Goal: Information Seeking & Learning: Learn about a topic

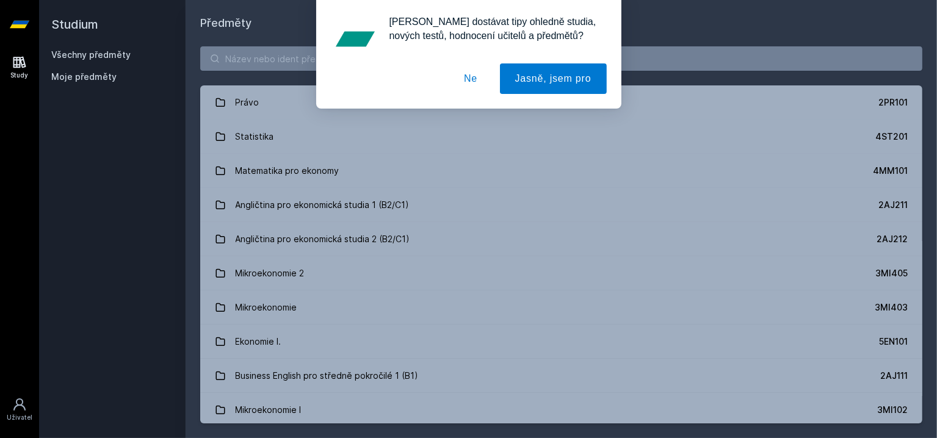
click at [480, 84] on button "Ne" at bounding box center [471, 78] width 44 height 31
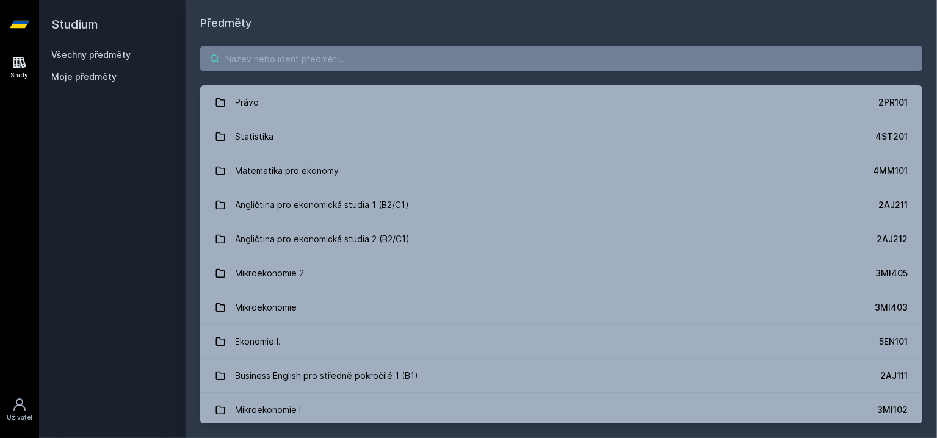
click at [330, 59] on input "search" at bounding box center [561, 58] width 722 height 24
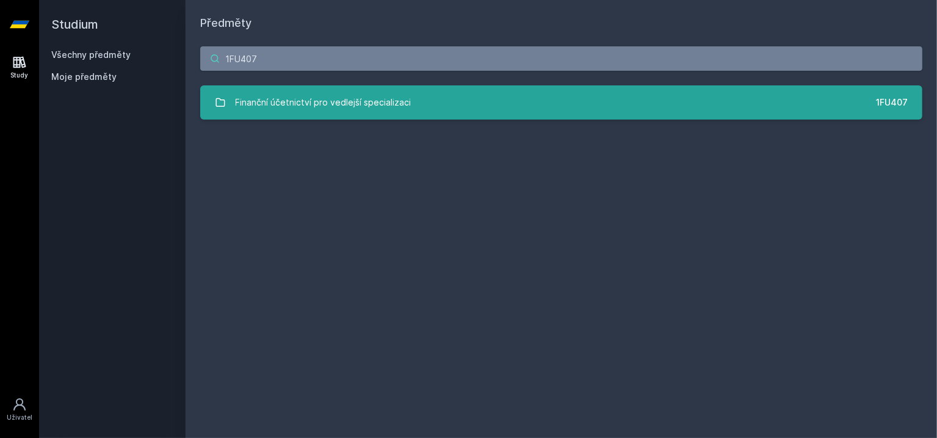
type input "1FU407"
click at [334, 108] on div "Finanční účetnictví pro vedlejší specializaci" at bounding box center [324, 102] width 176 height 24
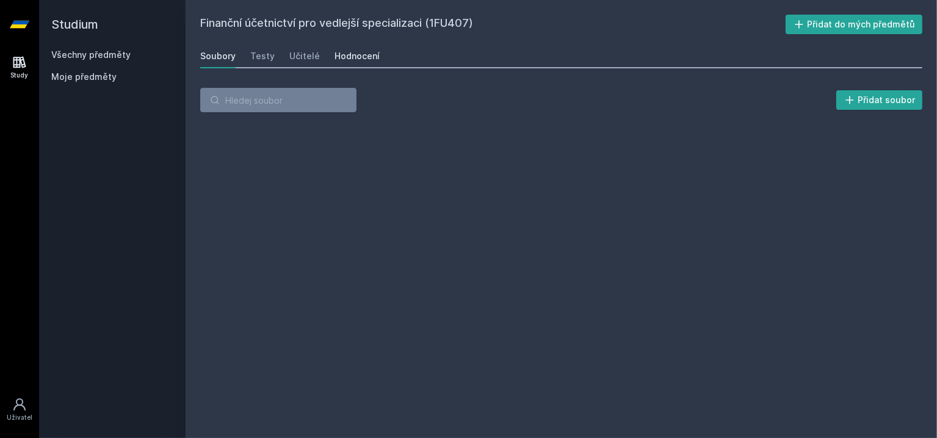
click at [361, 57] on div "Hodnocení" at bounding box center [357, 56] width 45 height 12
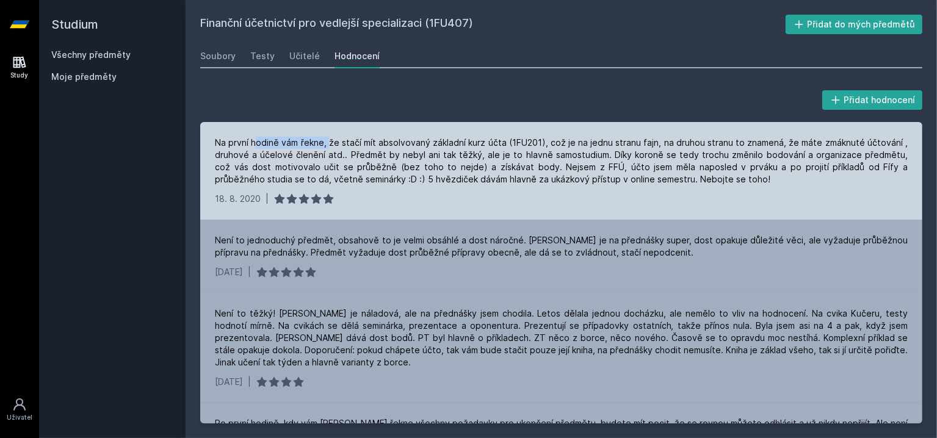
drag, startPoint x: 257, startPoint y: 145, endPoint x: 334, endPoint y: 140, distance: 77.1
click at [334, 140] on div "Na první hodině vám řekne, že stačí mít absolvovaný základní kurz účta (1FU201)…" at bounding box center [561, 161] width 693 height 49
drag, startPoint x: 244, startPoint y: 153, endPoint x: 313, endPoint y: 152, distance: 69.0
click at [313, 152] on div "Na první hodině vám řekne, že stačí mít absolvovaný základní kurz účta (1FU201)…" at bounding box center [561, 161] width 693 height 49
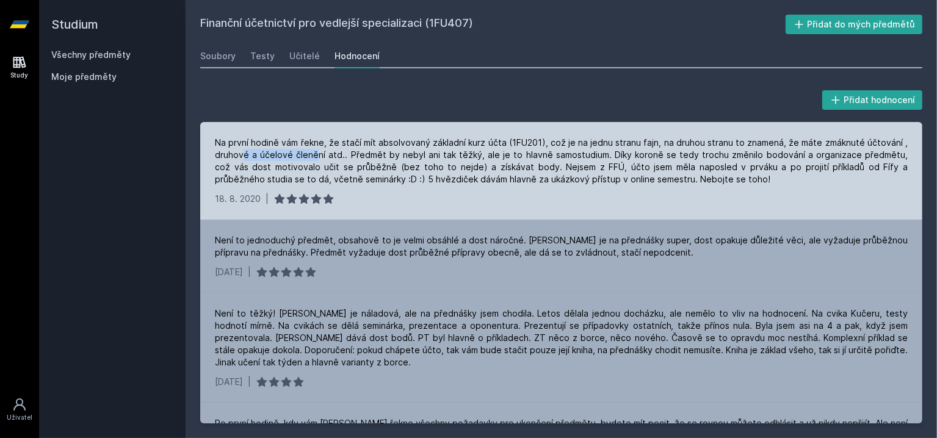
drag, startPoint x: 313, startPoint y: 152, endPoint x: 324, endPoint y: 156, distance: 12.2
click at [313, 152] on div "Na první hodině vám řekne, že stačí mít absolvovaný základní kurz účta (1FU201)…" at bounding box center [561, 161] width 693 height 49
drag, startPoint x: 349, startPoint y: 151, endPoint x: 430, endPoint y: 154, distance: 81.9
click at [430, 154] on div "Na první hodině vám řekne, že stačí mít absolvovaný základní kurz účta (1FU201)…" at bounding box center [561, 161] width 693 height 49
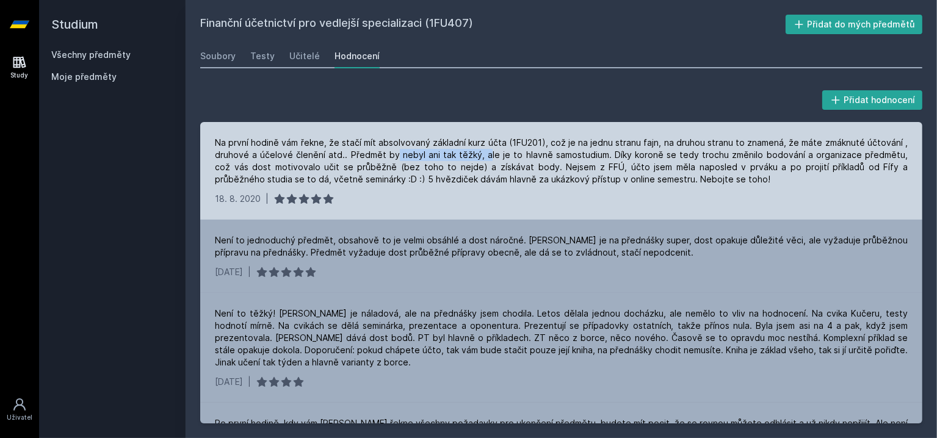
drag, startPoint x: 473, startPoint y: 157, endPoint x: 383, endPoint y: 156, distance: 89.7
click at [389, 156] on div "Na první hodině vám řekne, že stačí mít absolvovaný základní kurz účta (1FU201)…" at bounding box center [561, 161] width 693 height 49
click at [383, 156] on div "Na první hodině vám řekne, že stačí mít absolvovaný základní kurz účta (1FU201)…" at bounding box center [561, 161] width 693 height 49
drag, startPoint x: 271, startPoint y: 163, endPoint x: 382, endPoint y: 167, distance: 110.6
click at [382, 167] on div "Na první hodině vám řekne, že stačí mít absolvovaný základní kurz účta (1FU201)…" at bounding box center [561, 161] width 693 height 49
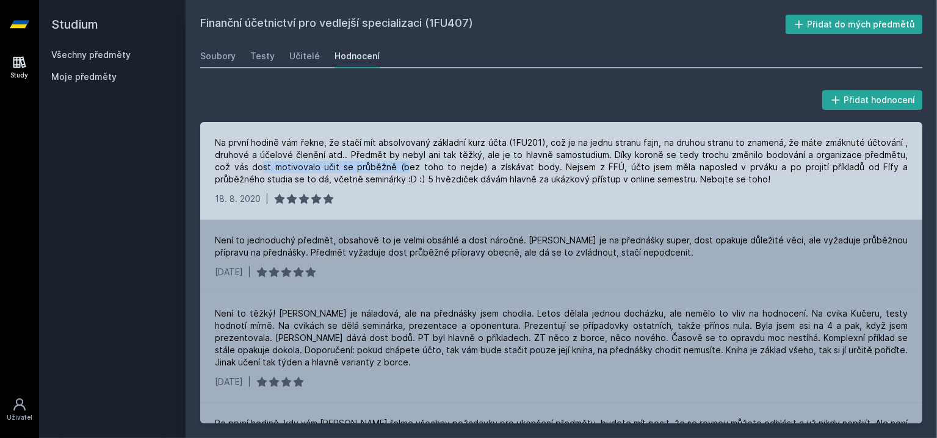
click at [382, 167] on div "Na první hodině vám řekne, že stačí mít absolvovaný základní kurz účta (1FU201)…" at bounding box center [561, 161] width 693 height 49
drag, startPoint x: 458, startPoint y: 167, endPoint x: 372, endPoint y: 169, distance: 86.1
click at [372, 169] on div "Na první hodině vám řekne, že stačí mít absolvovaný základní kurz účta (1FU201)…" at bounding box center [561, 161] width 693 height 49
click at [368, 169] on div "Na první hodině vám řekne, že stačí mít absolvovaný základní kurz účta (1FU201)…" at bounding box center [561, 161] width 693 height 49
drag, startPoint x: 239, startPoint y: 180, endPoint x: 324, endPoint y: 176, distance: 85.5
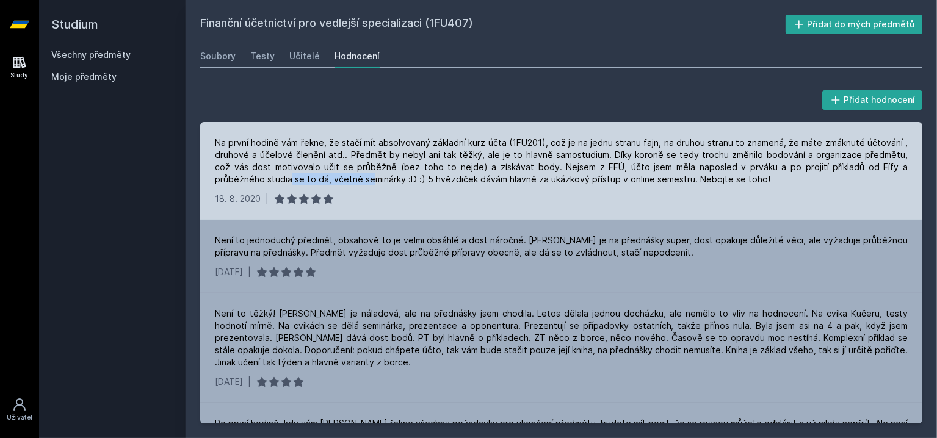
click at [324, 176] on div "Na první hodině vám řekne, že stačí mít absolvovaný základní kurz účta (1FU201)…" at bounding box center [561, 161] width 693 height 49
drag, startPoint x: 353, startPoint y: 178, endPoint x: 311, endPoint y: 176, distance: 42.8
click at [311, 176] on div "Na první hodině vám řekne, že stačí mít absolvovaný základní kurz účta (1FU201)…" at bounding box center [561, 161] width 693 height 49
click at [310, 176] on div "Na první hodině vám řekne, že stačí mít absolvovaný základní kurz účta (1FU201)…" at bounding box center [561, 161] width 693 height 49
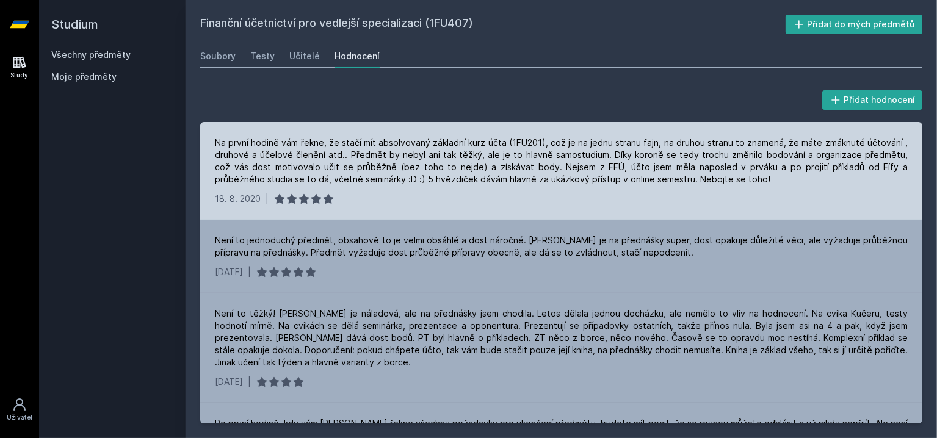
drag, startPoint x: 394, startPoint y: 181, endPoint x: 449, endPoint y: 181, distance: 55.6
click at [447, 181] on div "Na první hodině vám řekne, že stačí mít absolvovaný základní kurz účta (1FU201)…" at bounding box center [561, 161] width 693 height 49
click at [449, 181] on div "Na první hodině vám řekne, že stačí mít absolvovaný základní kurz účta (1FU201)…" at bounding box center [561, 161] width 693 height 49
drag, startPoint x: 444, startPoint y: 183, endPoint x: 421, endPoint y: 183, distance: 23.2
click at [422, 183] on div "Na první hodině vám řekne, že stačí mít absolvovaný základní kurz účta (1FU201)…" at bounding box center [561, 161] width 693 height 49
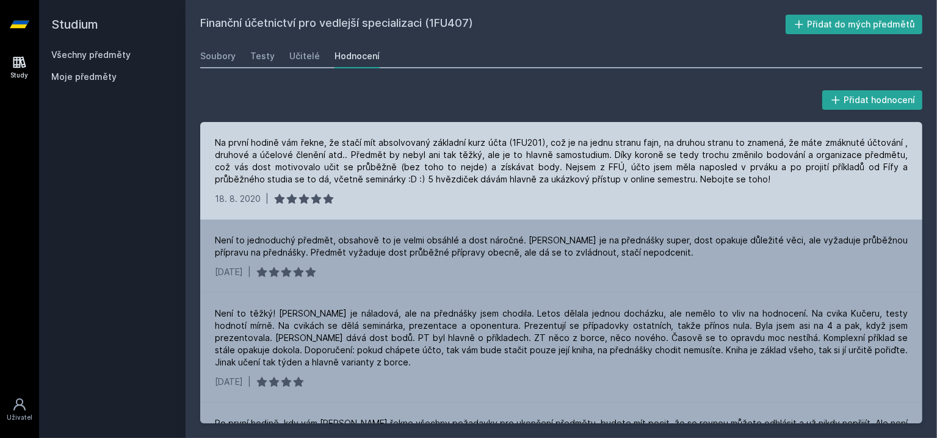
click at [421, 183] on div "Na první hodině vám řekne, že stačí mít absolvovaný základní kurz účta (1FU201)…" at bounding box center [561, 161] width 693 height 49
drag, startPoint x: 399, startPoint y: 179, endPoint x: 563, endPoint y: 179, distance: 164.2
click at [563, 179] on div "Na první hodině vám řekne, že stačí mít absolvovaný základní kurz účta (1FU201)…" at bounding box center [561, 161] width 693 height 49
drag, startPoint x: 563, startPoint y: 179, endPoint x: 588, endPoint y: 183, distance: 25.2
click at [563, 179] on div "Na první hodině vám řekne, že stačí mít absolvovaný základní kurz účta (1FU201)…" at bounding box center [561, 161] width 693 height 49
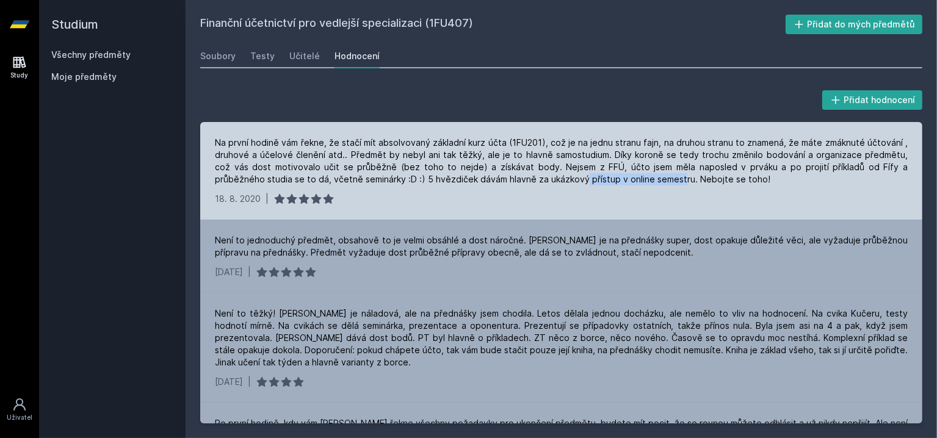
drag, startPoint x: 625, startPoint y: 184, endPoint x: 527, endPoint y: 181, distance: 98.3
click at [527, 181] on div "Na první hodině vám řekne, že stačí mít absolvovaný základní kurz účta (1FU201)…" at bounding box center [561, 161] width 693 height 49
click at [517, 179] on div "Na první hodině vám řekne, že stačí mít absolvovaný základní kurz účta (1FU201)…" at bounding box center [561, 161] width 693 height 49
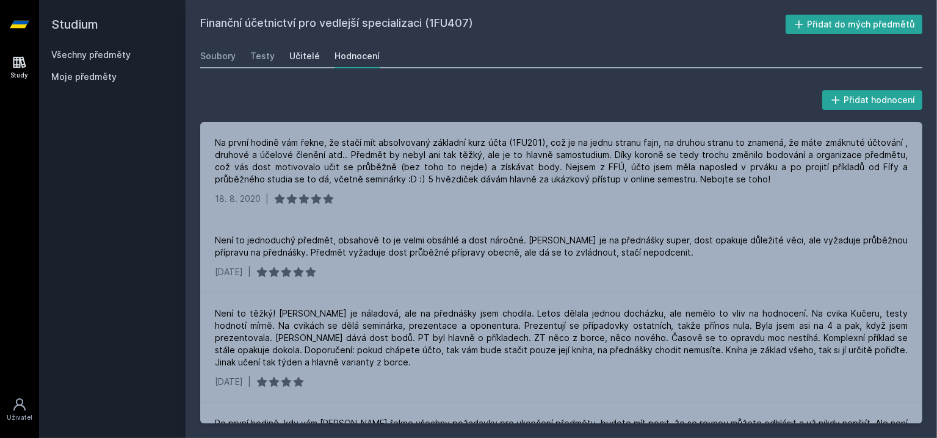
click at [291, 59] on div "Učitelé" at bounding box center [304, 56] width 31 height 12
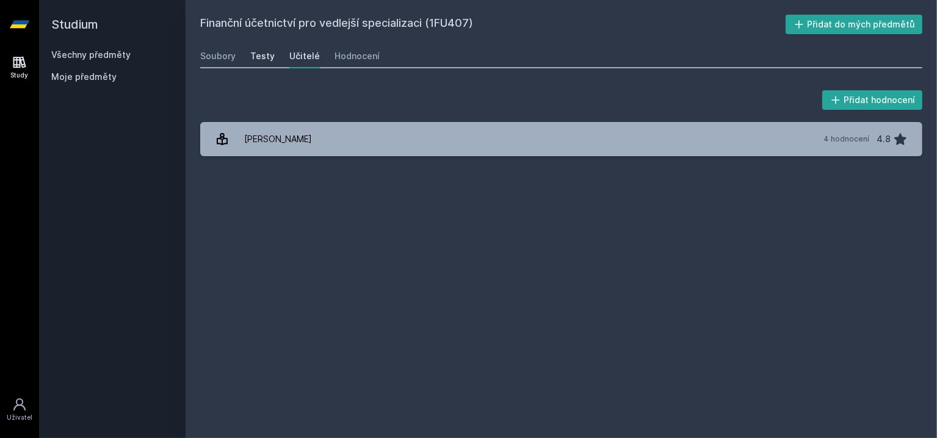
click at [268, 54] on div "Testy" at bounding box center [262, 56] width 24 height 12
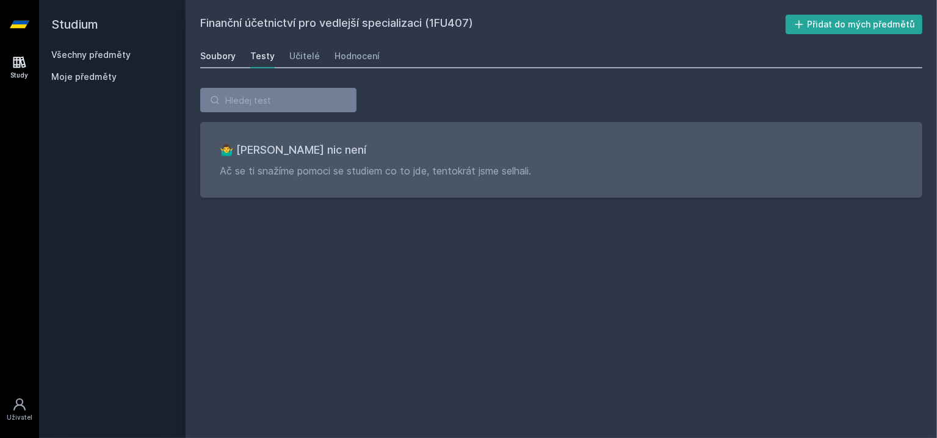
click at [228, 50] on div "Soubory" at bounding box center [217, 56] width 35 height 12
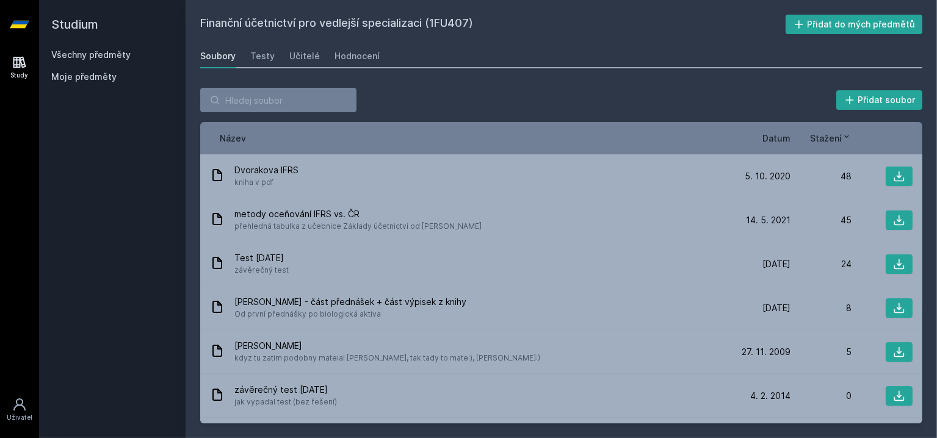
click at [326, 60] on div "Soubory Testy Učitelé Hodnocení" at bounding box center [561, 56] width 722 height 24
click at [343, 59] on div "Hodnocení" at bounding box center [357, 56] width 45 height 12
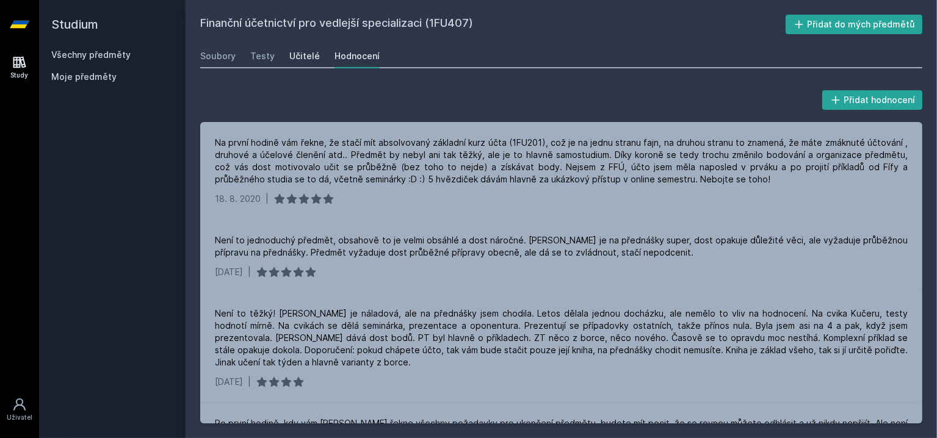
click at [310, 54] on div "Učitelé" at bounding box center [304, 56] width 31 height 12
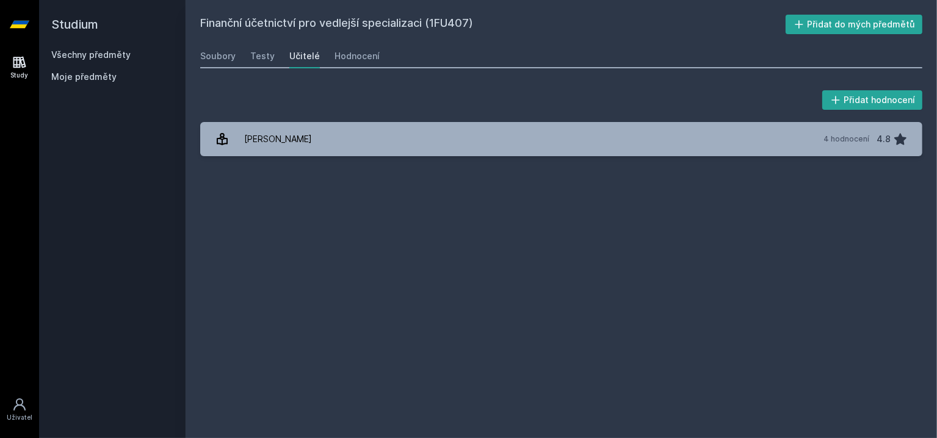
click at [276, 57] on div "Soubory Testy Učitelé Hodnocení" at bounding box center [561, 56] width 722 height 24
click at [266, 57] on div "Testy" at bounding box center [262, 56] width 24 height 12
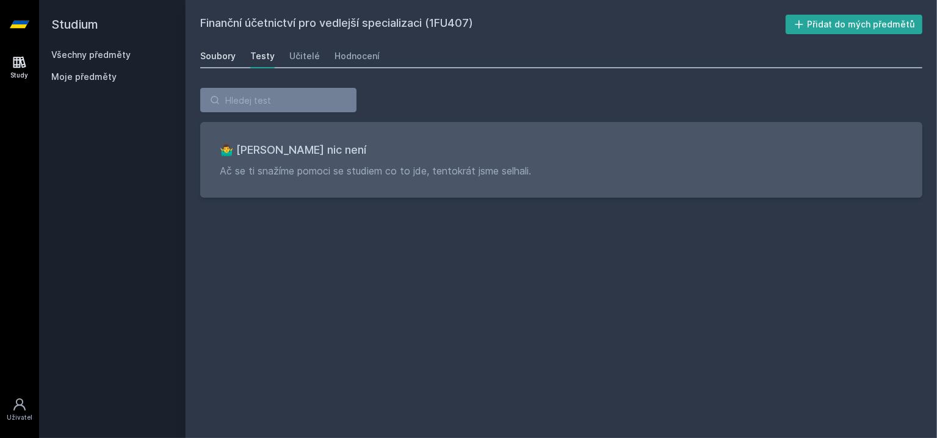
click at [219, 56] on div "Soubory" at bounding box center [217, 56] width 35 height 12
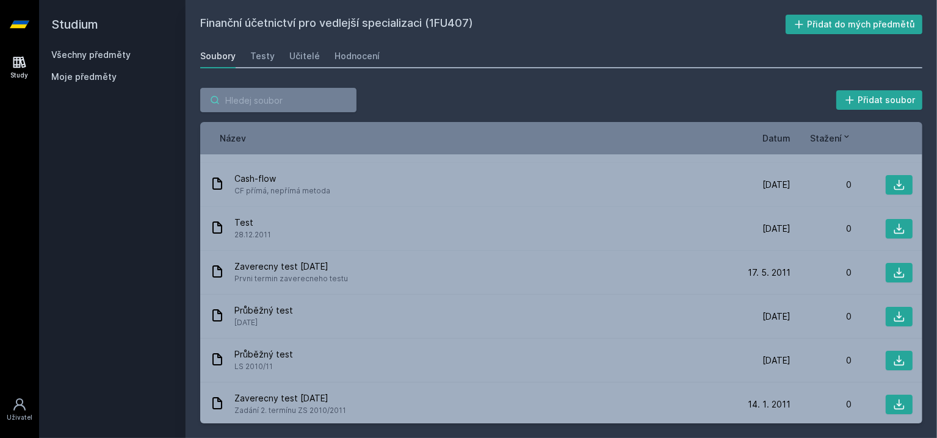
scroll to position [402, 0]
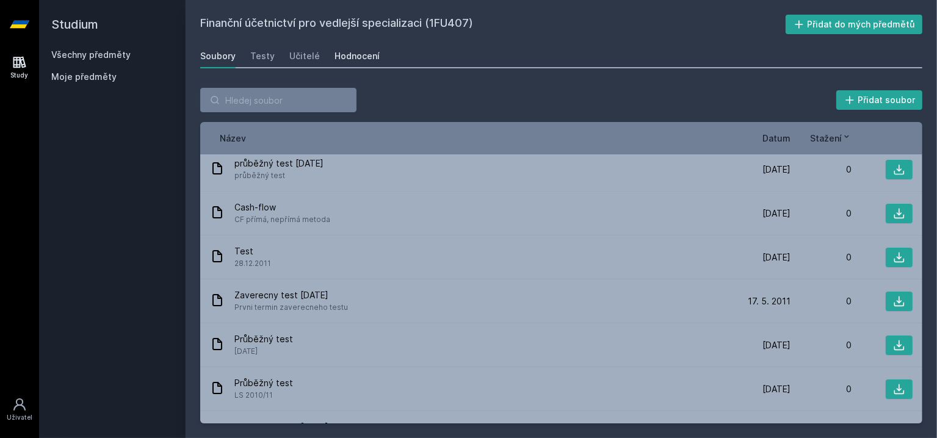
click at [344, 51] on div "Hodnocení" at bounding box center [357, 56] width 45 height 12
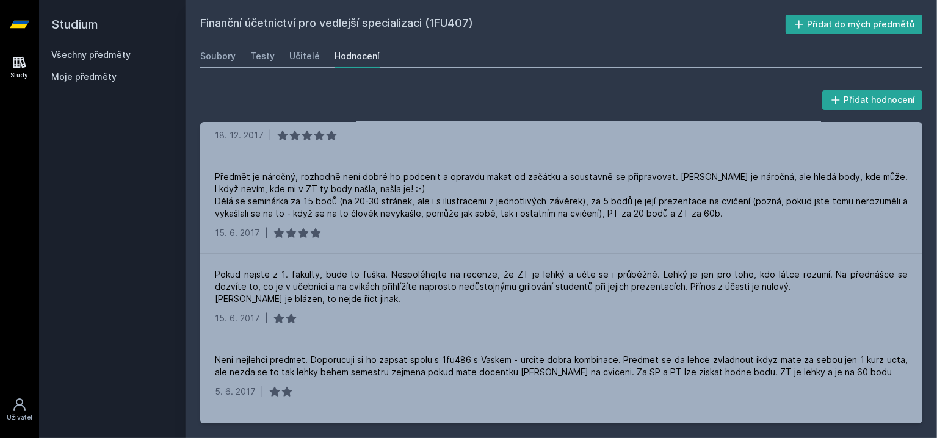
scroll to position [549, 0]
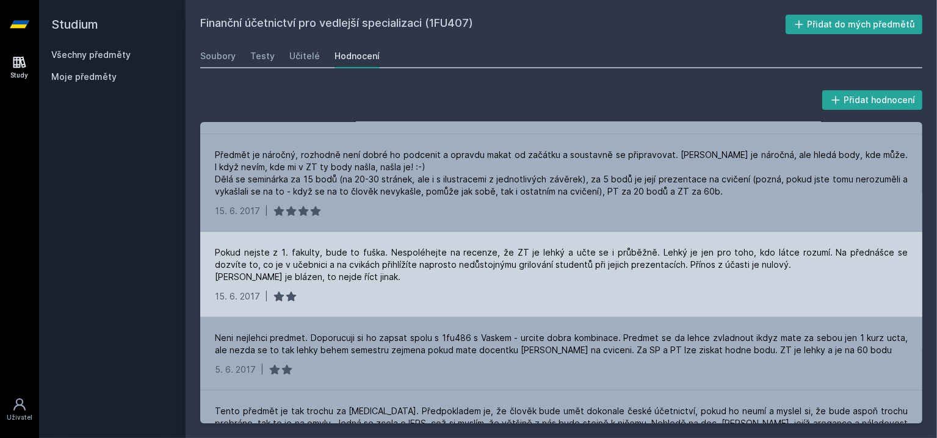
drag, startPoint x: 265, startPoint y: 250, endPoint x: 341, endPoint y: 250, distance: 75.7
click at [341, 250] on div "Pokud nejste z 1. fakulty, bude to fuška. Nespoléhejte na recenze, že ZT je leh…" at bounding box center [561, 265] width 693 height 37
drag, startPoint x: 370, startPoint y: 258, endPoint x: 352, endPoint y: 258, distance: 17.7
click at [352, 258] on div "Pokud nejste z 1. fakulty, bude to fuška. Nespoléhejte na recenze, že ZT je leh…" at bounding box center [561, 265] width 693 height 37
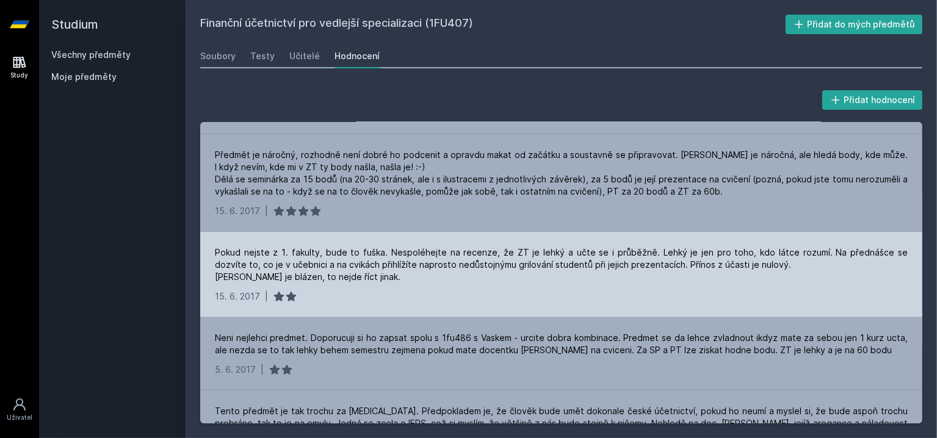
click at [342, 256] on div "Pokud nejste z 1. fakulty, bude to fuška. Nespoléhejte na recenze, že ZT je leh…" at bounding box center [561, 265] width 693 height 37
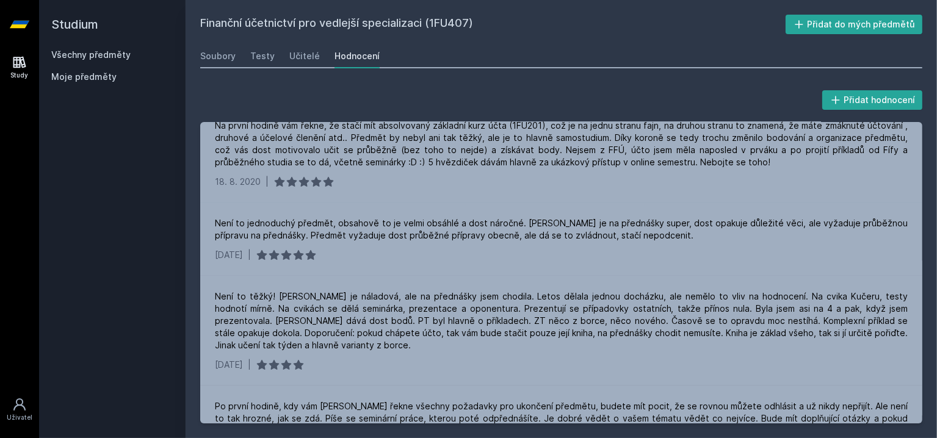
scroll to position [0, 0]
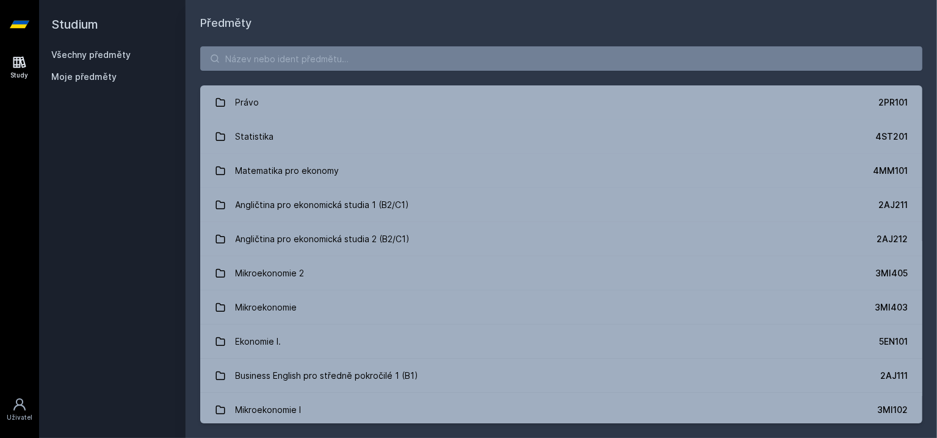
click at [273, 71] on div "Právo 2PR101 Statistika 4ST201 Matematika pro ekonomy 4MM101 Angličtina pro eko…" at bounding box center [562, 235] width 752 height 407
click at [273, 63] on input "search" at bounding box center [561, 58] width 722 height 24
paste input "1BP426"
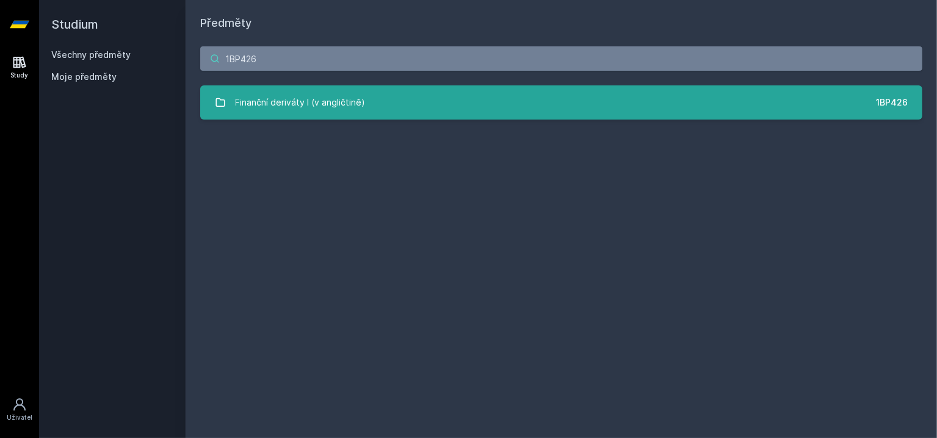
type input "1BP426"
click at [329, 107] on div "Finanční deriváty I (v angličtině)" at bounding box center [301, 102] width 130 height 24
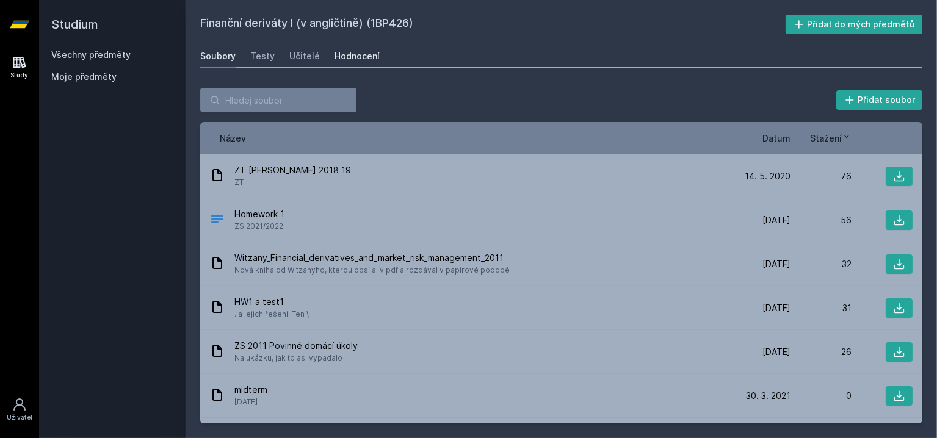
click at [355, 64] on link "Hodnocení" at bounding box center [357, 56] width 45 height 24
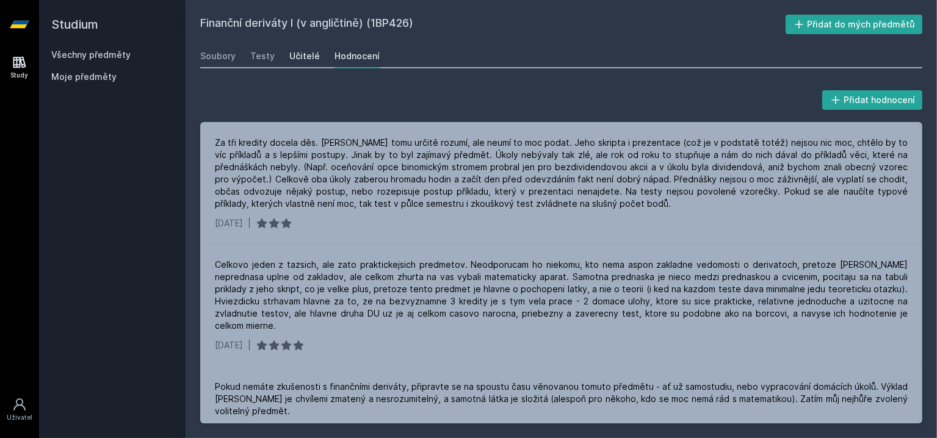
click at [305, 60] on div "Učitelé" at bounding box center [304, 56] width 31 height 12
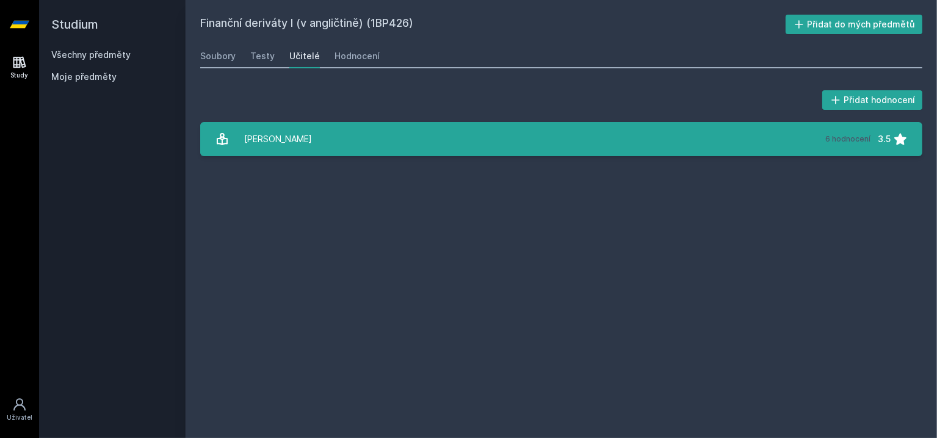
click at [320, 143] on link "Witzany Jiří 6 hodnocení 3.5" at bounding box center [561, 139] width 722 height 34
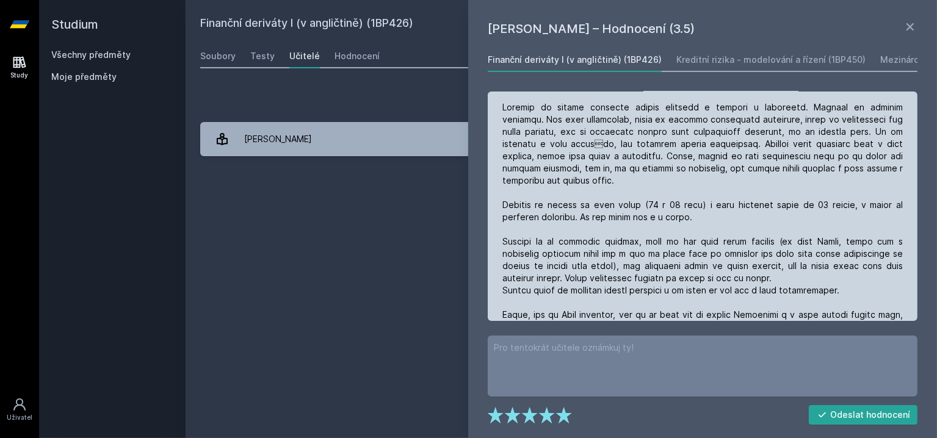
scroll to position [183, 0]
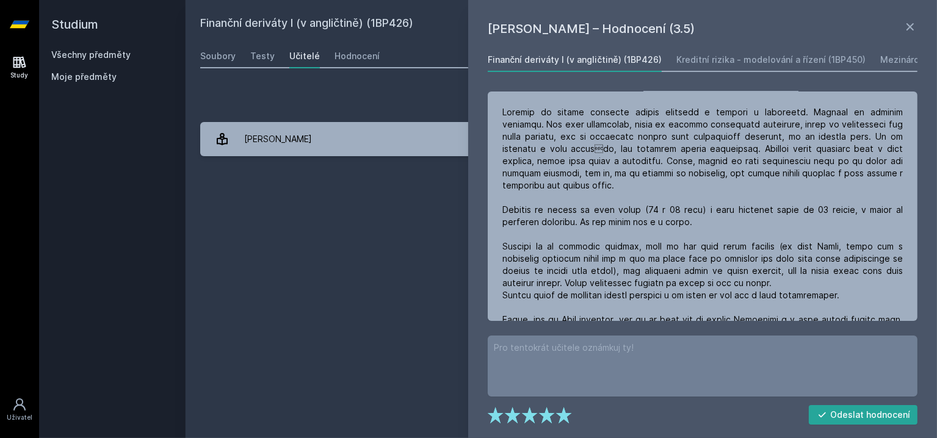
click at [368, 218] on div "Finanční deriváty I (v angličtině) (1BP426) Přidat do mých předmětů Soubory Tes…" at bounding box center [561, 219] width 722 height 409
click at [267, 57] on div "Testy" at bounding box center [262, 56] width 24 height 12
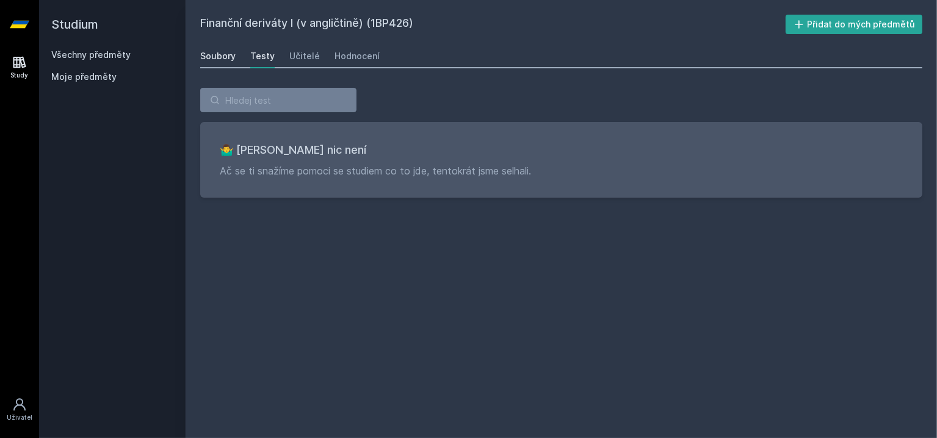
click at [222, 55] on div "Soubory" at bounding box center [217, 56] width 35 height 12
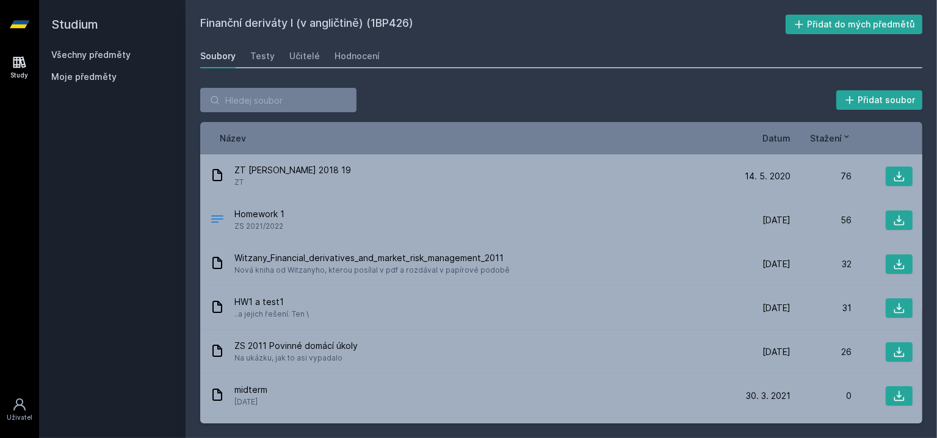
click at [225, 27] on h2 "Finanční deriváty I (v angličtině) (1BP426)" at bounding box center [492, 25] width 585 height 20
click at [16, 21] on icon at bounding box center [20, 24] width 20 height 7
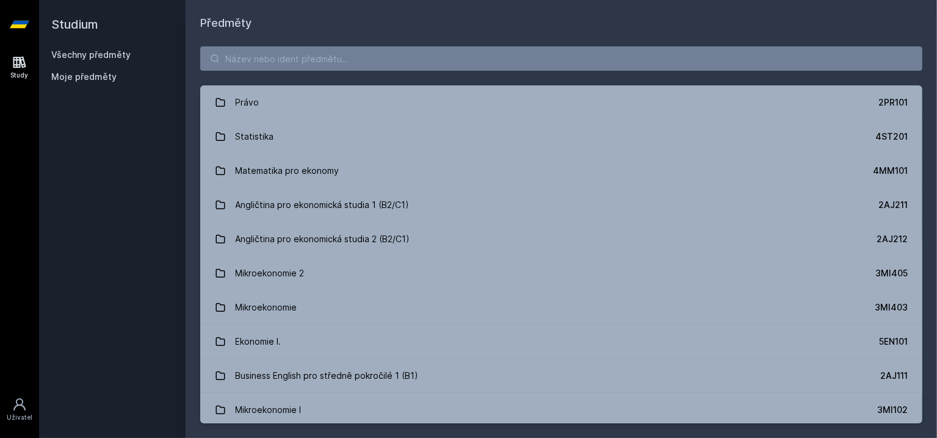
click at [379, 45] on div "Právo 2PR101 Statistika 4ST201 Matematika pro ekonomy 4MM101 Angličtina pro eko…" at bounding box center [562, 235] width 752 height 407
click at [377, 52] on input "search" at bounding box center [561, 58] width 722 height 24
paste input "3MI411"
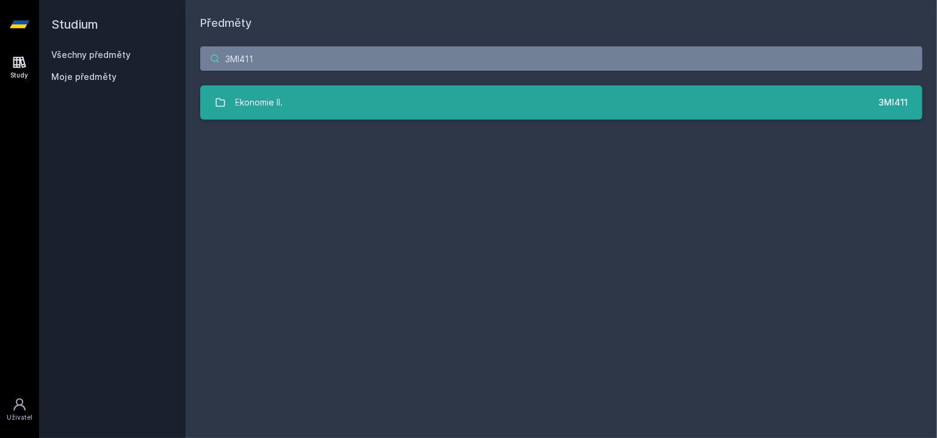
type input "3MI411"
click at [312, 110] on link "Ekonomie II. 3MI411" at bounding box center [561, 102] width 722 height 34
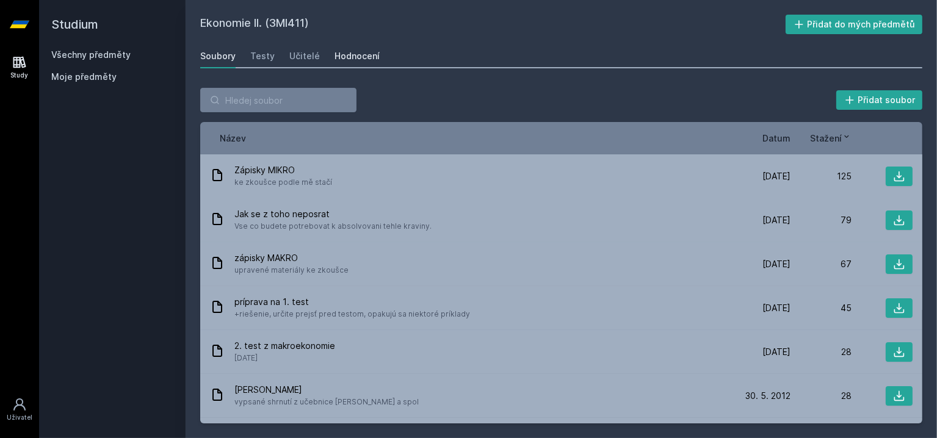
click at [366, 63] on link "Hodnocení" at bounding box center [357, 56] width 45 height 24
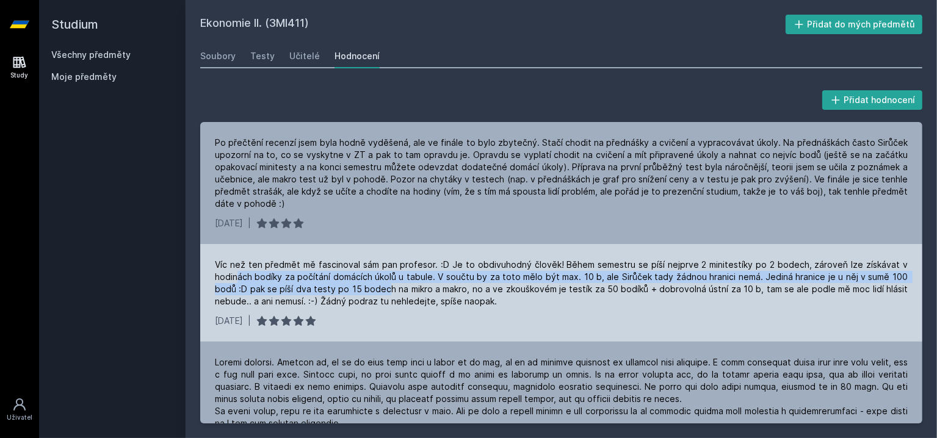
drag, startPoint x: 239, startPoint y: 281, endPoint x: 387, endPoint y: 285, distance: 148.4
click at [387, 285] on div "Víc než ten předmět mě fascinoval sám pan profesor. :D Je to obdivuhodný člověk…" at bounding box center [561, 283] width 693 height 49
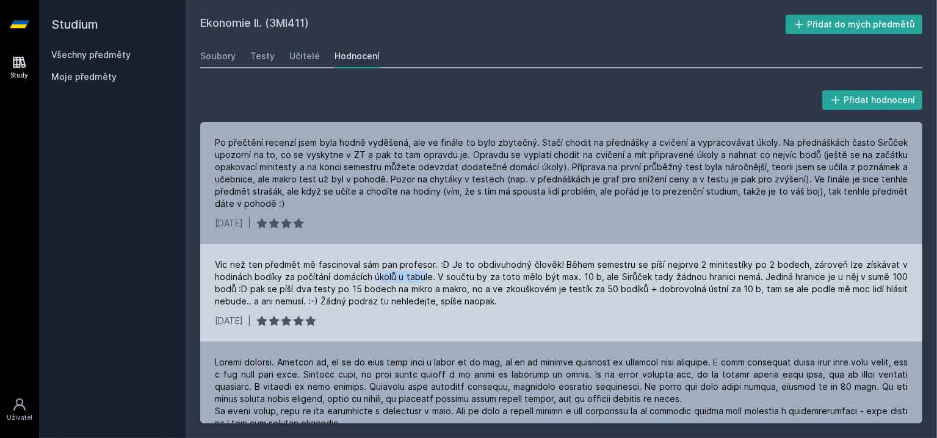
drag, startPoint x: 424, startPoint y: 281, endPoint x: 379, endPoint y: 279, distance: 45.2
click at [379, 279] on div "Víc než ten předmět mě fascinoval sám pan profesor. :D Je to obdivuhodný člověk…" at bounding box center [561, 283] width 693 height 49
drag, startPoint x: 329, startPoint y: 281, endPoint x: 369, endPoint y: 280, distance: 40.3
click at [369, 280] on div "Víc než ten předmět mě fascinoval sám pan profesor. :D Je to obdivuhodný člověk…" at bounding box center [561, 283] width 693 height 49
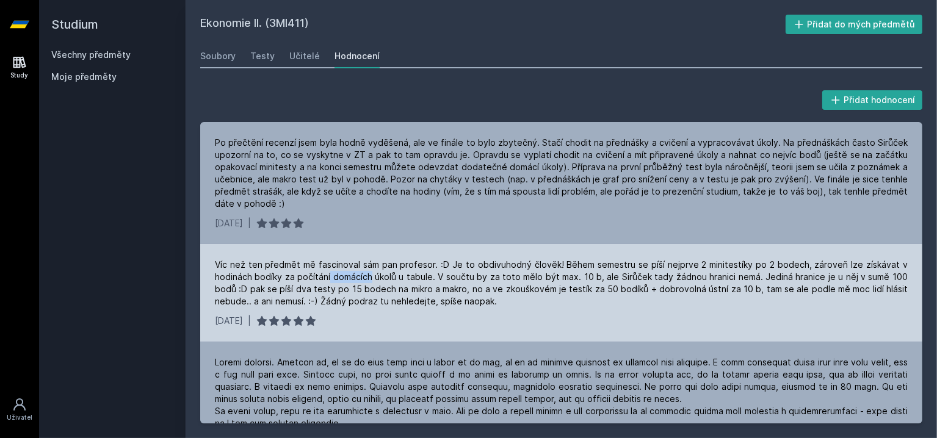
click at [369, 280] on div "Víc než ten předmět mě fascinoval sám pan profesor. :D Je to obdivuhodný člověk…" at bounding box center [561, 283] width 693 height 49
drag, startPoint x: 402, startPoint y: 281, endPoint x: 356, endPoint y: 280, distance: 45.8
click at [356, 280] on div "Víc než ten předmět mě fascinoval sám pan profesor. :D Je to obdivuhodný člověk…" at bounding box center [561, 283] width 693 height 49
click at [355, 280] on div "Víc než ten předmět mě fascinoval sám pan profesor. :D Je to obdivuhodný člověk…" at bounding box center [561, 283] width 693 height 49
drag, startPoint x: 292, startPoint y: 284, endPoint x: 407, endPoint y: 285, distance: 114.8
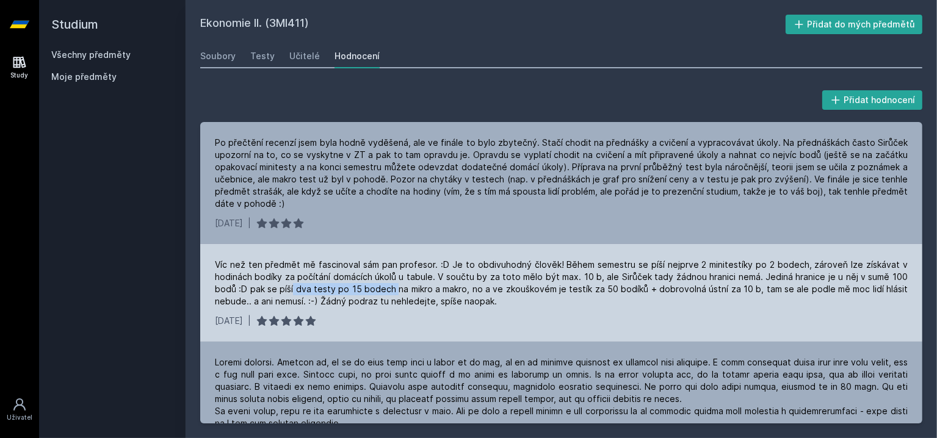
click at [405, 285] on div "Víc než ten předmět mě fascinoval sám pan profesor. :D Je to obdivuhodný člověk…" at bounding box center [561, 283] width 693 height 49
click at [407, 285] on div "Víc než ten předmět mě fascinoval sám pan profesor. :D Je to obdivuhodný člověk…" at bounding box center [561, 283] width 693 height 49
drag, startPoint x: 471, startPoint y: 278, endPoint x: 539, endPoint y: 277, distance: 68.4
click at [539, 277] on div "Víc než ten předmět mě fascinoval sám pan profesor. :D Je to obdivuhodný člověk…" at bounding box center [561, 283] width 693 height 49
click at [540, 277] on div "Víc než ten předmět mě fascinoval sám pan profesor. :D Je to obdivuhodný člověk…" at bounding box center [561, 283] width 693 height 49
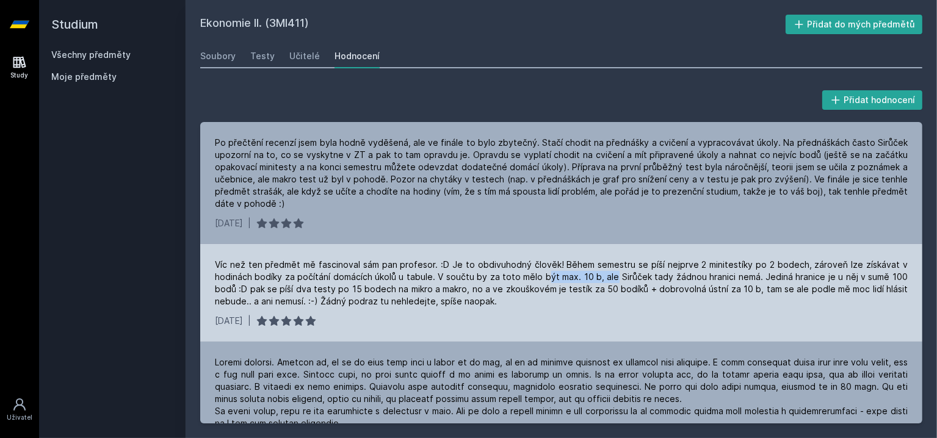
drag, startPoint x: 606, startPoint y: 277, endPoint x: 539, endPoint y: 277, distance: 67.2
click at [548, 277] on div "Víc než ten předmět mě fascinoval sám pan profesor. :D Je to obdivuhodný člověk…" at bounding box center [561, 283] width 693 height 49
click at [539, 277] on div "Víc než ten předmět mě fascinoval sám pan profesor. :D Je to obdivuhodný člověk…" at bounding box center [561, 283] width 693 height 49
drag, startPoint x: 490, startPoint y: 275, endPoint x: 600, endPoint y: 279, distance: 109.9
click at [600, 279] on div "Víc než ten předmět mě fascinoval sám pan profesor. :D Je to obdivuhodný člověk…" at bounding box center [561, 283] width 693 height 49
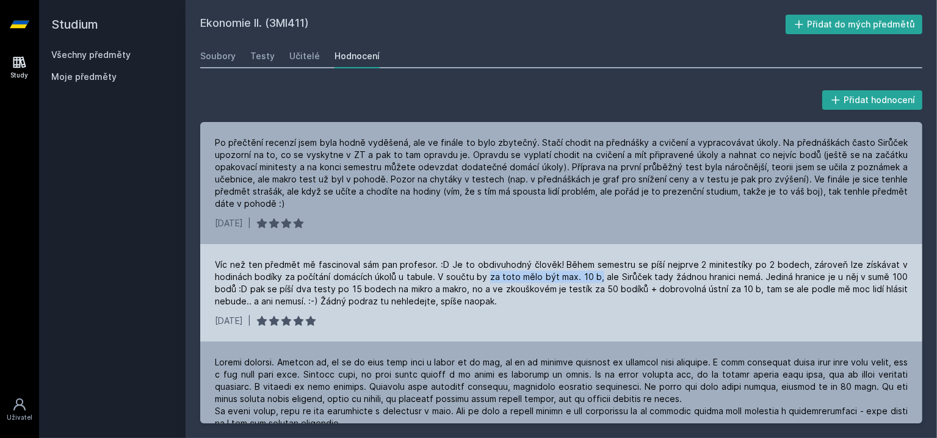
click at [600, 279] on div "Víc než ten předmět mě fascinoval sám pan profesor. :D Je to obdivuhodný člověk…" at bounding box center [561, 283] width 693 height 49
drag, startPoint x: 671, startPoint y: 281, endPoint x: 571, endPoint y: 279, distance: 100.2
click at [578, 280] on div "Víc než ten předmět mě fascinoval sám pan profesor. :D Je to obdivuhodný člověk…" at bounding box center [561, 283] width 693 height 49
click at [571, 279] on div "Víc než ten předmět mě fascinoval sám pan profesor. :D Je to obdivuhodný člověk…" at bounding box center [561, 283] width 693 height 49
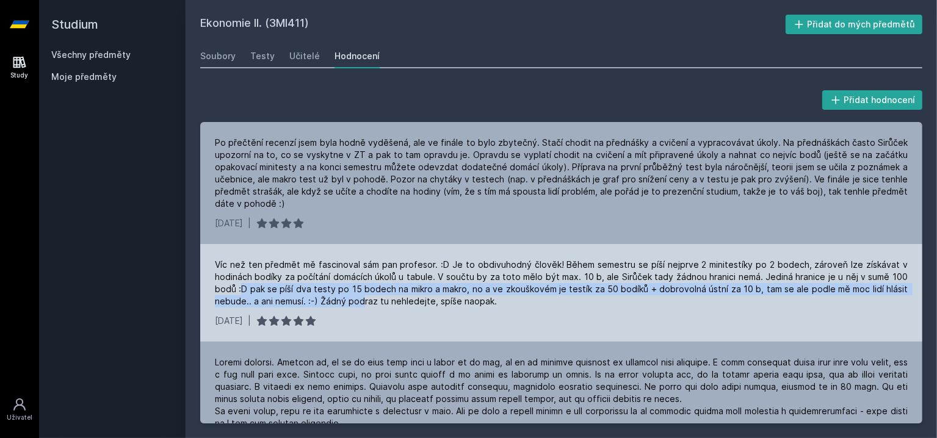
drag, startPoint x: 278, startPoint y: 296, endPoint x: 363, endPoint y: 299, distance: 84.9
click at [363, 299] on div "Víc než ten předmět mě fascinoval sám pan profesor. :D Je to obdivuhodný člověk…" at bounding box center [561, 283] width 693 height 49
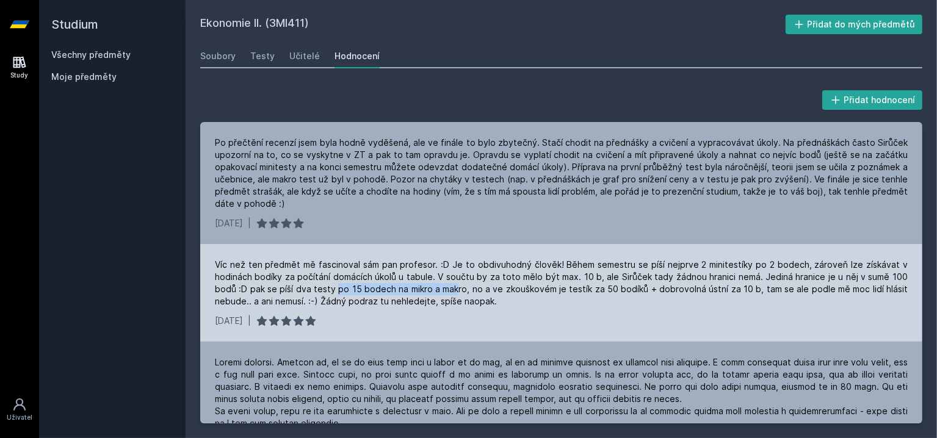
drag, startPoint x: 442, startPoint y: 292, endPoint x: 337, endPoint y: 289, distance: 105.0
click at [337, 289] on div "Víc než ten předmět mě fascinoval sám pan profesor. :D Je to obdivuhodný člověk…" at bounding box center [561, 283] width 693 height 49
drag, startPoint x: 337, startPoint y: 289, endPoint x: 297, endPoint y: 291, distance: 39.8
click at [337, 289] on div "Víc než ten předmět mě fascinoval sám pan profesor. :D Je to obdivuhodný člověk…" at bounding box center [561, 283] width 693 height 49
drag, startPoint x: 283, startPoint y: 291, endPoint x: 411, endPoint y: 291, distance: 128.8
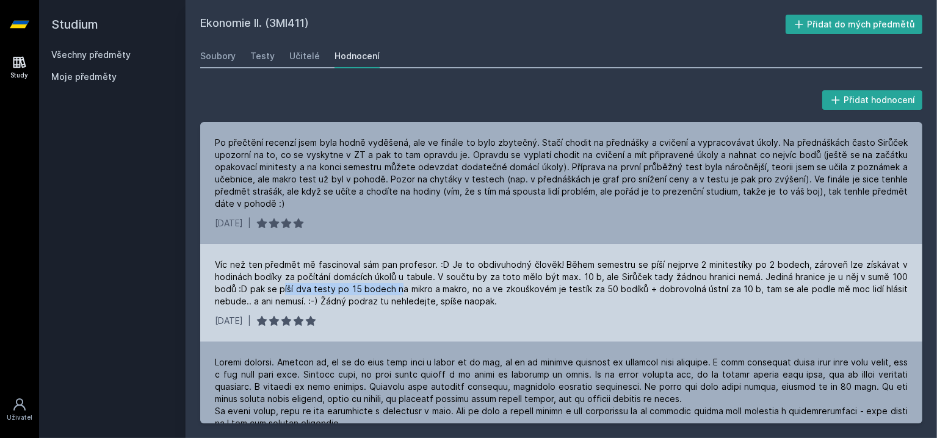
click at [411, 291] on div "Víc než ten předmět mě fascinoval sám pan profesor. :D Je to obdivuhodný člověk…" at bounding box center [561, 283] width 693 height 49
drag, startPoint x: 469, startPoint y: 288, endPoint x: 349, endPoint y: 282, distance: 120.4
click at [356, 283] on div "Víc než ten předmět mě fascinoval sám pan profesor. :D Je to obdivuhodný člověk…" at bounding box center [561, 283] width 693 height 49
click at [349, 282] on div "Víc než ten předmět mě fascinoval sám pan profesor. :D Je to obdivuhodný člověk…" at bounding box center [561, 283] width 693 height 49
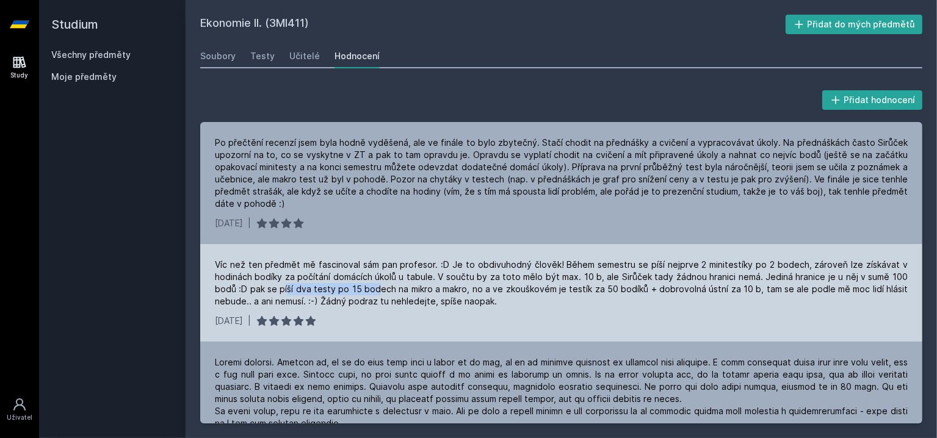
drag, startPoint x: 290, startPoint y: 288, endPoint x: 391, endPoint y: 288, distance: 100.7
click at [389, 288] on div "Víc než ten předmět mě fascinoval sám pan profesor. :D Je to obdivuhodný člověk…" at bounding box center [561, 283] width 693 height 49
drag, startPoint x: 391, startPoint y: 288, endPoint x: 397, endPoint y: 289, distance: 6.2
click at [391, 288] on div "Víc než ten předmět mě fascinoval sám pan profesor. :D Je to obdivuhodný člověk…" at bounding box center [561, 283] width 693 height 49
drag, startPoint x: 442, startPoint y: 291, endPoint x: 373, endPoint y: 289, distance: 69.0
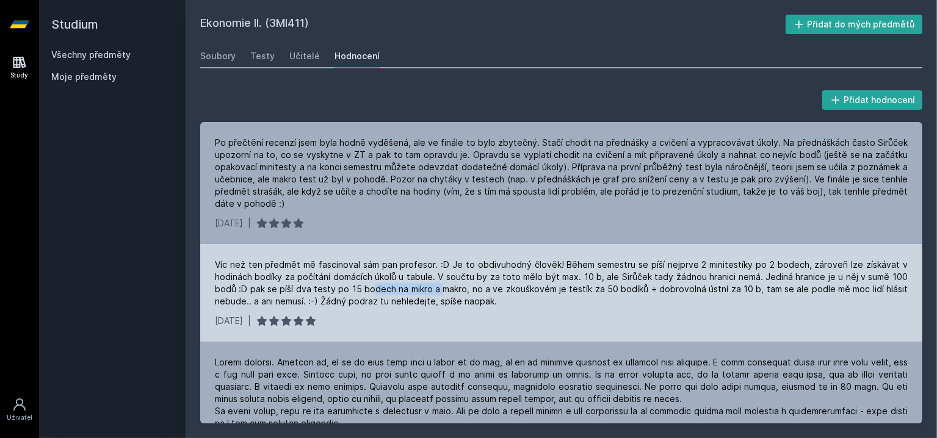
click at [373, 289] on div "Víc než ten předmět mě fascinoval sám pan profesor. :D Je to obdivuhodný člověk…" at bounding box center [561, 283] width 693 height 49
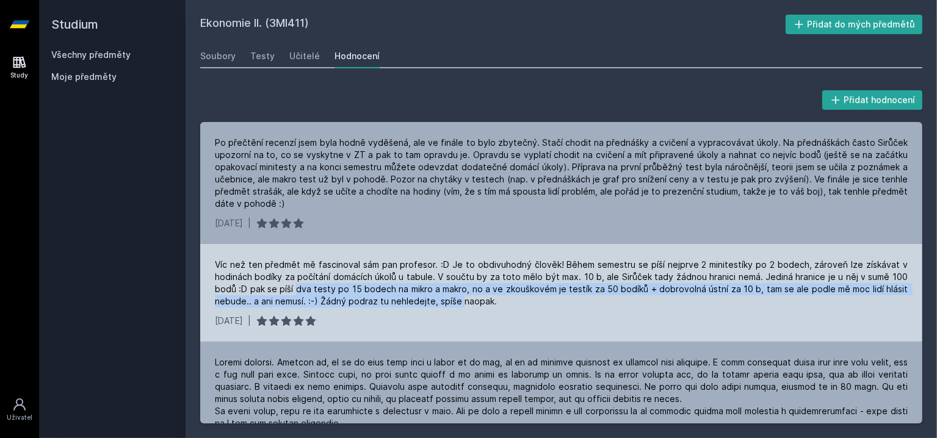
drag, startPoint x: 297, startPoint y: 288, endPoint x: 459, endPoint y: 295, distance: 161.9
click at [459, 295] on div "Víc než ten předmět mě fascinoval sám pan profesor. :D Je to obdivuhodný člověk…" at bounding box center [561, 283] width 693 height 49
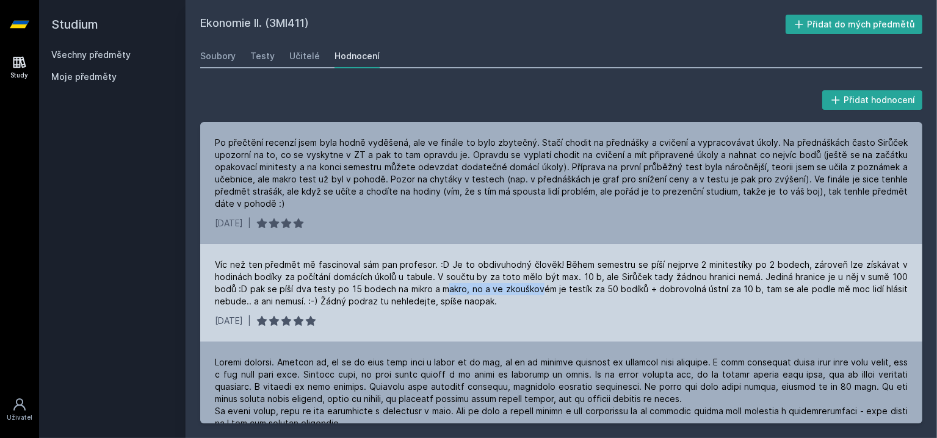
drag, startPoint x: 541, startPoint y: 295, endPoint x: 445, endPoint y: 291, distance: 95.9
click at [448, 291] on div "Víc než ten předmět mě fascinoval sám pan profesor. :D Je to obdivuhodný člověk…" at bounding box center [561, 283] width 693 height 49
click at [443, 291] on div "Víc než ten předmět mě fascinoval sám pan profesor. :D Je to obdivuhodný člověk…" at bounding box center [561, 283] width 693 height 49
drag, startPoint x: 676, startPoint y: 299, endPoint x: 690, endPoint y: 299, distance: 14.0
click at [690, 299] on div "Víc než ten předmět mě fascinoval sám pan profesor. :D Je to obdivuhodný člověk…" at bounding box center [561, 283] width 693 height 49
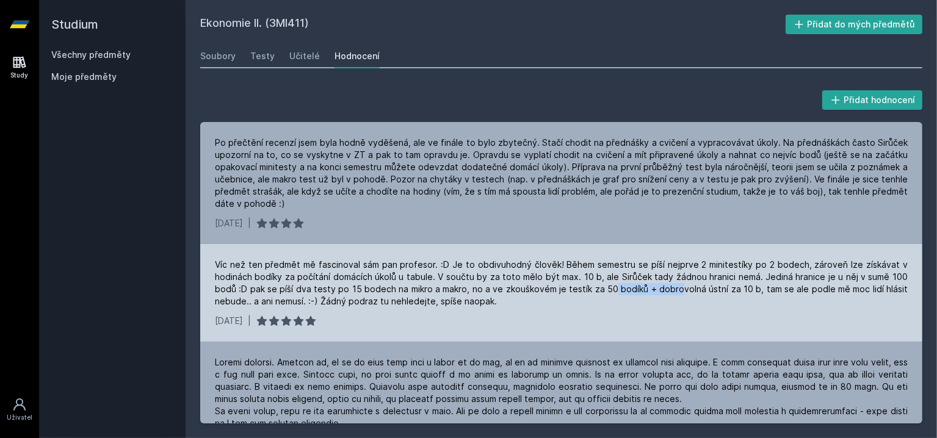
drag, startPoint x: 675, startPoint y: 294, endPoint x: 612, endPoint y: 294, distance: 62.3
click at [612, 294] on div "Víc než ten předmět mě fascinoval sám pan profesor. :D Je to obdivuhodný člověk…" at bounding box center [561, 283] width 693 height 49
click at [610, 294] on div "Víc než ten předmět mě fascinoval sám pan profesor. :D Je to obdivuhodný člověk…" at bounding box center [561, 283] width 693 height 49
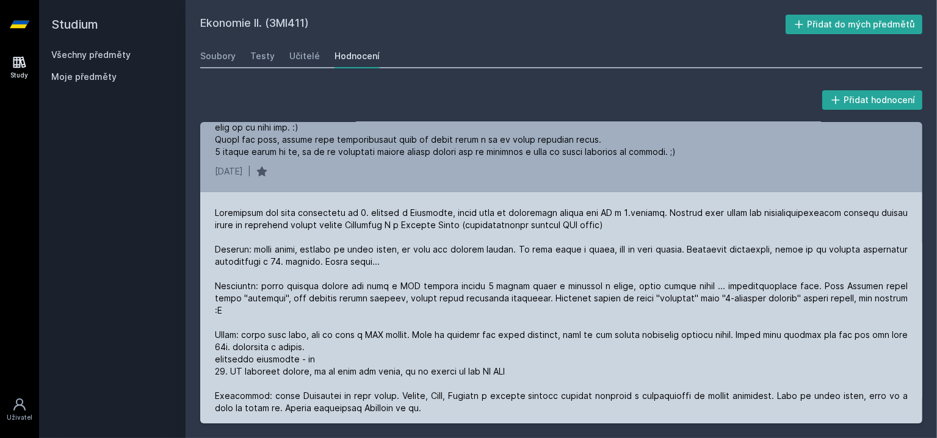
scroll to position [366, 0]
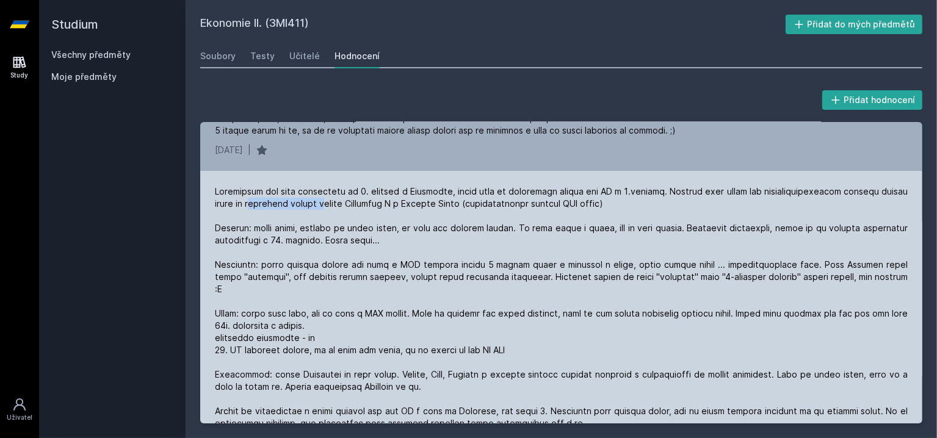
drag, startPoint x: 256, startPoint y: 201, endPoint x: 333, endPoint y: 202, distance: 77.5
click at [333, 202] on div at bounding box center [561, 320] width 693 height 269
drag, startPoint x: 397, startPoint y: 206, endPoint x: 360, endPoint y: 206, distance: 37.9
click at [361, 206] on div at bounding box center [561, 320] width 693 height 269
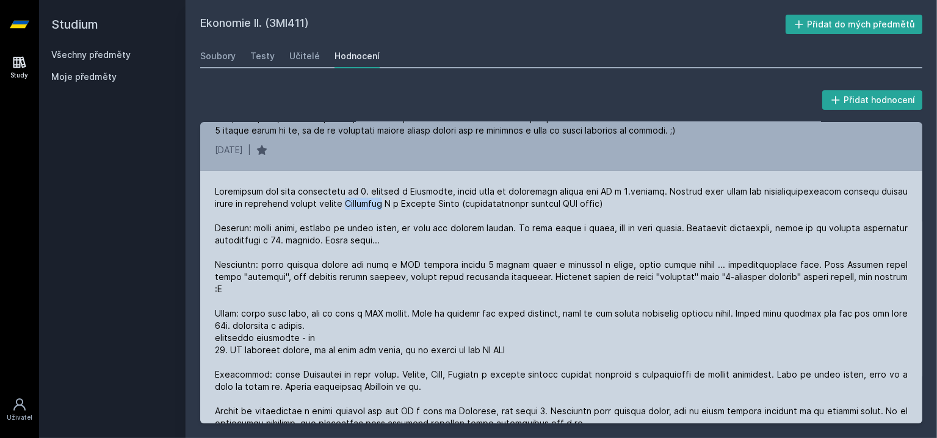
click at [360, 206] on div at bounding box center [561, 320] width 693 height 269
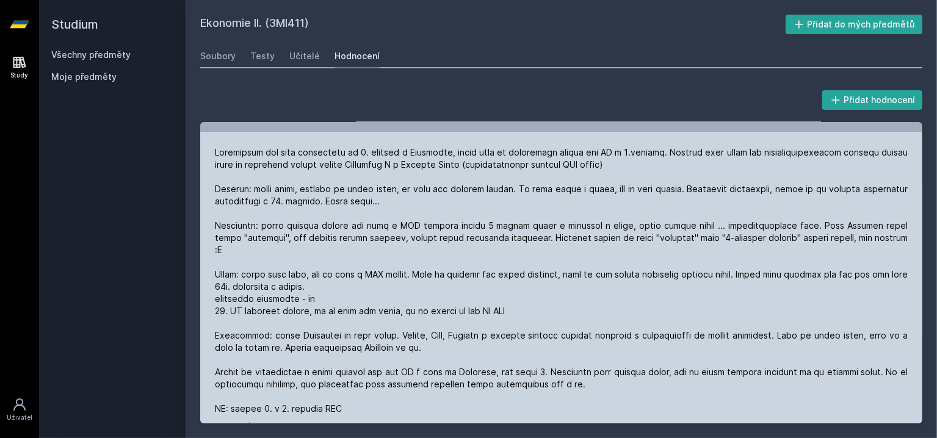
scroll to position [427, 0]
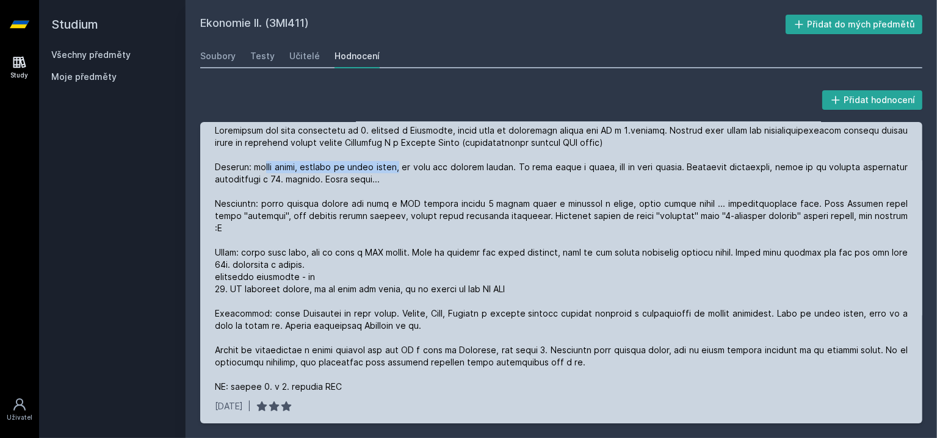
drag, startPoint x: 260, startPoint y: 167, endPoint x: 393, endPoint y: 169, distance: 132.5
click at [393, 169] on div at bounding box center [561, 259] width 693 height 269
drag, startPoint x: 393, startPoint y: 169, endPoint x: 407, endPoint y: 170, distance: 14.7
click at [393, 169] on div at bounding box center [561, 259] width 693 height 269
drag, startPoint x: 459, startPoint y: 171, endPoint x: 390, endPoint y: 172, distance: 69.0
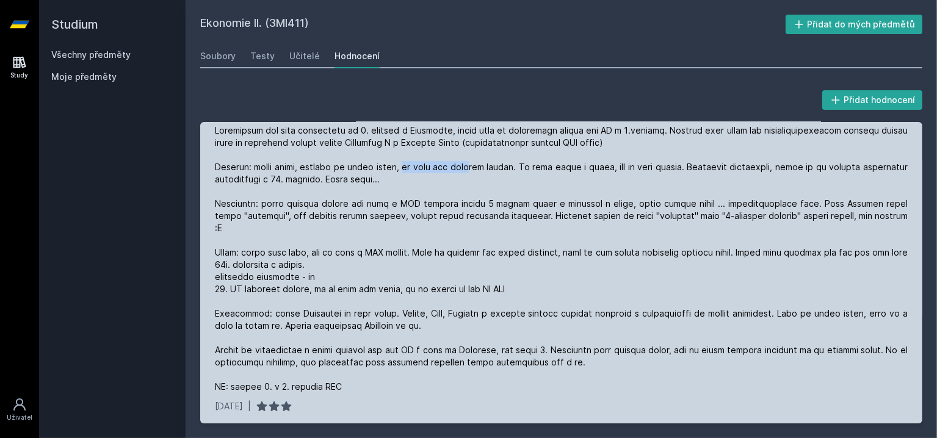
click at [390, 172] on div at bounding box center [561, 259] width 693 height 269
drag, startPoint x: 347, startPoint y: 170, endPoint x: 458, endPoint y: 168, distance: 111.1
click at [458, 168] on div at bounding box center [561, 259] width 693 height 269
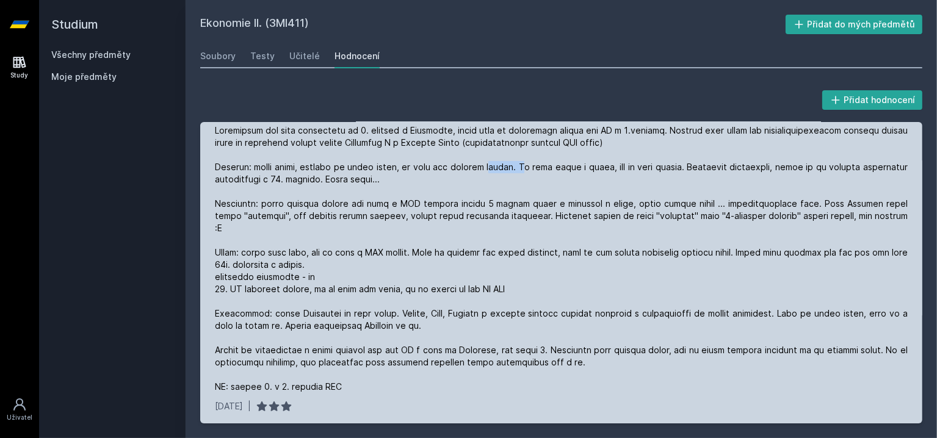
drag, startPoint x: 498, startPoint y: 170, endPoint x: 472, endPoint y: 173, distance: 25.9
click at [474, 173] on div at bounding box center [561, 259] width 693 height 269
click at [472, 173] on div at bounding box center [561, 259] width 693 height 269
drag, startPoint x: 541, startPoint y: 172, endPoint x: 607, endPoint y: 170, distance: 66.6
click at [607, 170] on div at bounding box center [561, 259] width 693 height 269
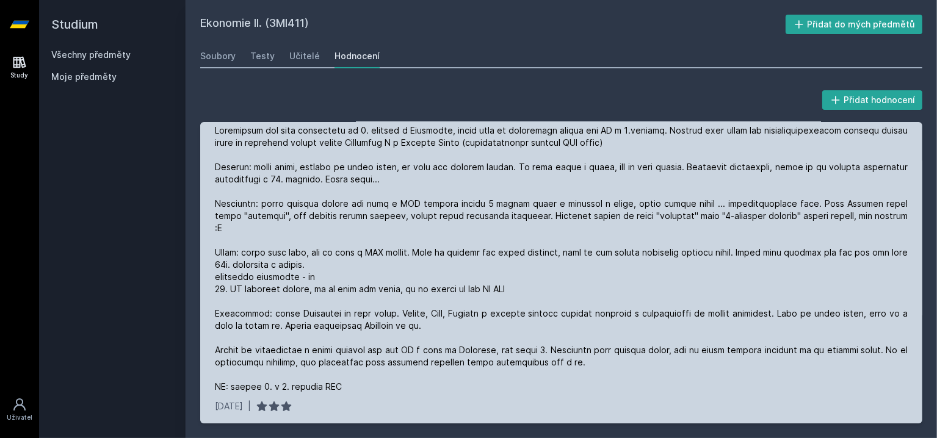
click at [612, 170] on div at bounding box center [561, 259] width 693 height 269
drag, startPoint x: 706, startPoint y: 169, endPoint x: 623, endPoint y: 167, distance: 82.5
click at [627, 167] on div at bounding box center [561, 259] width 693 height 269
click at [623, 167] on div at bounding box center [561, 259] width 693 height 269
drag, startPoint x: 242, startPoint y: 217, endPoint x: 328, endPoint y: 220, distance: 86.7
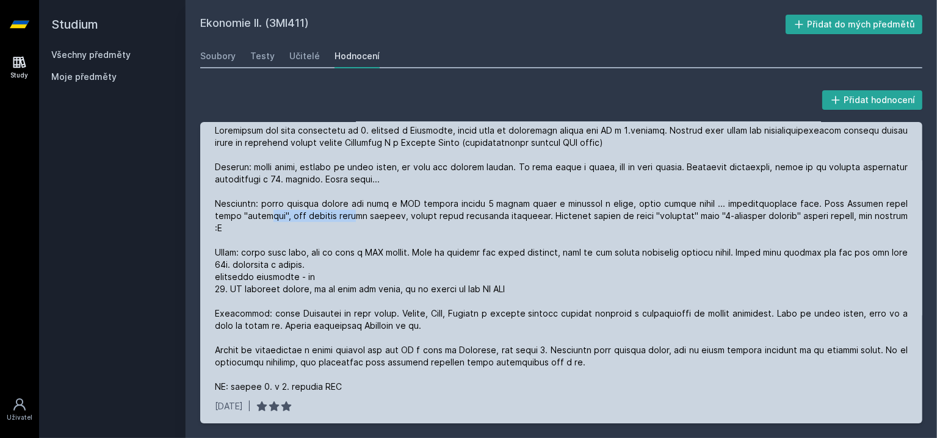
click at [328, 220] on div at bounding box center [561, 259] width 693 height 269
drag, startPoint x: 383, startPoint y: 220, endPoint x: 344, endPoint y: 220, distance: 39.1
click at [347, 220] on div at bounding box center [561, 259] width 693 height 269
click at [344, 220] on div at bounding box center [561, 259] width 693 height 269
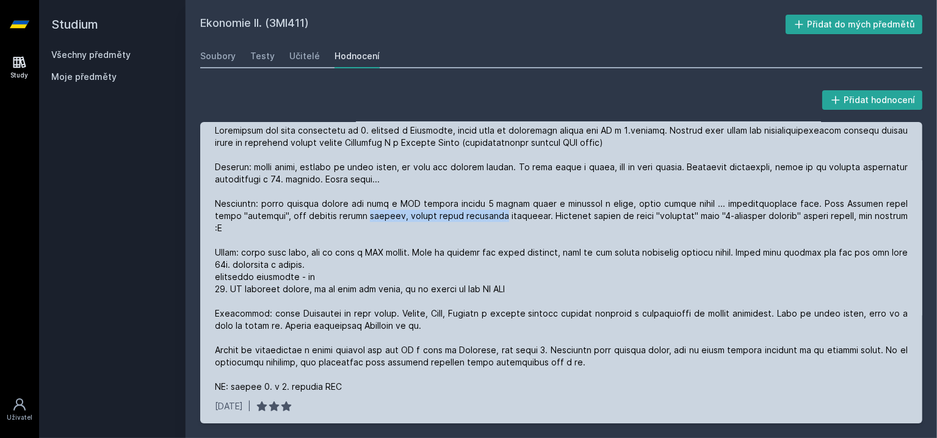
drag, startPoint x: 344, startPoint y: 220, endPoint x: 443, endPoint y: 220, distance: 99.5
click at [441, 219] on div at bounding box center [561, 259] width 693 height 269
drag, startPoint x: 443, startPoint y: 220, endPoint x: 452, endPoint y: 220, distance: 9.2
click at [443, 220] on div at bounding box center [561, 259] width 693 height 269
drag, startPoint x: 491, startPoint y: 220, endPoint x: 449, endPoint y: 220, distance: 42.1
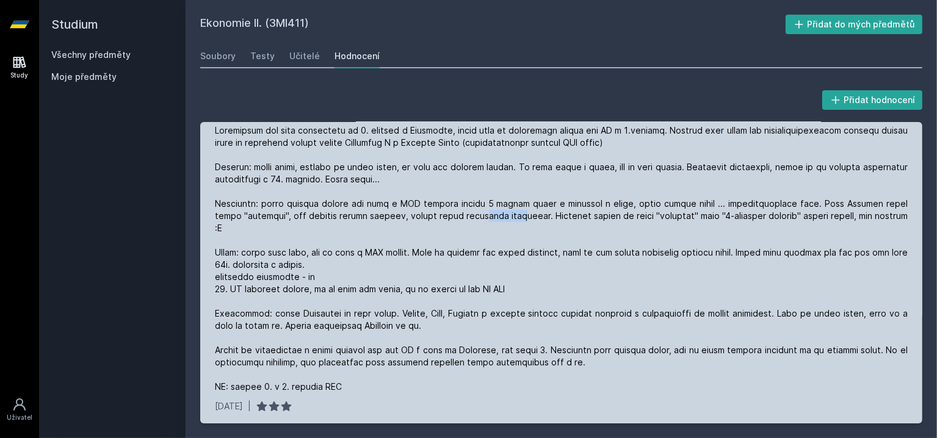
click at [449, 220] on div at bounding box center [561, 259] width 693 height 269
drag, startPoint x: 449, startPoint y: 220, endPoint x: 469, endPoint y: 236, distance: 25.3
click at [449, 220] on div at bounding box center [561, 259] width 693 height 269
drag, startPoint x: 332, startPoint y: 233, endPoint x: 407, endPoint y: 240, distance: 75.4
click at [407, 240] on div at bounding box center [561, 259] width 693 height 269
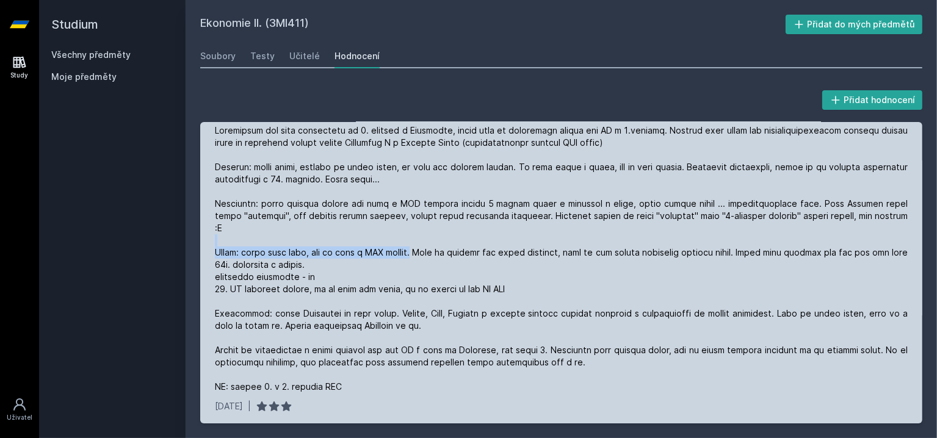
drag, startPoint x: 407, startPoint y: 240, endPoint x: 429, endPoint y: 243, distance: 22.2
click at [407, 240] on div at bounding box center [561, 259] width 693 height 269
drag, startPoint x: 505, startPoint y: 246, endPoint x: 456, endPoint y: 245, distance: 48.9
click at [456, 245] on div at bounding box center [561, 259] width 693 height 269
click at [454, 245] on div at bounding box center [561, 259] width 693 height 269
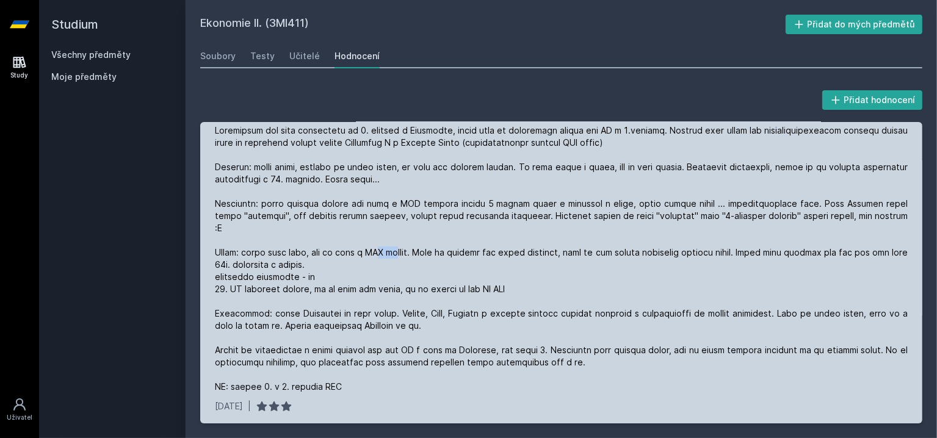
drag, startPoint x: 371, startPoint y: 244, endPoint x: 421, endPoint y: 247, distance: 49.5
click at [410, 247] on div at bounding box center [561, 259] width 693 height 269
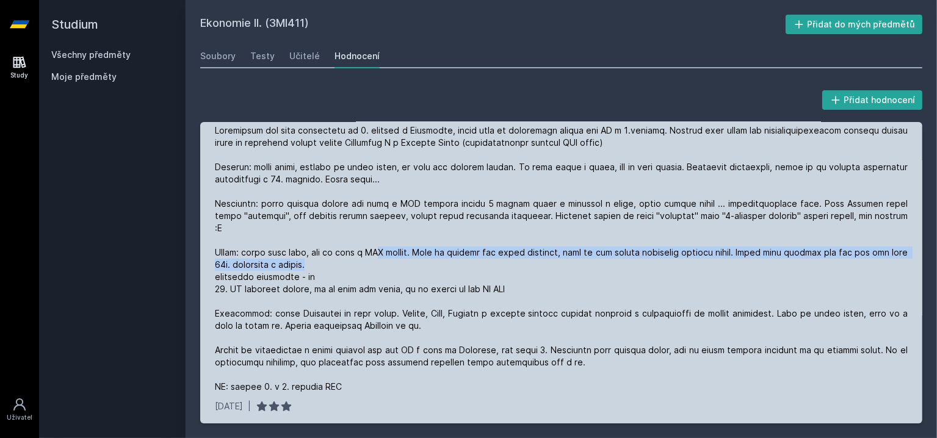
click at [500, 248] on div at bounding box center [561, 259] width 693 height 269
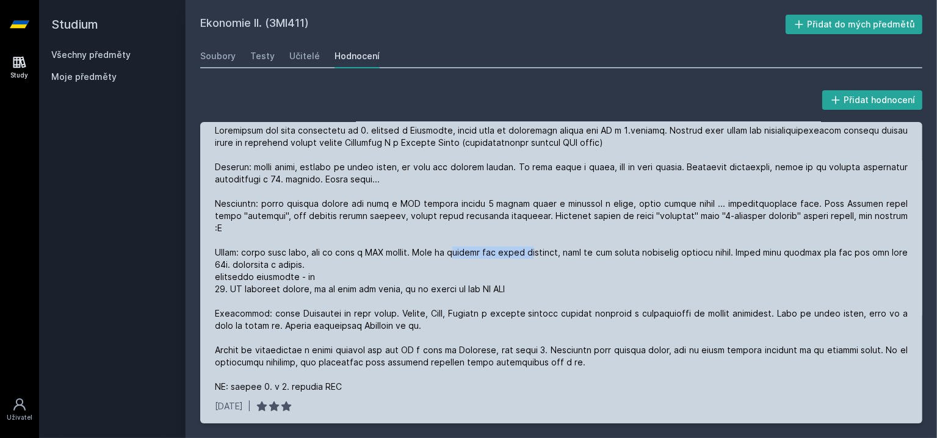
drag, startPoint x: 451, startPoint y: 242, endPoint x: 524, endPoint y: 242, distance: 73.3
click at [524, 242] on div at bounding box center [561, 259] width 693 height 269
drag, startPoint x: 580, startPoint y: 242, endPoint x: 536, endPoint y: 241, distance: 44.0
click at [543, 242] on div at bounding box center [561, 259] width 693 height 269
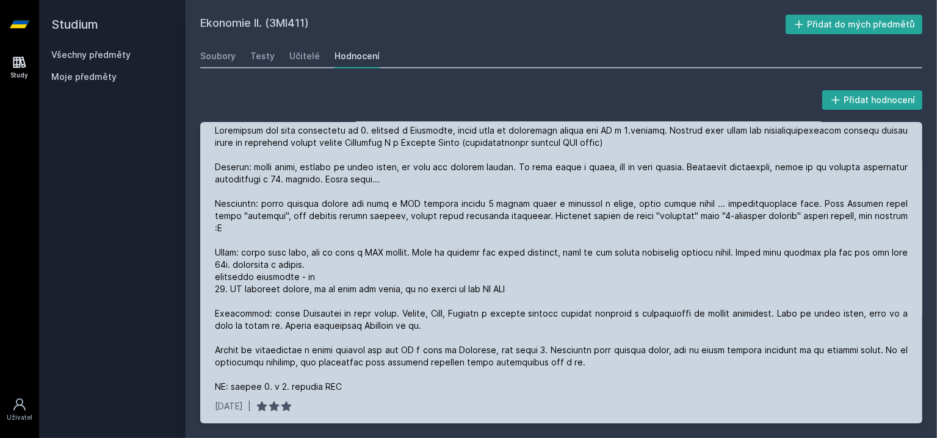
click at [536, 241] on div at bounding box center [561, 259] width 693 height 269
drag, startPoint x: 489, startPoint y: 240, endPoint x: 605, endPoint y: 239, distance: 116.0
click at [602, 239] on div at bounding box center [561, 259] width 693 height 269
click at [605, 239] on div at bounding box center [561, 259] width 693 height 269
drag, startPoint x: 672, startPoint y: 238, endPoint x: 596, endPoint y: 238, distance: 76.3
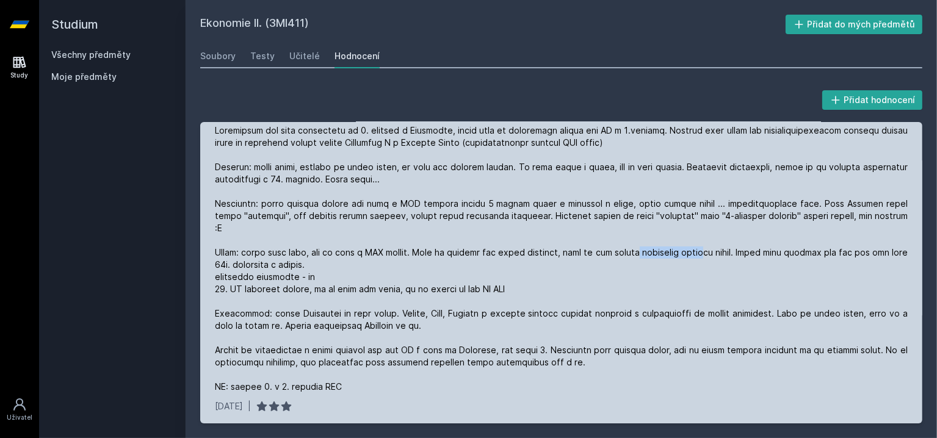
click at [605, 238] on div at bounding box center [561, 259] width 693 height 269
click at [596, 238] on div at bounding box center [561, 259] width 693 height 269
drag, startPoint x: 576, startPoint y: 238, endPoint x: 654, endPoint y: 240, distance: 78.2
click at [649, 240] on div at bounding box center [561, 259] width 693 height 269
drag, startPoint x: 654, startPoint y: 240, endPoint x: 719, endPoint y: 242, distance: 65.3
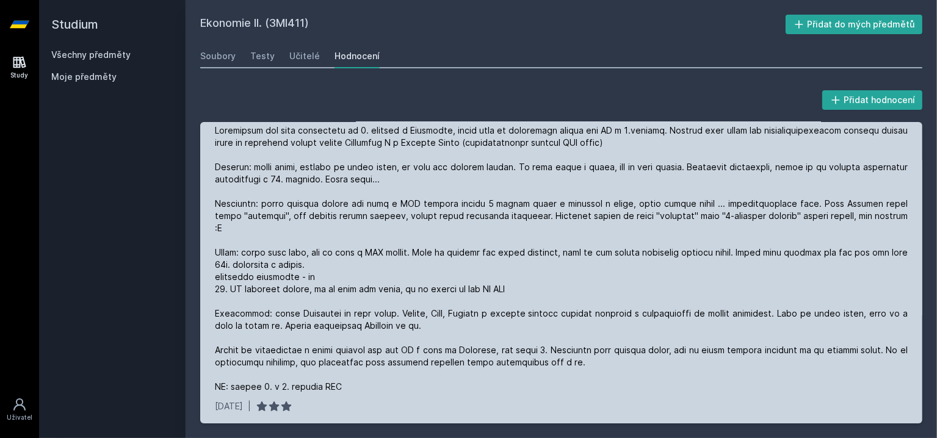
click at [654, 240] on div at bounding box center [561, 259] width 693 height 269
drag, startPoint x: 717, startPoint y: 242, endPoint x: 659, endPoint y: 240, distance: 58.6
click at [679, 242] on div at bounding box center [561, 259] width 693 height 269
click at [659, 240] on div at bounding box center [561, 259] width 693 height 269
drag, startPoint x: 756, startPoint y: 248, endPoint x: 823, endPoint y: 247, distance: 66.6
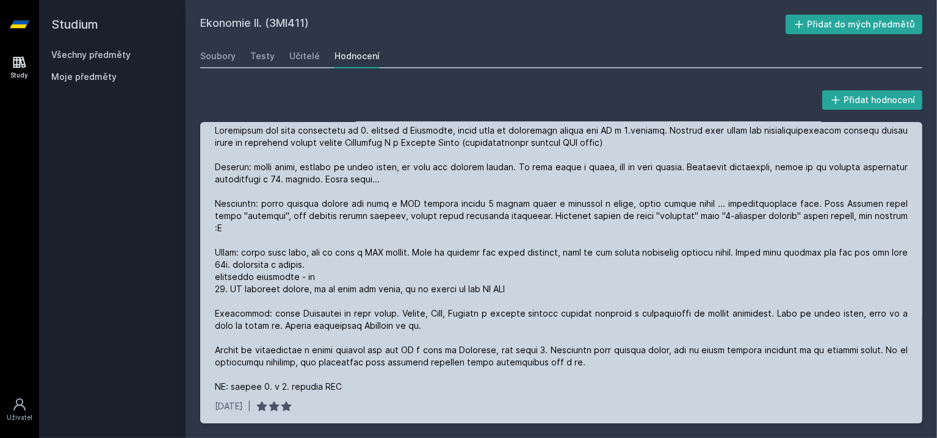
click at [820, 248] on div at bounding box center [561, 259] width 693 height 269
drag, startPoint x: 851, startPoint y: 241, endPoint x: 791, endPoint y: 240, distance: 59.8
click at [792, 240] on div at bounding box center [561, 259] width 693 height 269
click at [791, 240] on div at bounding box center [561, 259] width 693 height 269
drag, startPoint x: 258, startPoint y: 253, endPoint x: 278, endPoint y: 252, distance: 19.6
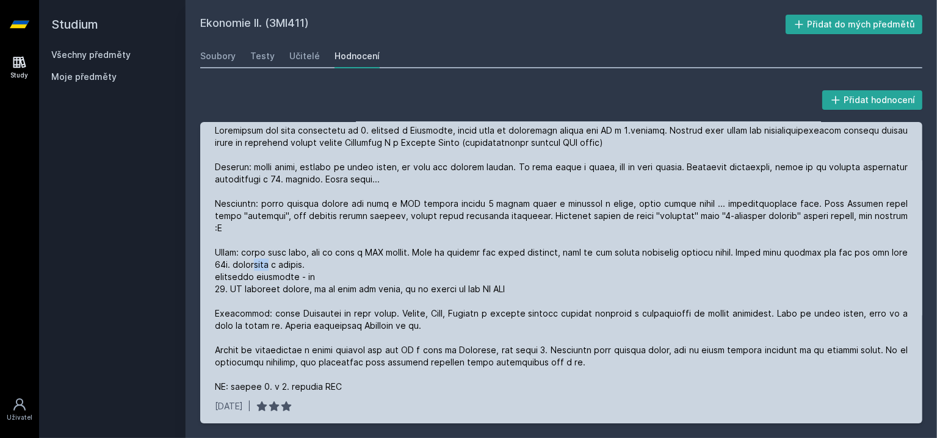
click at [278, 252] on div at bounding box center [561, 259] width 693 height 269
drag, startPoint x: 226, startPoint y: 267, endPoint x: 300, endPoint y: 264, distance: 73.9
click at [300, 264] on div at bounding box center [561, 259] width 693 height 269
drag
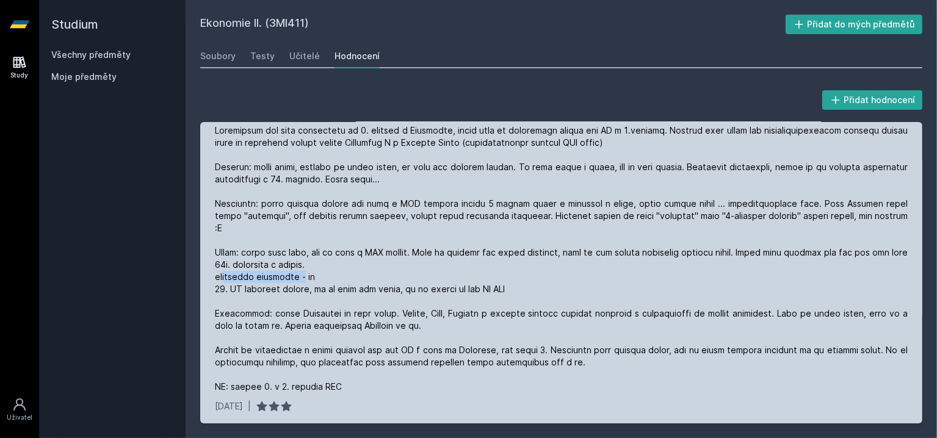
click at [300, 264] on div at bounding box center [561, 259] width 693 height 269
click at [252, 265] on div at bounding box center [561, 259] width 693 height 269
click at [246, 264] on div at bounding box center [561, 259] width 693 height 269
click at [351, 274] on div at bounding box center [561, 259] width 693 height 269
click at [353, 274] on div at bounding box center [561, 259] width 693 height 269
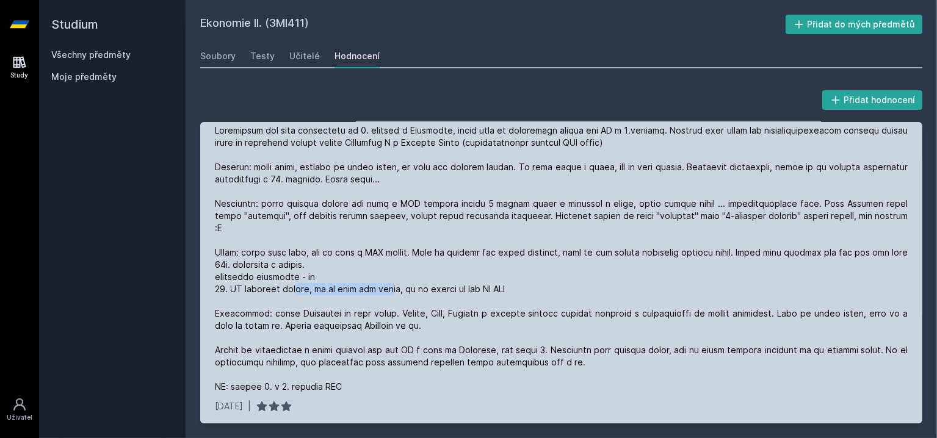
click at [288, 278] on div at bounding box center [561, 259] width 693 height 269
click at [286, 278] on div at bounding box center [561, 259] width 693 height 269
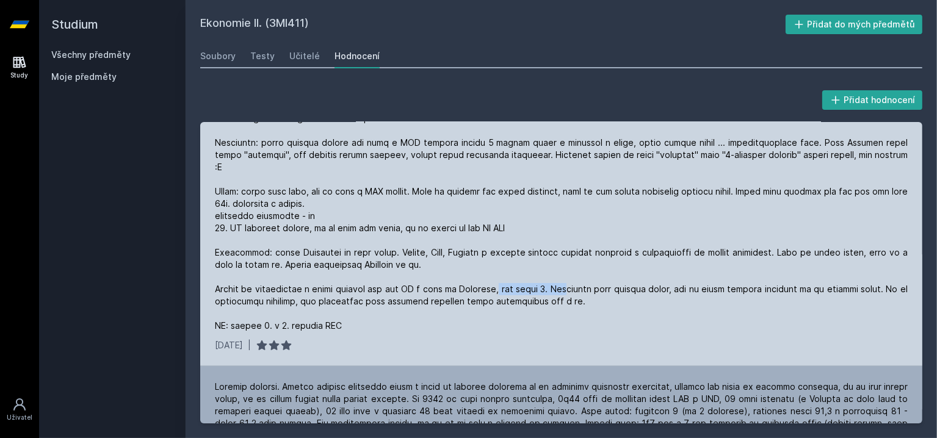
drag, startPoint x: 501, startPoint y: 277, endPoint x: 552, endPoint y: 281, distance: 50.9
click at [552, 281] on div at bounding box center [561, 197] width 693 height 269
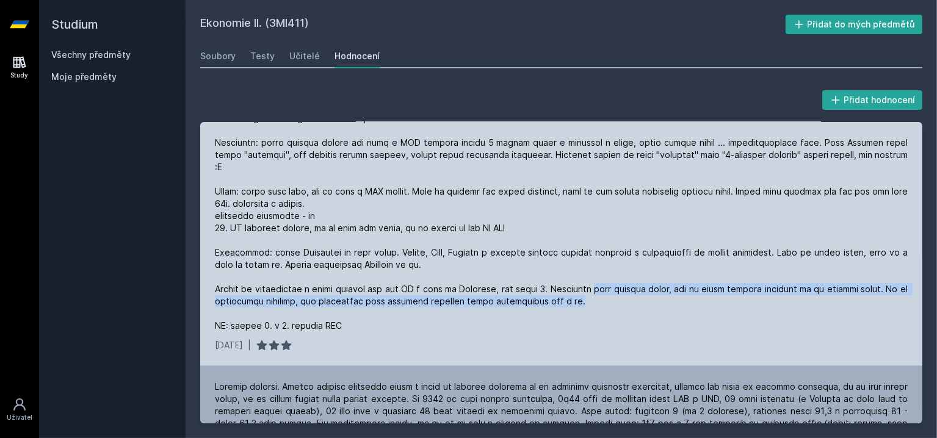
drag, startPoint x: 630, startPoint y: 284, endPoint x: 571, endPoint y: 279, distance: 59.4
click at [573, 279] on div at bounding box center [561, 197] width 693 height 269
click at [571, 279] on div at bounding box center [561, 197] width 693 height 269
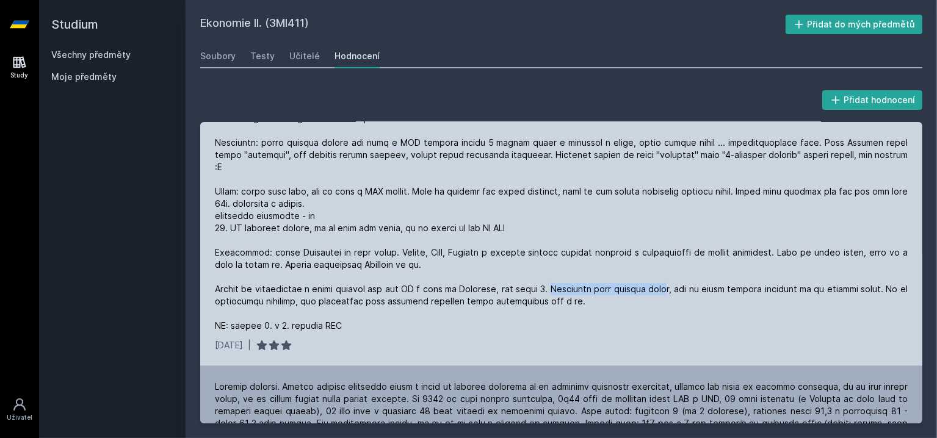
drag, startPoint x: 539, startPoint y: 278, endPoint x: 661, endPoint y: 281, distance: 122.1
click at [661, 281] on div at bounding box center [561, 197] width 693 height 269
drag, startPoint x: 351, startPoint y: 289, endPoint x: 463, endPoint y: 291, distance: 112.3
click at [463, 291] on div at bounding box center [561, 197] width 693 height 269
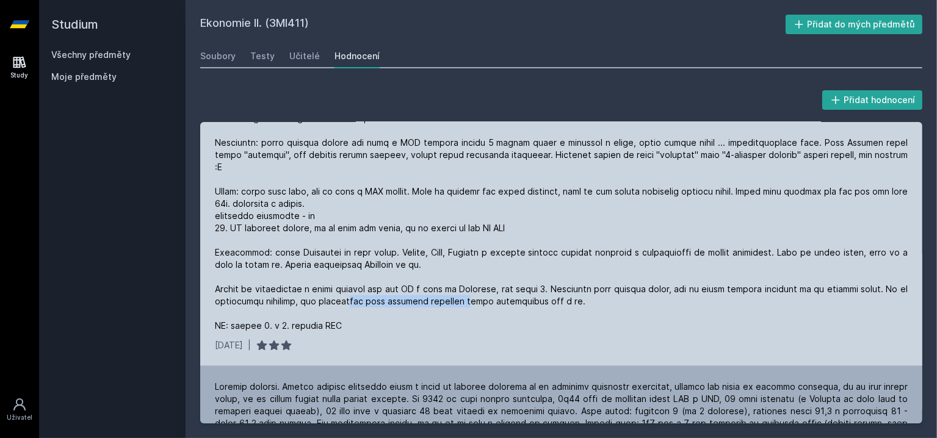
click at [464, 291] on div at bounding box center [561, 197] width 693 height 269
drag, startPoint x: 524, startPoint y: 291, endPoint x: 468, endPoint y: 289, distance: 56.2
click at [468, 289] on div at bounding box center [561, 197] width 693 height 269
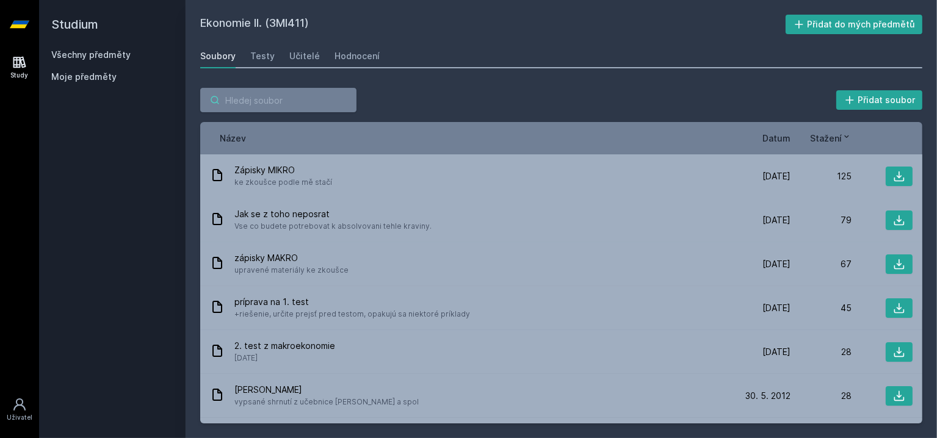
click at [256, 100] on input "search" at bounding box center [278, 100] width 156 height 24
paste input "5EN411"
drag, startPoint x: 214, startPoint y: 102, endPoint x: 194, endPoint y: 102, distance: 20.8
click at [195, 102] on div "5EN411 Přidat soubor Řazení: Název Datum Stažení Název Datum Stažení Zápisky MI…" at bounding box center [562, 255] width 752 height 365
type input "5EN411"
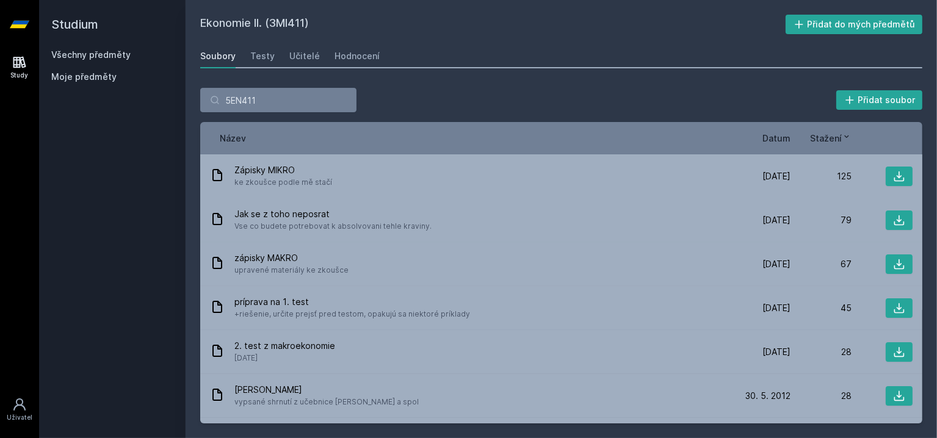
click at [91, 27] on h2 "Studium" at bounding box center [112, 24] width 122 height 49
click at [24, 20] on icon at bounding box center [20, 24] width 20 height 49
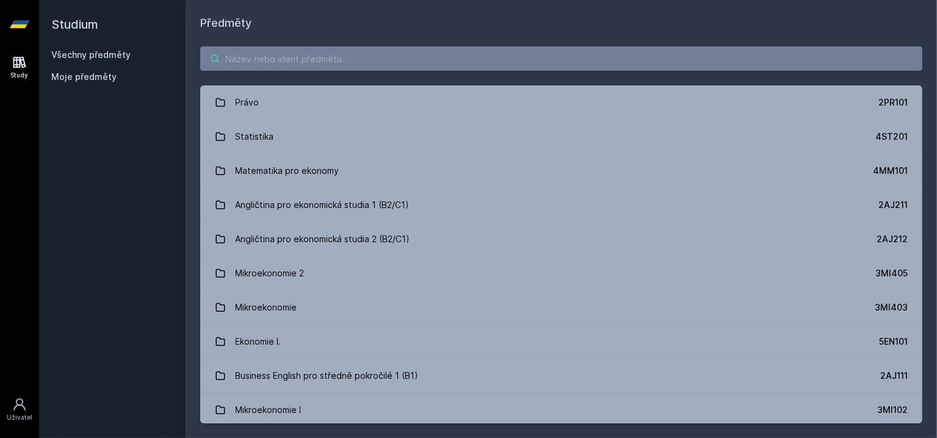
click at [234, 62] on input "search" at bounding box center [561, 58] width 722 height 24
paste input "5EN411"
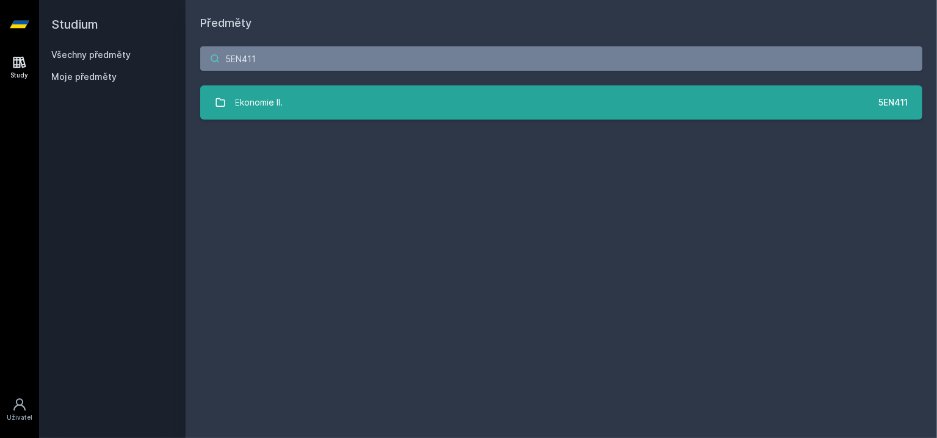
type input "5EN411"
click at [281, 107] on div "Ekonomie II." at bounding box center [260, 102] width 48 height 24
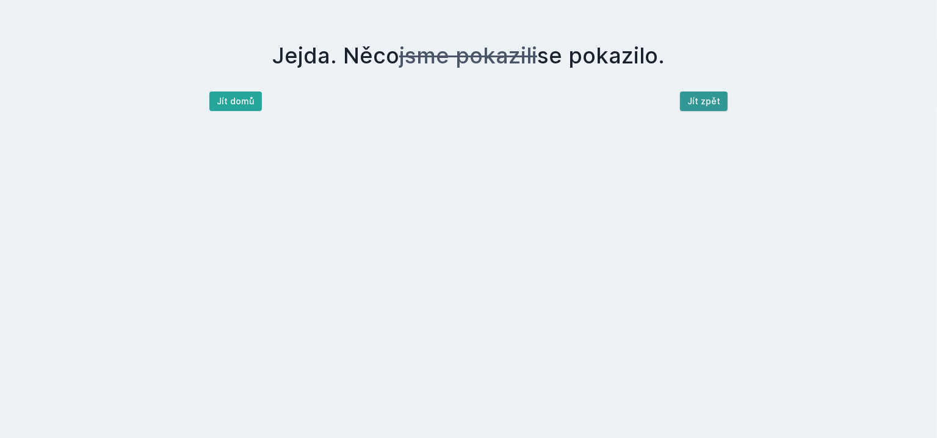
click at [698, 101] on button "Jít zpět" at bounding box center [704, 102] width 48 height 20
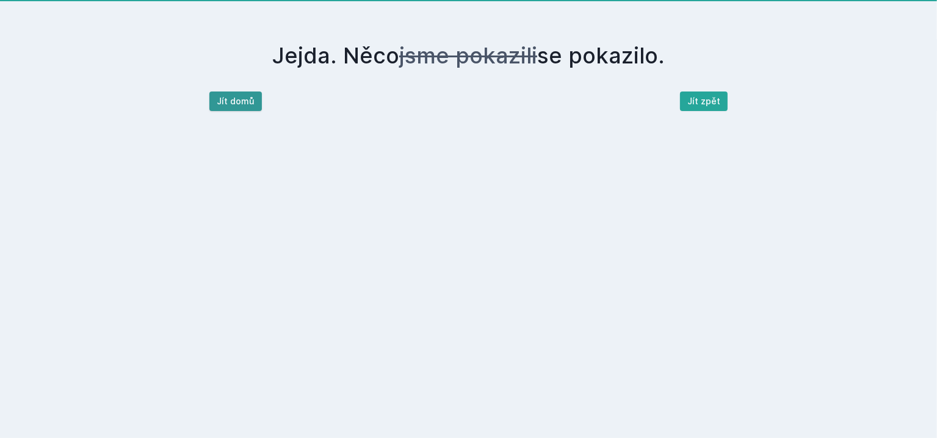
click at [252, 108] on button "Jít domů" at bounding box center [235, 102] width 53 height 20
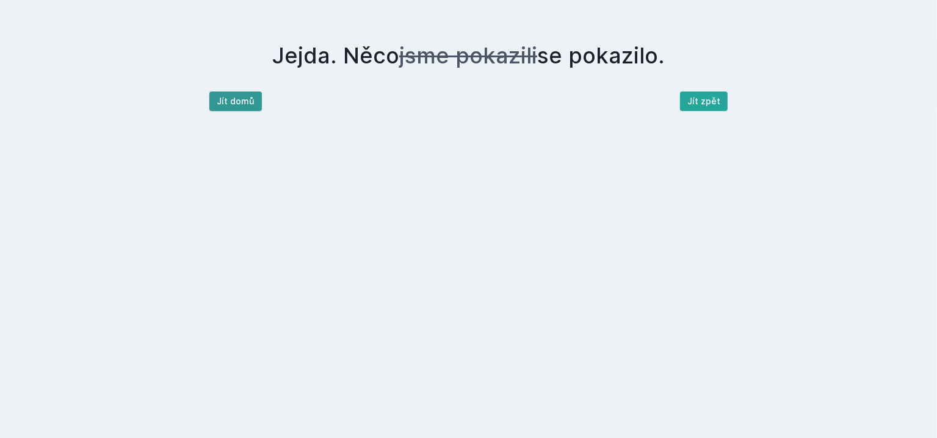
click at [237, 103] on button "Jít domů" at bounding box center [235, 102] width 53 height 20
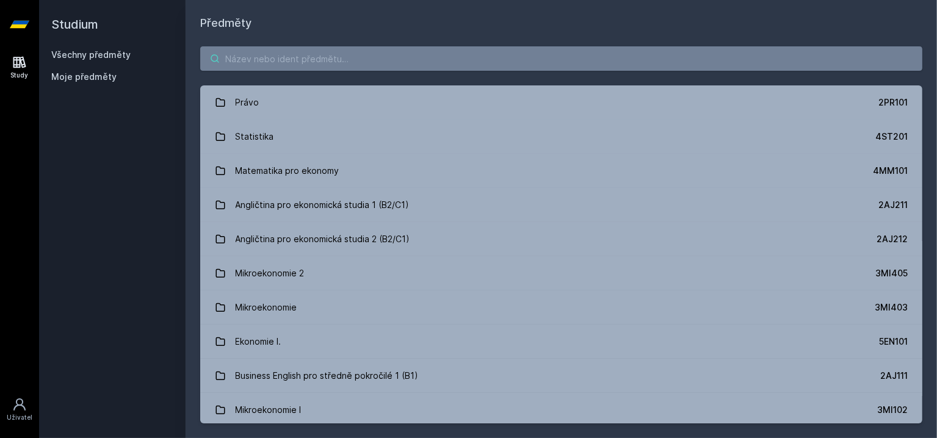
click at [321, 64] on input "search" at bounding box center [561, 58] width 722 height 24
paste input "3MI411"
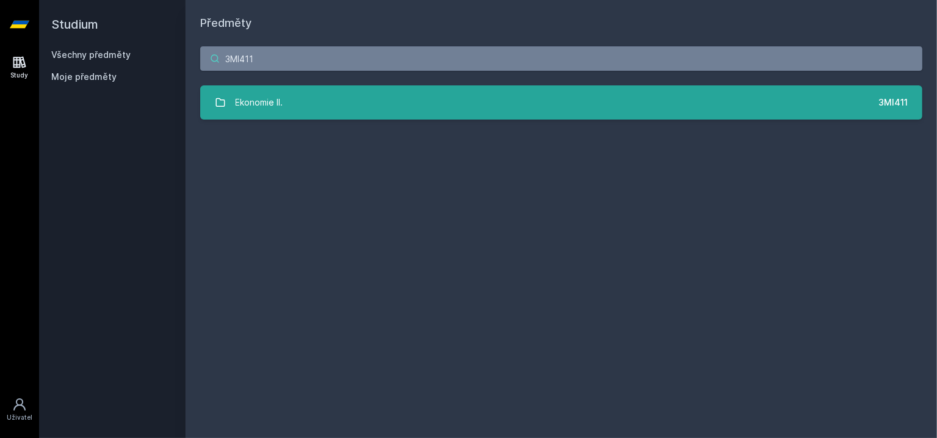
type input "3MI411"
click at [309, 100] on link "Ekonomie II. 3MI411" at bounding box center [561, 102] width 722 height 34
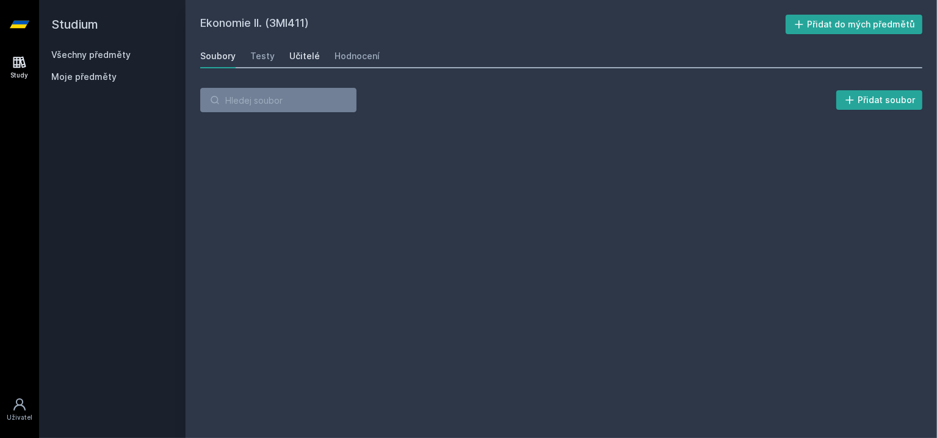
click at [305, 59] on div "Učitelé" at bounding box center [304, 56] width 31 height 12
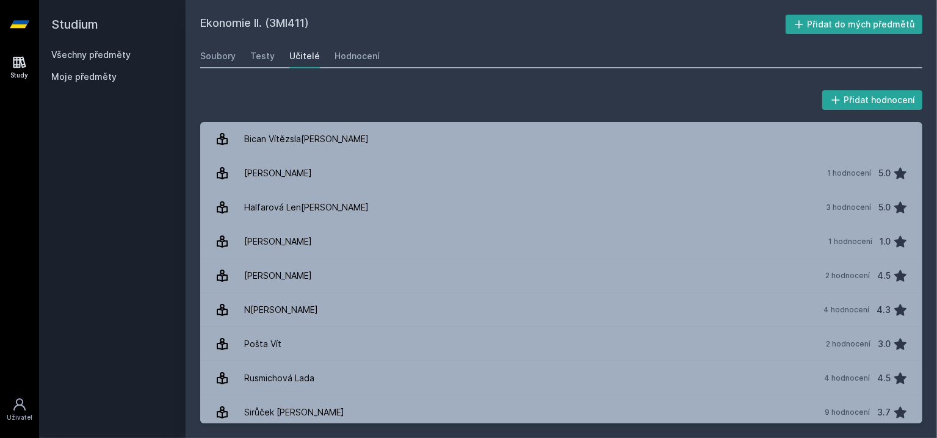
click at [20, 27] on icon at bounding box center [20, 24] width 20 height 7
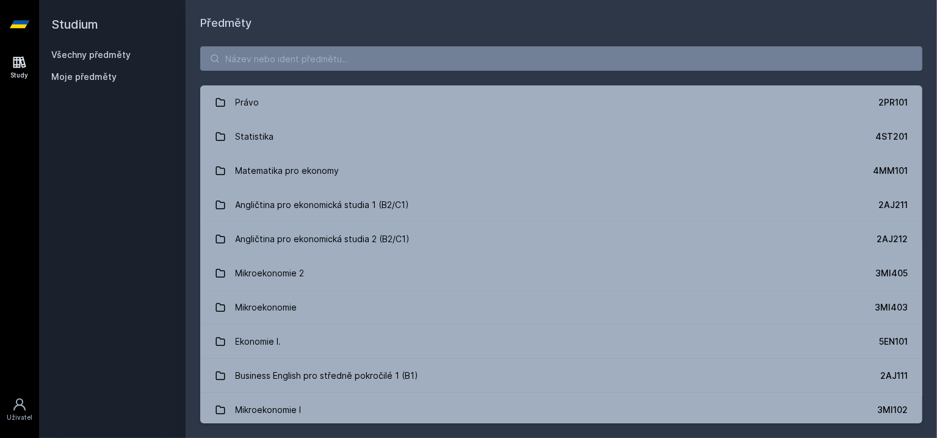
click at [19, 74] on div "Study" at bounding box center [20, 75] width 18 height 9
click at [98, 76] on span "Moje předměty" at bounding box center [83, 77] width 65 height 12
click at [22, 24] on icon at bounding box center [20, 24] width 20 height 7
click at [314, 64] on input "search" at bounding box center [561, 58] width 722 height 24
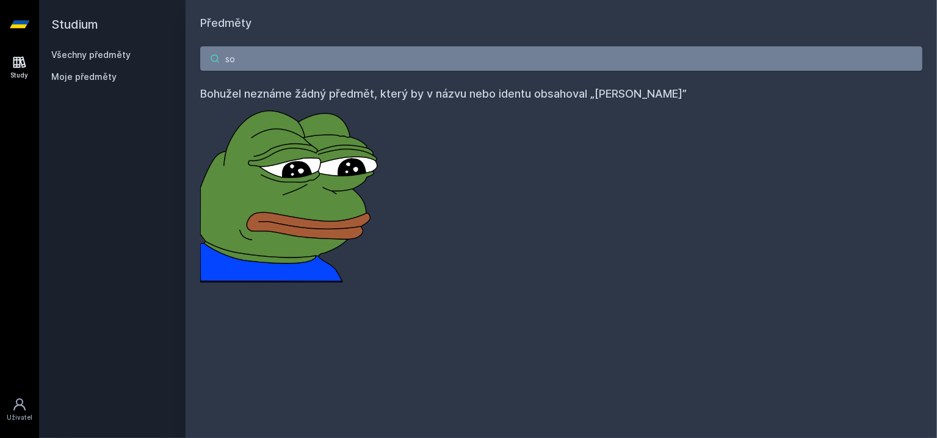
type input "s"
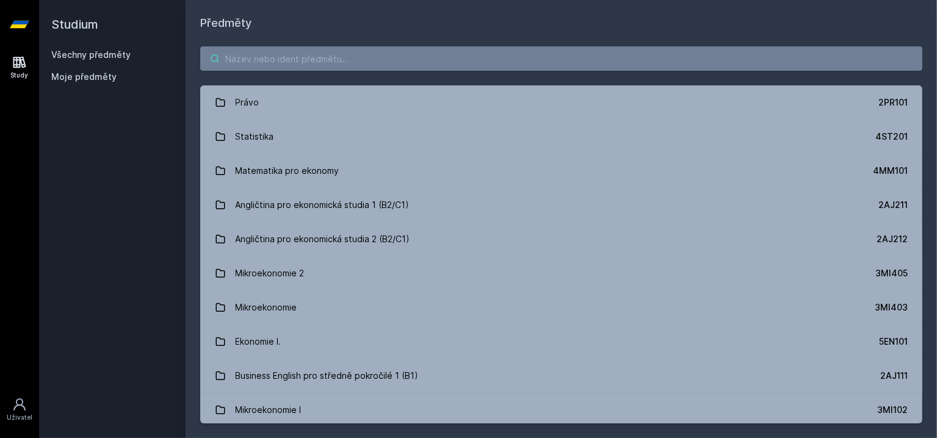
click at [330, 51] on input "search" at bounding box center [561, 58] width 722 height 24
paste input "3MI408"
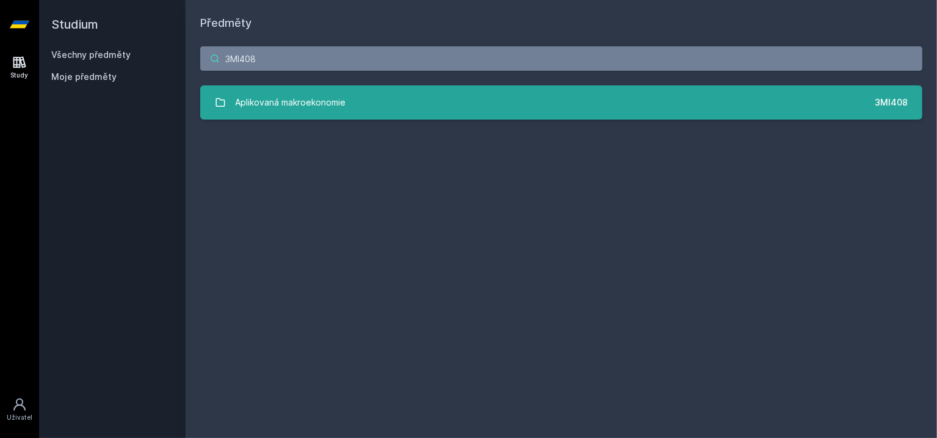
type input "3MI408"
click at [302, 98] on div "Aplikovaná makroekonomie" at bounding box center [291, 102] width 110 height 24
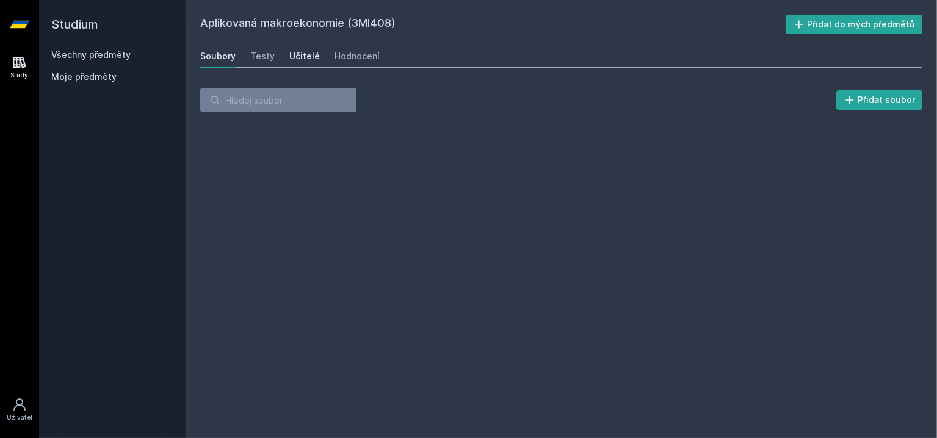
click at [306, 59] on div "Učitelé" at bounding box center [304, 56] width 31 height 12
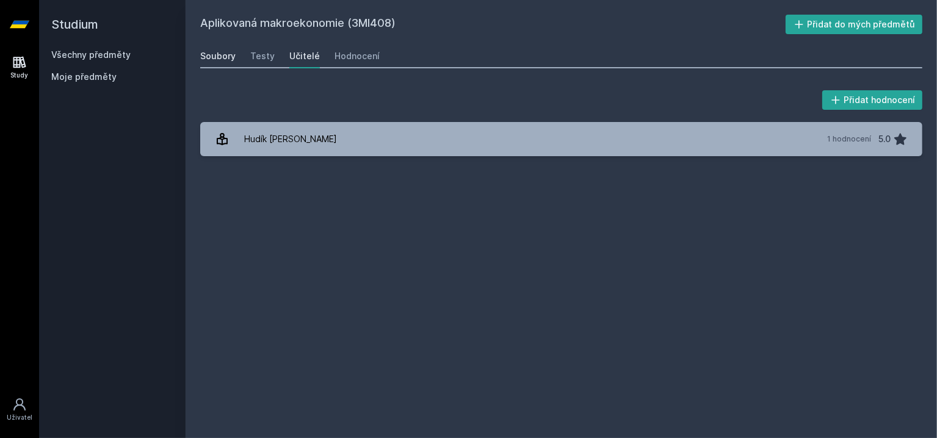
click at [203, 61] on div "Soubory" at bounding box center [217, 56] width 35 height 12
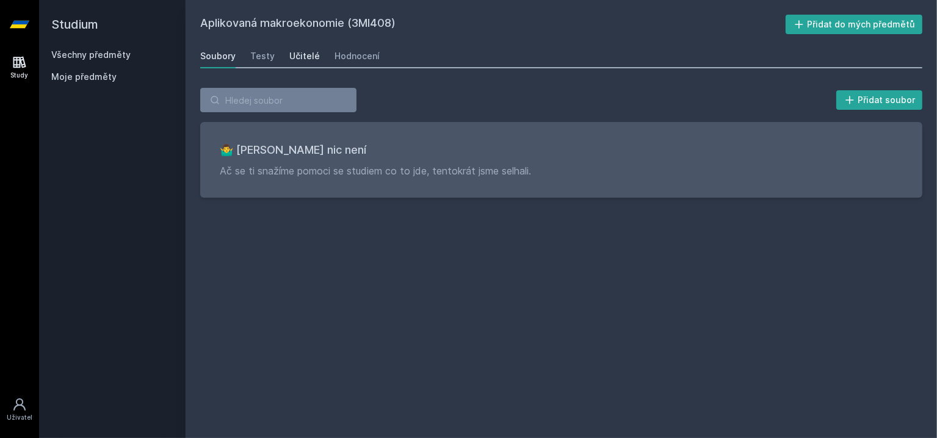
click at [294, 54] on div "Učitelé" at bounding box center [304, 56] width 31 height 12
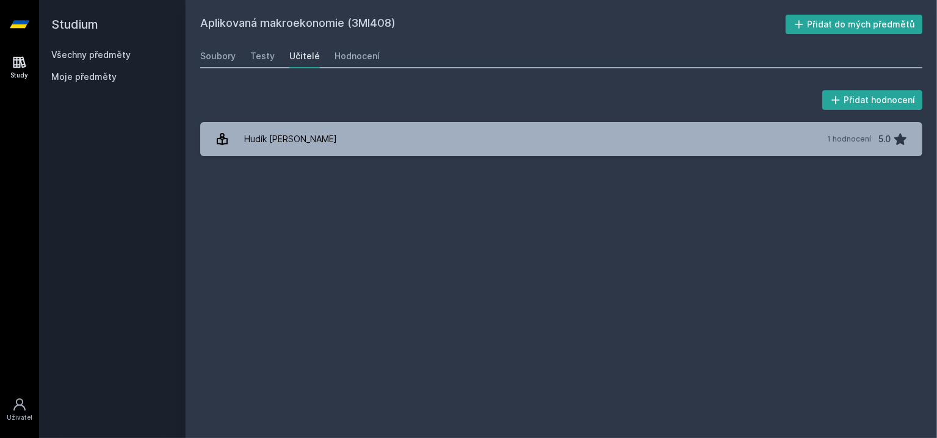
click at [20, 25] on icon at bounding box center [20, 24] width 20 height 7
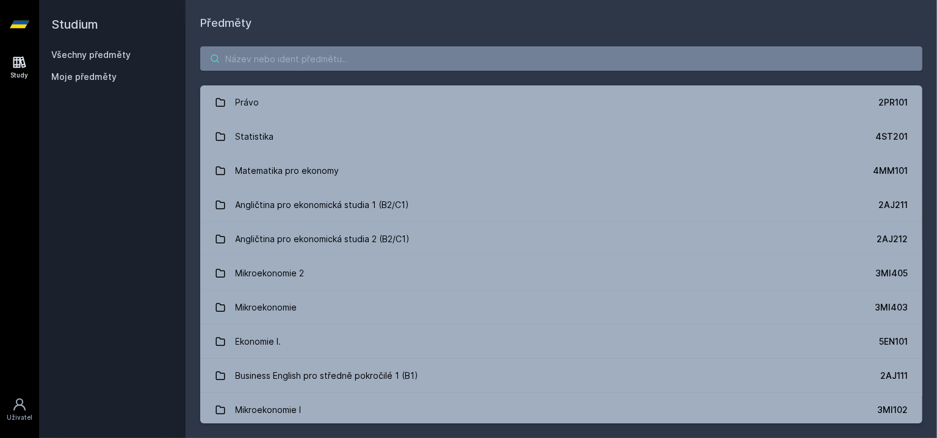
click at [269, 57] on input "search" at bounding box center [561, 58] width 722 height 24
paste input "3MI408"
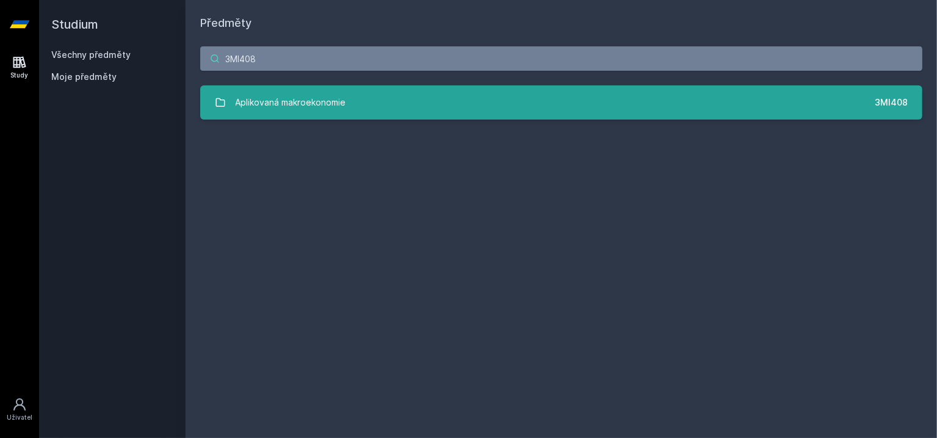
type input "3MI408"
click at [267, 100] on div "Aplikovaná makroekonomie" at bounding box center [291, 102] width 110 height 24
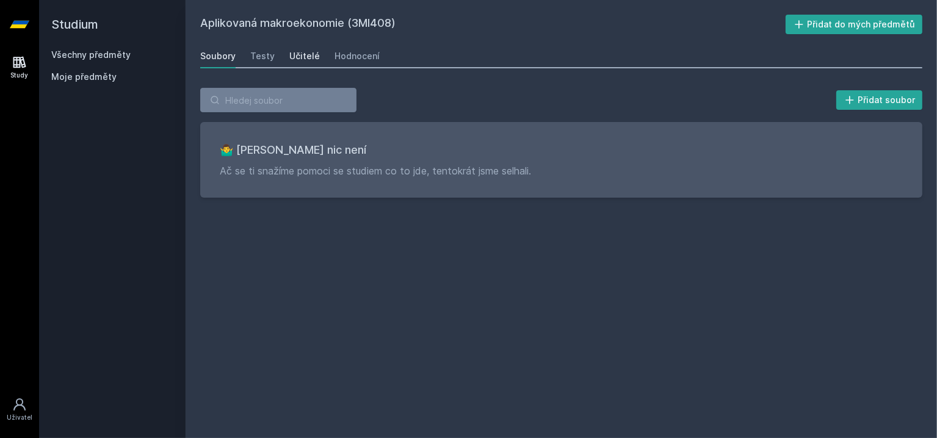
click at [297, 53] on div "Učitelé" at bounding box center [304, 56] width 31 height 12
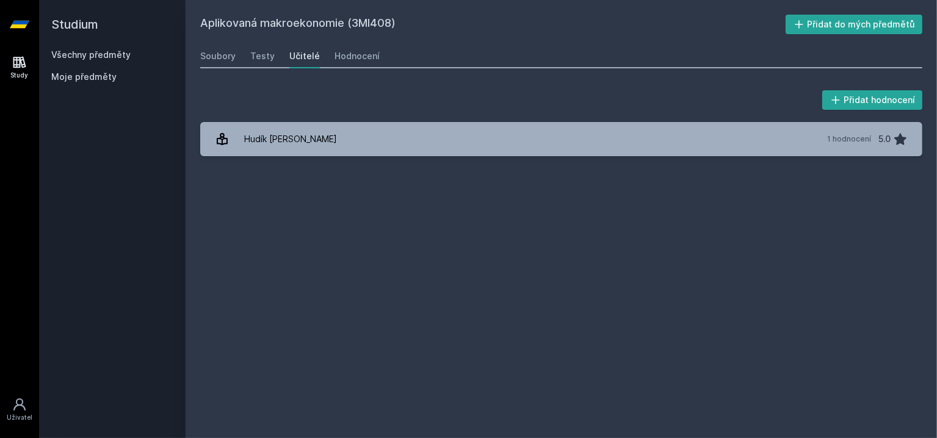
click at [29, 26] on icon at bounding box center [20, 24] width 20 height 49
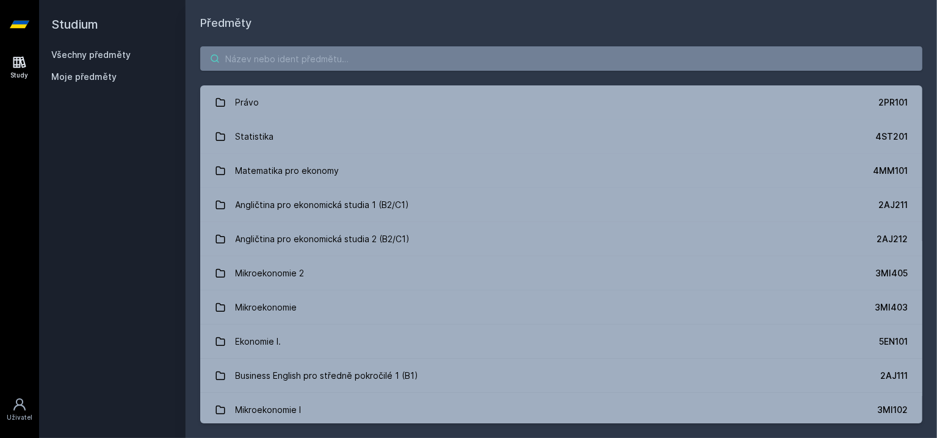
click at [272, 59] on input "search" at bounding box center [561, 58] width 722 height 24
paste input "6DEKO1"
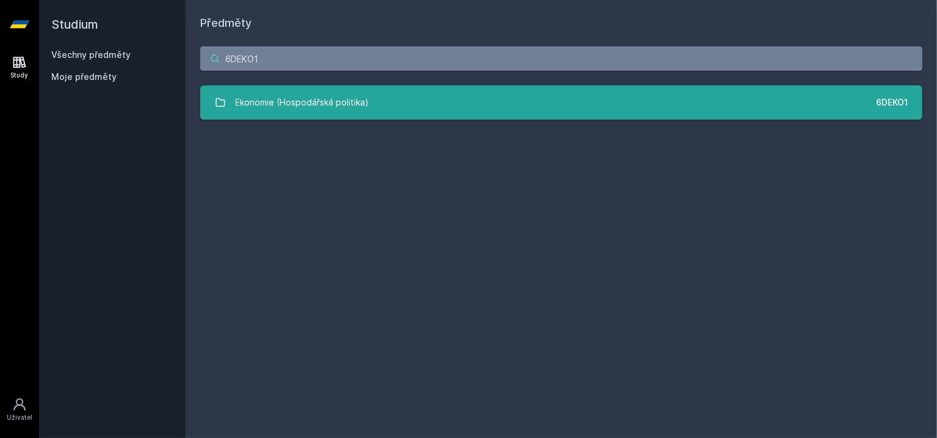
type input "6DEKO1"
click at [270, 98] on div "Ekonomie (Hospodářská politika)" at bounding box center [303, 102] width 134 height 24
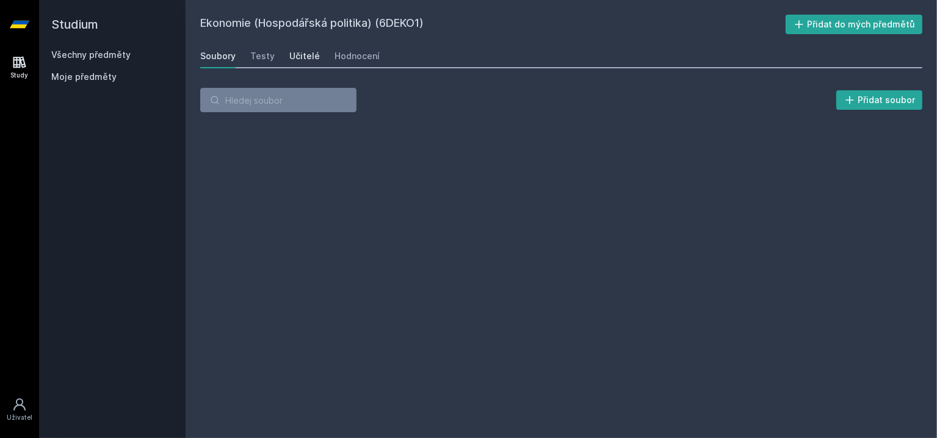
click at [309, 54] on div "Učitelé" at bounding box center [304, 56] width 31 height 12
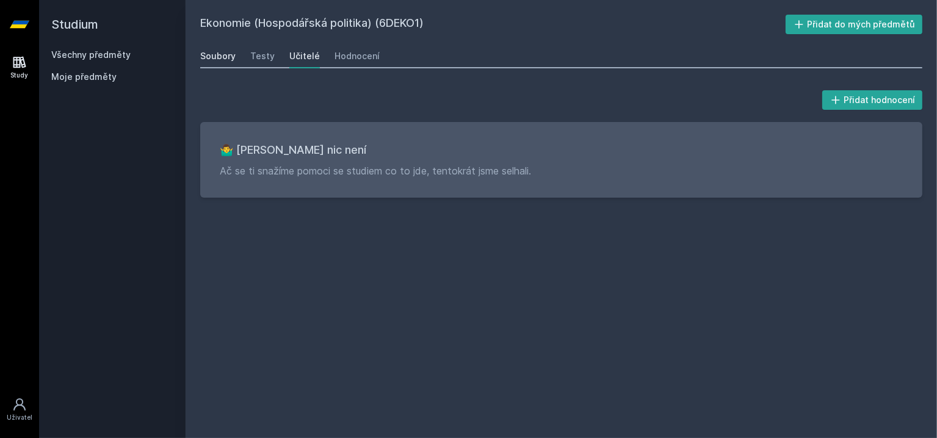
click at [226, 59] on div "Soubory" at bounding box center [217, 56] width 35 height 12
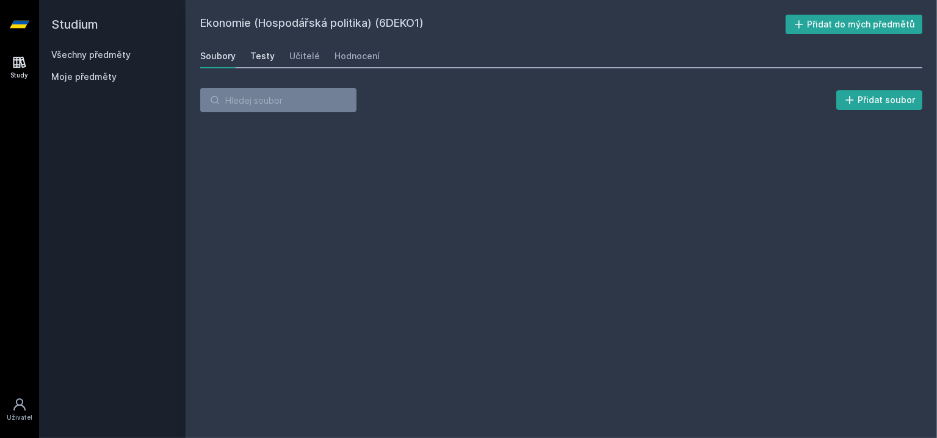
click at [255, 59] on div "Testy" at bounding box center [262, 56] width 24 height 12
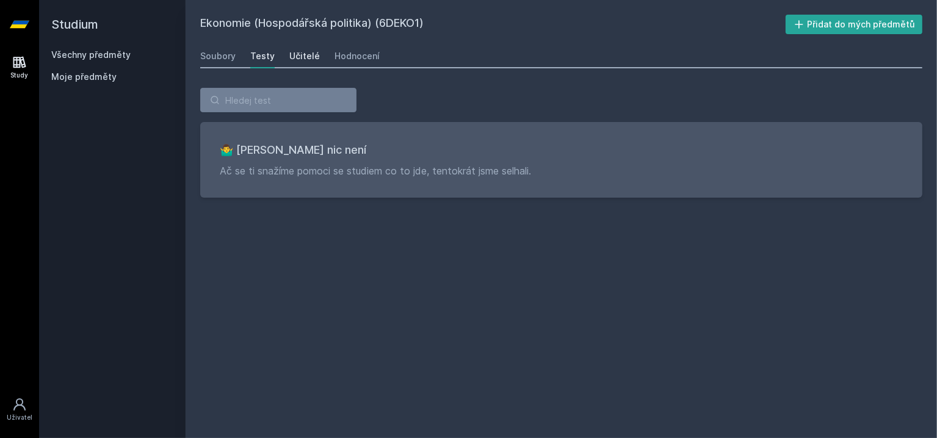
click at [301, 60] on div "Učitelé" at bounding box center [304, 56] width 31 height 12
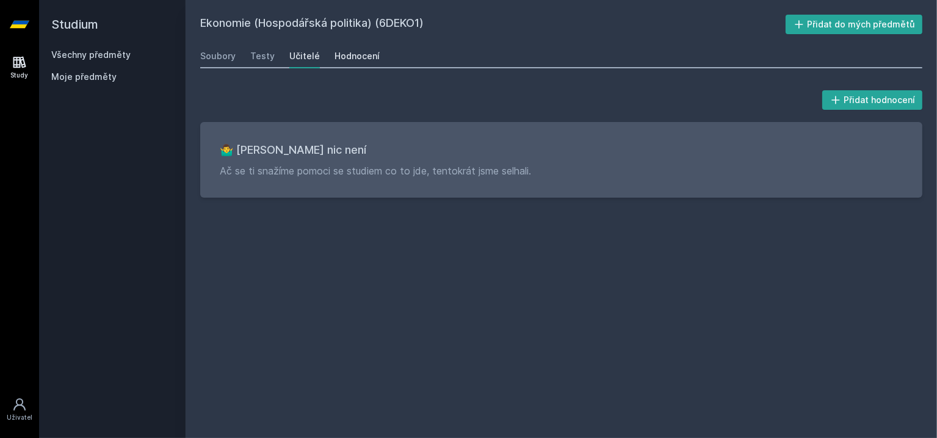
click at [351, 59] on div "Hodnocení" at bounding box center [357, 56] width 45 height 12
click at [38, 29] on link at bounding box center [19, 24] width 39 height 49
click at [26, 24] on icon at bounding box center [20, 24] width 20 height 7
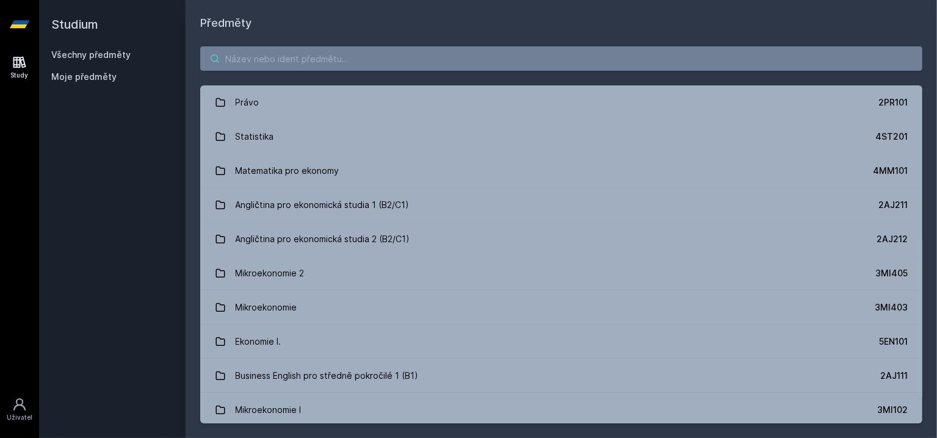
click at [285, 59] on input "search" at bounding box center [561, 58] width 722 height 24
paste input "3MI404"
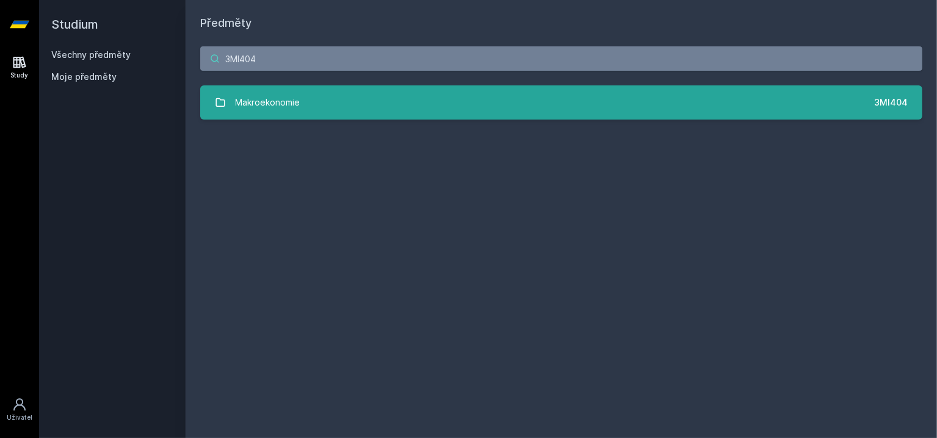
type input "3MI404"
click at [267, 98] on div "Makroekonomie" at bounding box center [268, 102] width 65 height 24
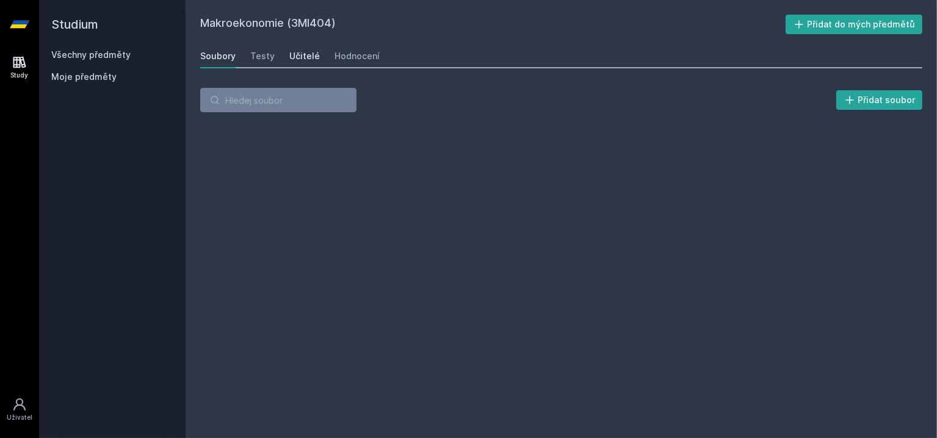
click at [302, 54] on div "Učitelé" at bounding box center [304, 56] width 31 height 12
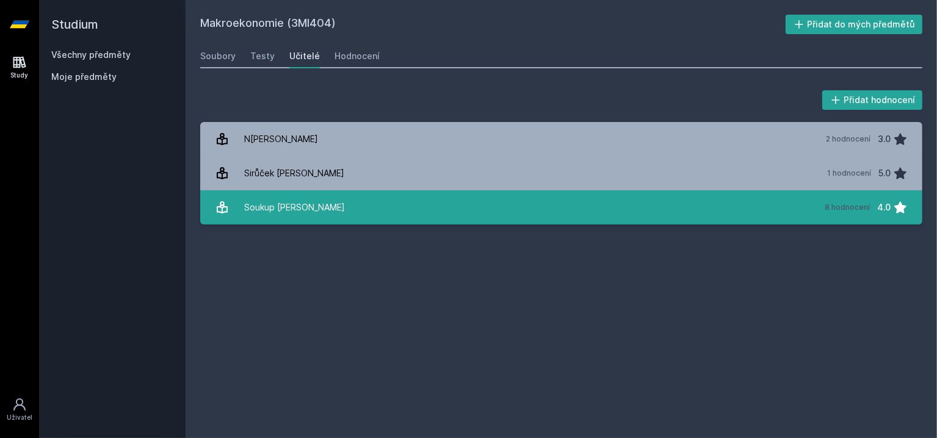
click at [296, 202] on div "Soukup [PERSON_NAME]" at bounding box center [294, 207] width 101 height 24
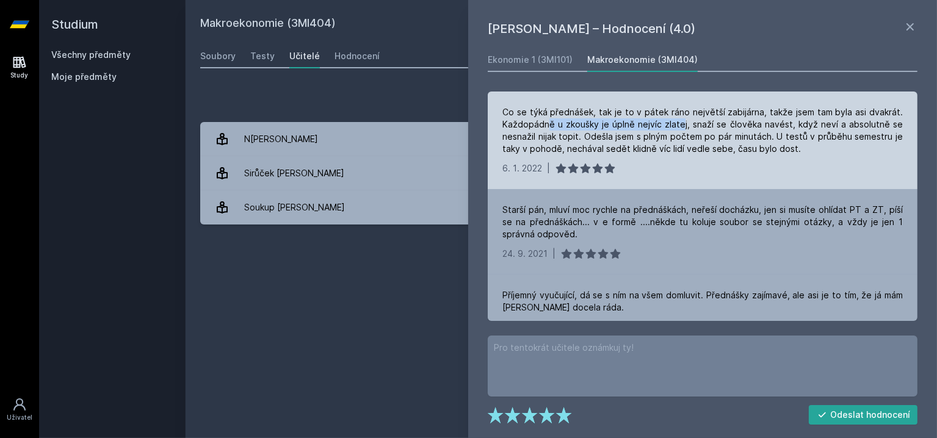
drag, startPoint x: 546, startPoint y: 125, endPoint x: 681, endPoint y: 126, distance: 134.9
click at [681, 126] on div "Co se týká přednášek, tak je to v pátek ráno největší zabijárna, takže jsem tam…" at bounding box center [702, 130] width 400 height 49
drag, startPoint x: 681, startPoint y: 126, endPoint x: 692, endPoint y: 132, distance: 12.9
click at [681, 126] on div "Co se týká přednášek, tak je to v pátek ráno největší zabijárna, takže jsem tam…" at bounding box center [702, 130] width 400 height 49
drag, startPoint x: 750, startPoint y: 121, endPoint x: 678, endPoint y: 123, distance: 71.5
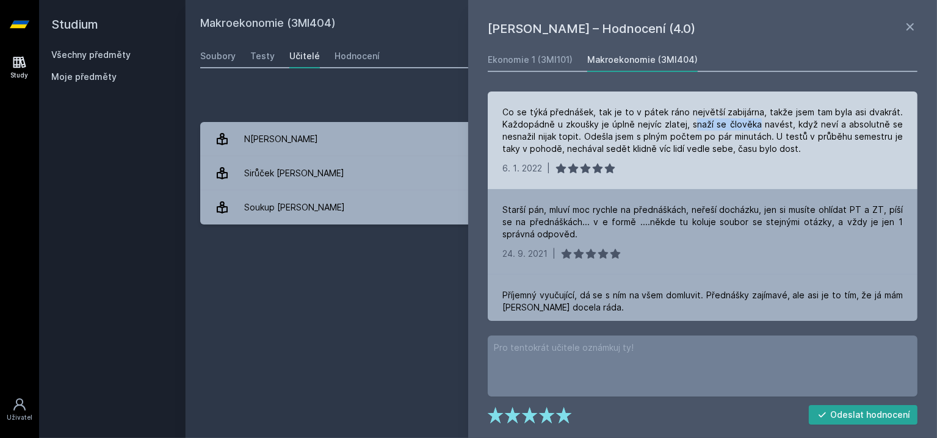
click at [686, 123] on div "Co se týká přednášek, tak je to v pátek ráno největší zabijárna, takže jsem tam…" at bounding box center [702, 130] width 400 height 49
click at [678, 123] on div "Co se týká přednášek, tak je to v pátek ráno největší zabijárna, takže jsem tam…" at bounding box center [702, 130] width 400 height 49
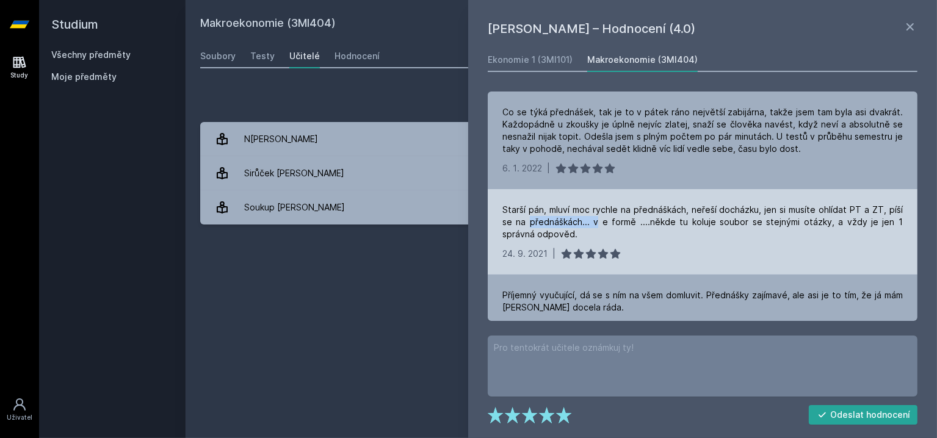
drag, startPoint x: 532, startPoint y: 225, endPoint x: 600, endPoint y: 224, distance: 68.4
click at [599, 224] on div "Starší pán, mluví moc rychle na přednáškách, neřeší docházku, jen si musíte ohl…" at bounding box center [702, 222] width 400 height 37
drag, startPoint x: 600, startPoint y: 224, endPoint x: 620, endPoint y: 226, distance: 19.7
click at [600, 224] on div "Starší pán, mluví moc rychle na přednáškách, neřeší docházku, jen si musíte ohl…" at bounding box center [702, 222] width 400 height 37
drag, startPoint x: 687, startPoint y: 229, endPoint x: 678, endPoint y: 226, distance: 9.1
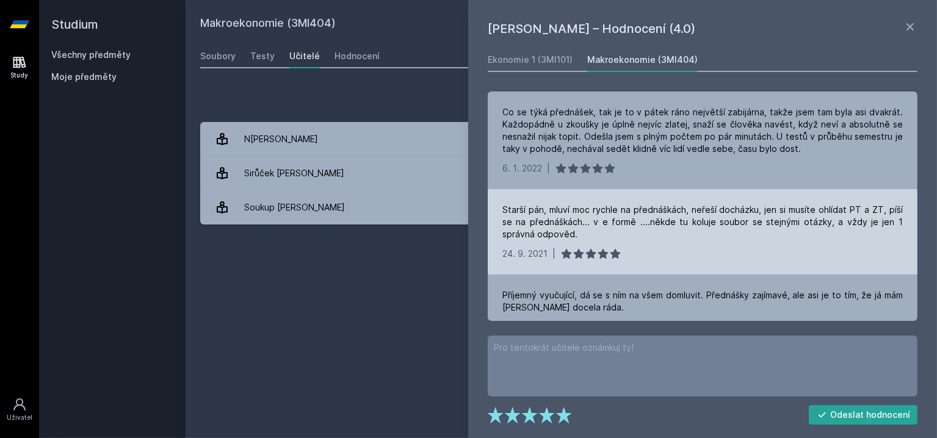
click at [681, 227] on div "Starší pán, mluví moc rychle na přednáškách, neřeší docházku, jen si musíte ohl…" at bounding box center [702, 222] width 400 height 37
drag, startPoint x: 668, startPoint y: 223, endPoint x: 609, endPoint y: 216, distance: 59.7
click at [626, 217] on div "Starší pán, mluví moc rychle na přednáškách, neřeší docházku, jen si musíte ohl…" at bounding box center [702, 222] width 400 height 37
click at [609, 216] on div "Starší pán, mluví moc rychle na přednáškách, neřeší docházku, jen si musíte ohl…" at bounding box center [702, 222] width 400 height 37
drag, startPoint x: 588, startPoint y: 222, endPoint x: 668, endPoint y: 225, distance: 80.7
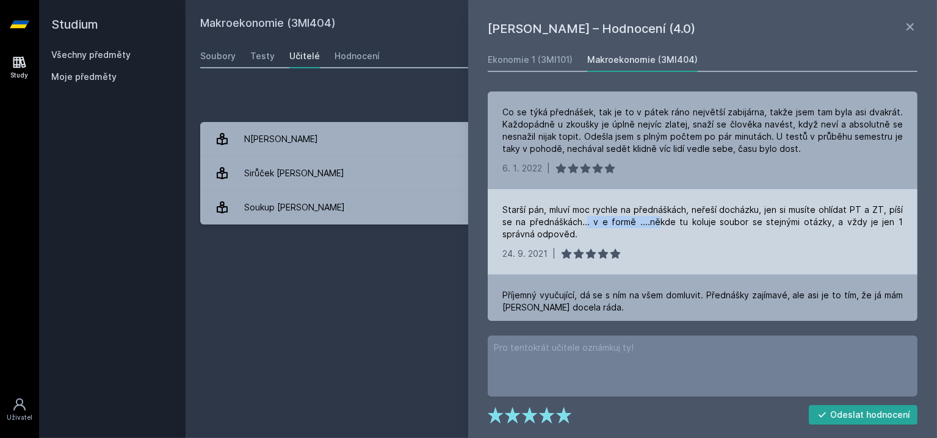
click at [665, 225] on div "Starší pán, mluví moc rychle na přednáškách, neřeší docházku, jen si musíte ohl…" at bounding box center [702, 222] width 400 height 37
click at [668, 225] on div "Starší pán, mluví moc rychle na přednáškách, neřeší docházku, jen si musíte ohl…" at bounding box center [702, 222] width 400 height 37
drag, startPoint x: 673, startPoint y: 220, endPoint x: 656, endPoint y: 220, distance: 17.1
click at [662, 220] on div "Starší pán, mluví moc rychle na přednáškách, neřeší docházku, jen si musíte ohl…" at bounding box center [702, 222] width 400 height 37
click at [656, 220] on div "Starší pán, mluví moc rychle na přednáškách, neřeší docházku, jen si musíte ohl…" at bounding box center [702, 222] width 400 height 37
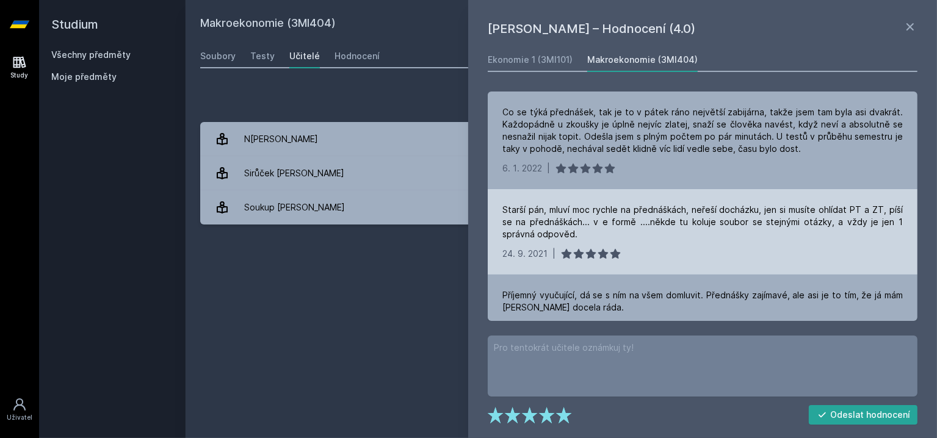
scroll to position [61, 0]
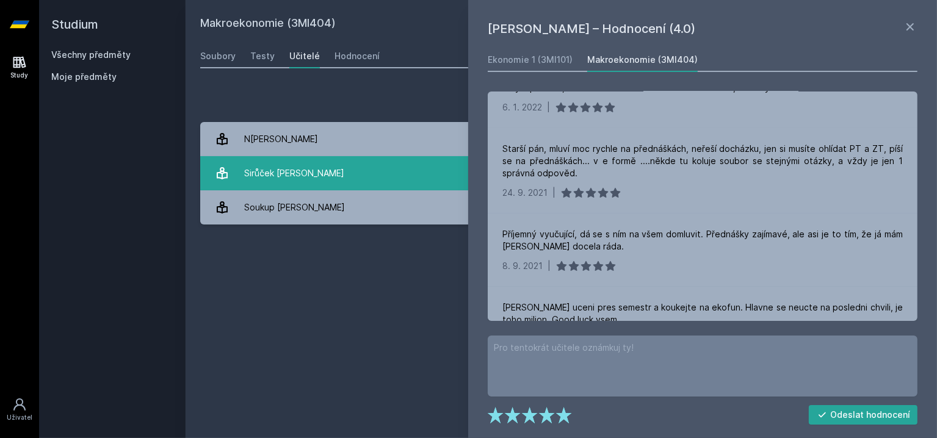
click at [326, 178] on link "Sirůček Pavel 1 hodnocení 5.0" at bounding box center [561, 173] width 722 height 34
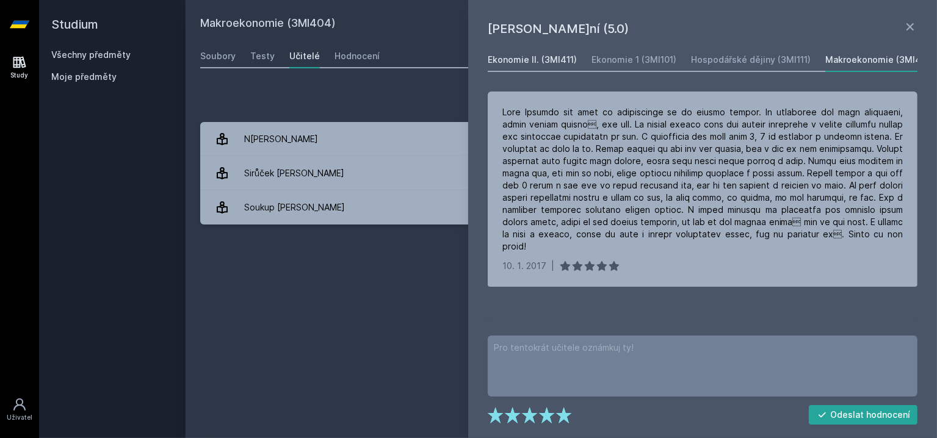
click at [532, 62] on div "Ekonomie II. (3MI411)" at bounding box center [532, 60] width 89 height 12
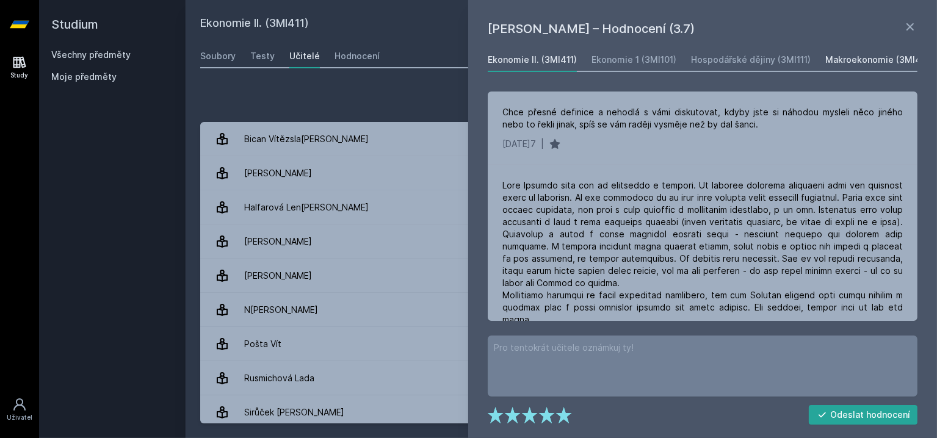
click at [853, 57] on div "Makroekonomie (3MI404)" at bounding box center [880, 60] width 110 height 12
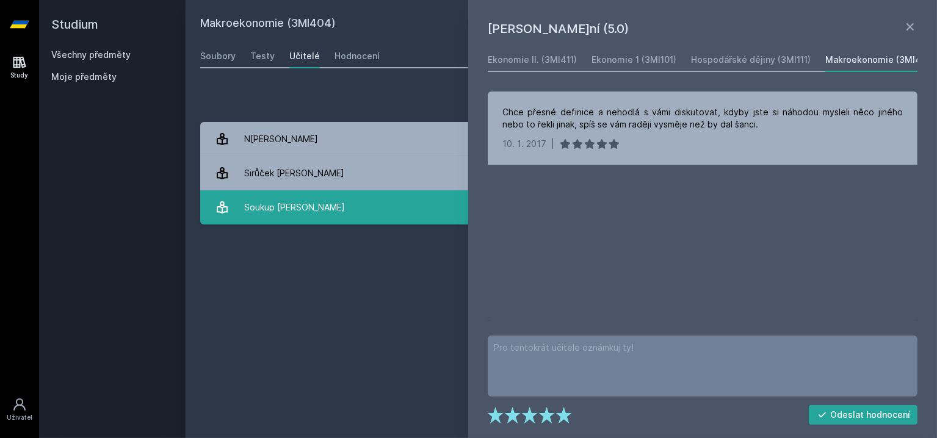
click at [338, 208] on link "Soukup Jindřich 8 hodnocení 4.0" at bounding box center [561, 207] width 722 height 34
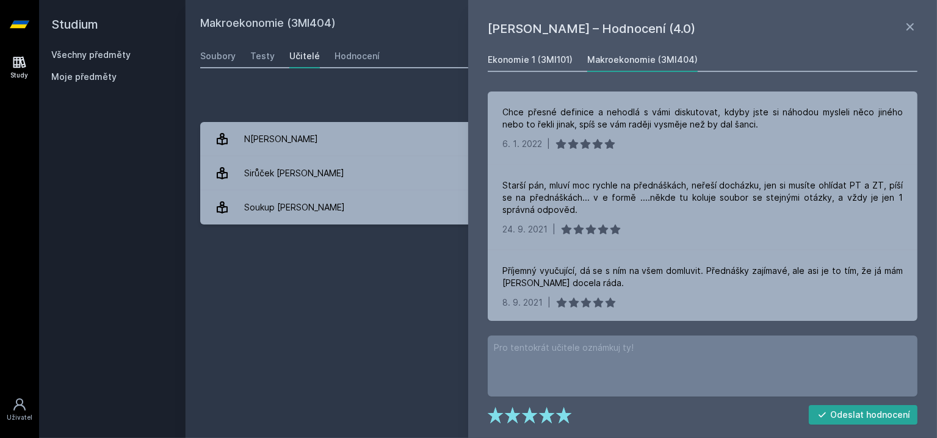
click at [536, 59] on div "Ekonomie 1 (3MI101)" at bounding box center [530, 60] width 85 height 12
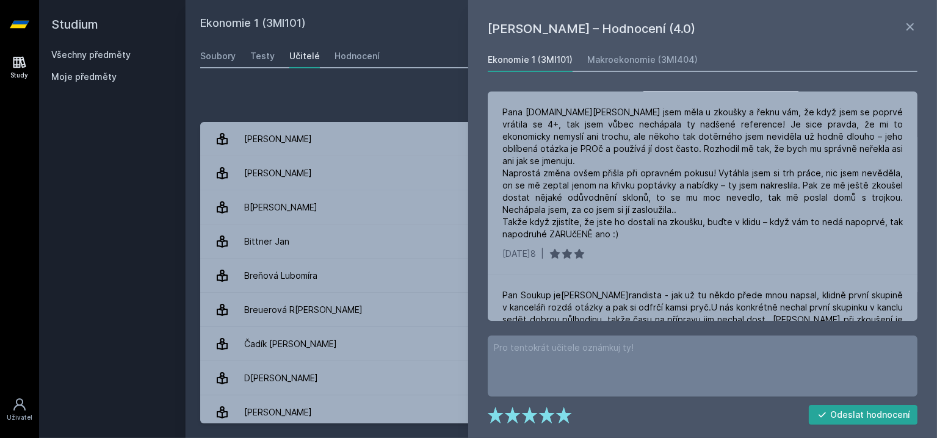
scroll to position [305, 0]
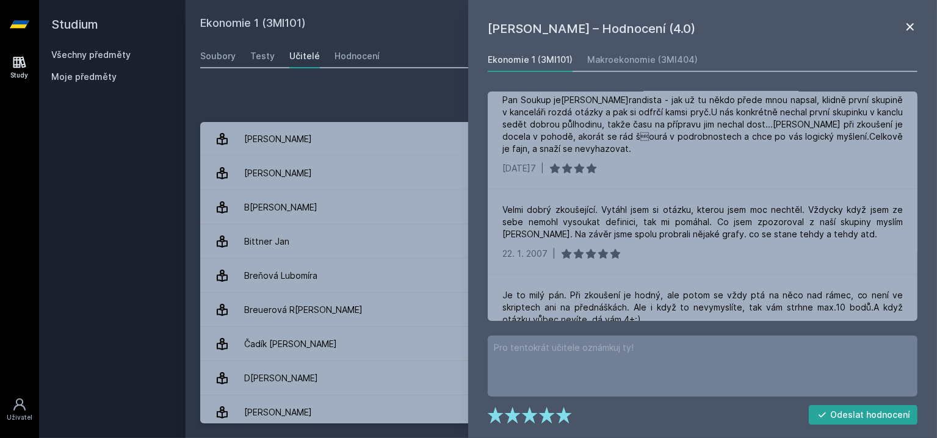
click at [918, 23] on icon at bounding box center [910, 27] width 15 height 15
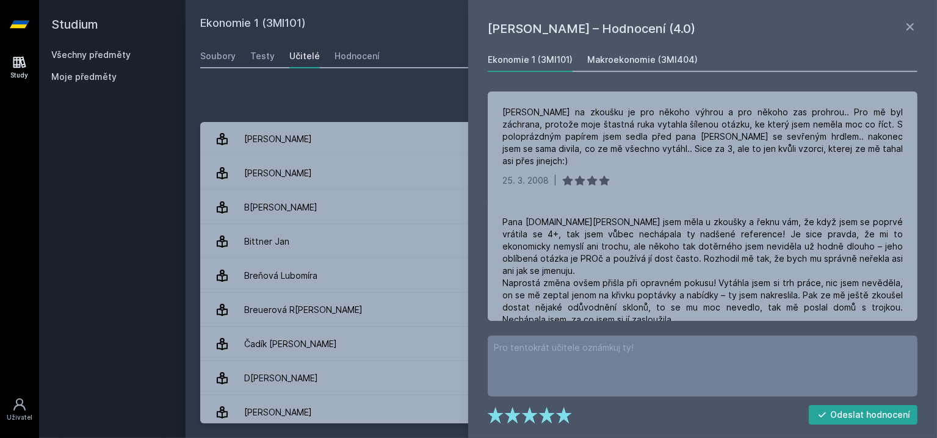
click at [625, 57] on div "Makroekonomie (3MI404)" at bounding box center [642, 60] width 110 height 12
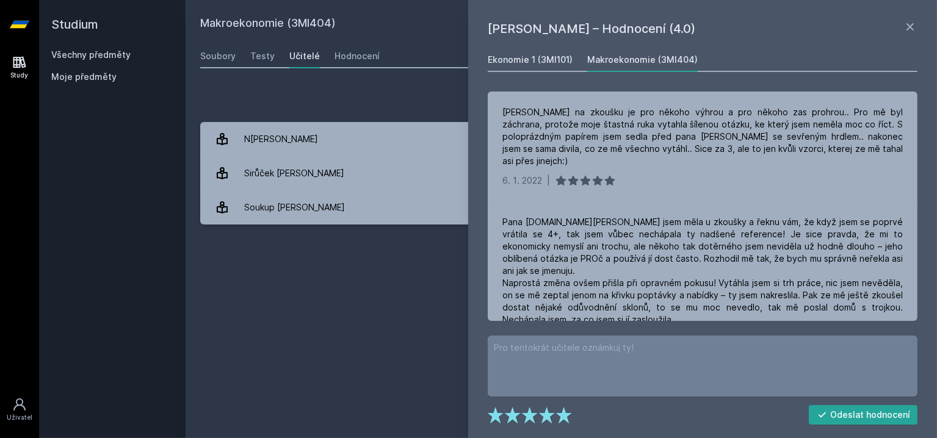
click at [538, 58] on div "Ekonomie 1 (3MI101)" at bounding box center [530, 60] width 85 height 12
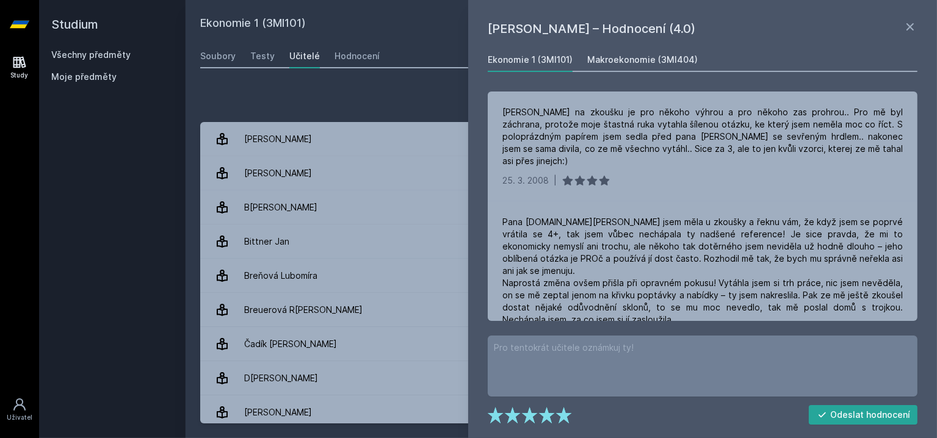
drag, startPoint x: 619, startPoint y: 52, endPoint x: 625, endPoint y: 71, distance: 19.7
click at [619, 52] on link "Makroekonomie (3MI404)" at bounding box center [642, 60] width 110 height 24
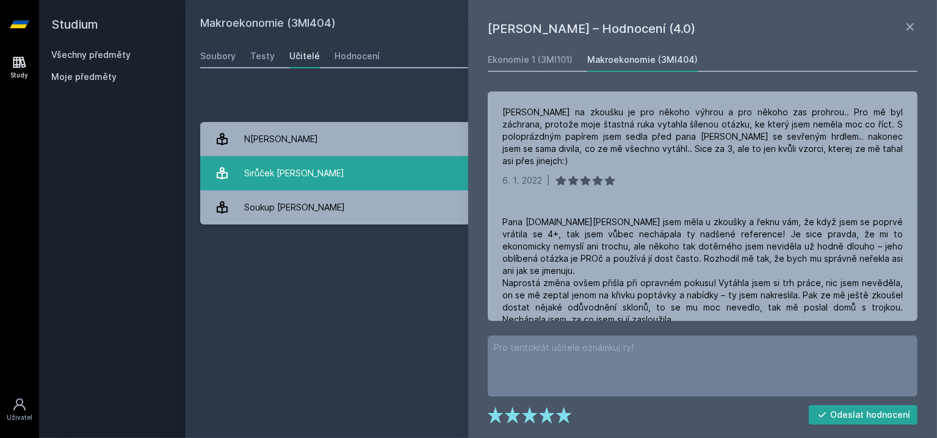
click at [307, 164] on link "Sirůček Pavel 1 hodnocení 5.0" at bounding box center [561, 173] width 722 height 34
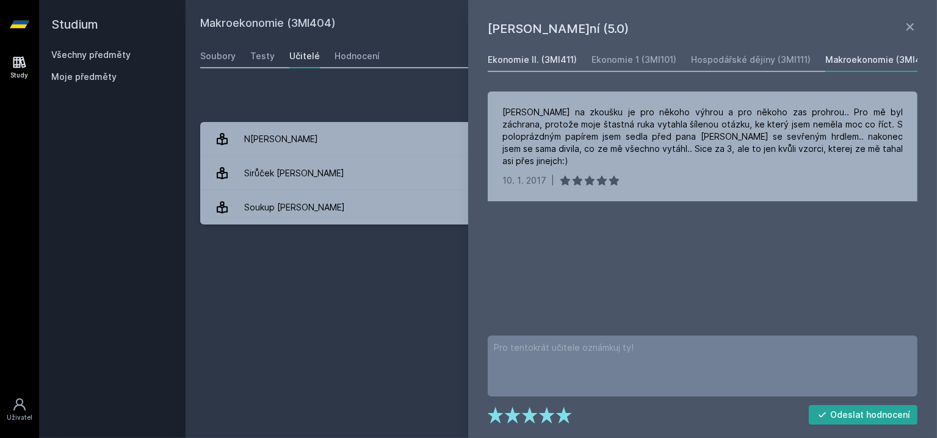
click at [510, 60] on div "Ekonomie II. (3MI411)" at bounding box center [532, 60] width 89 height 12
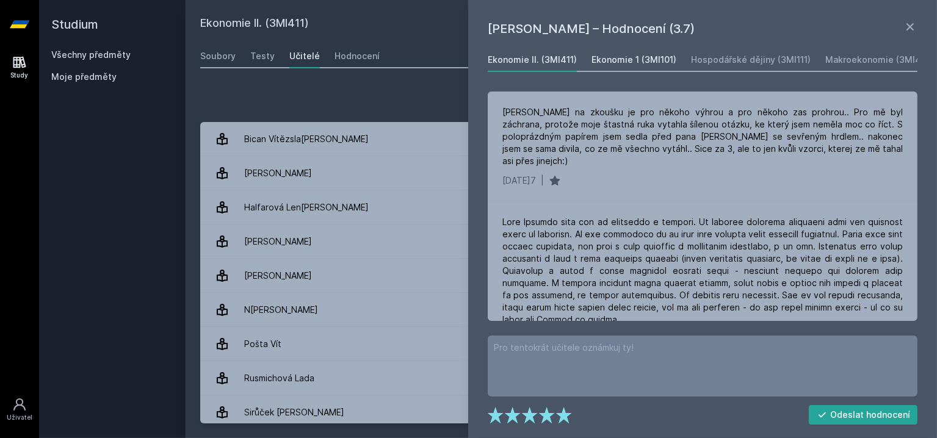
click at [623, 57] on div "Ekonomie 1 (3MI101)" at bounding box center [634, 60] width 85 height 12
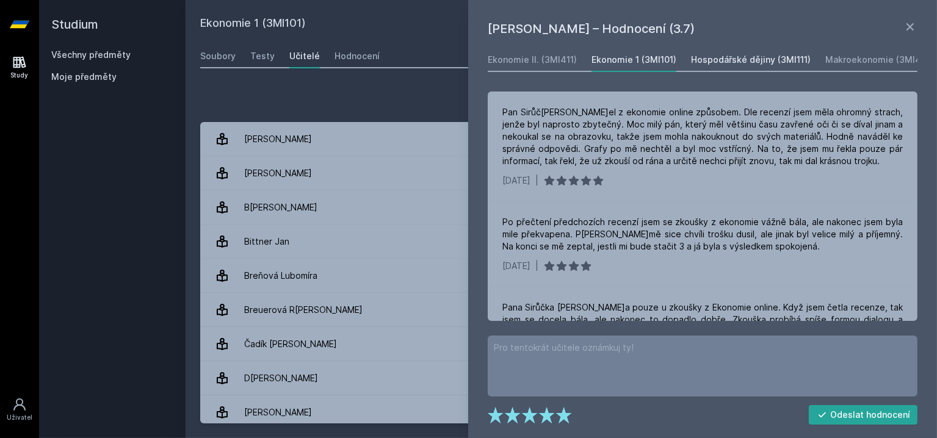
click at [716, 59] on div "Hospodářské dějiny (3MI111)" at bounding box center [751, 60] width 120 height 12
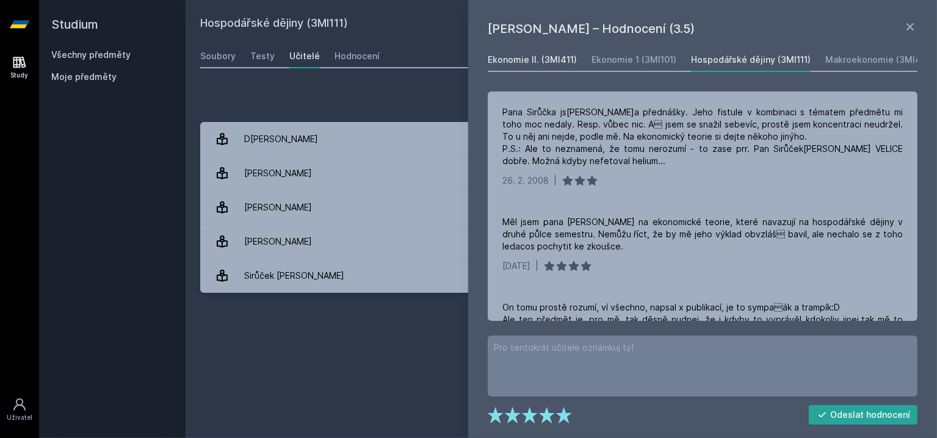
click at [557, 59] on div "Ekonomie II. (3MI411)" at bounding box center [532, 60] width 89 height 12
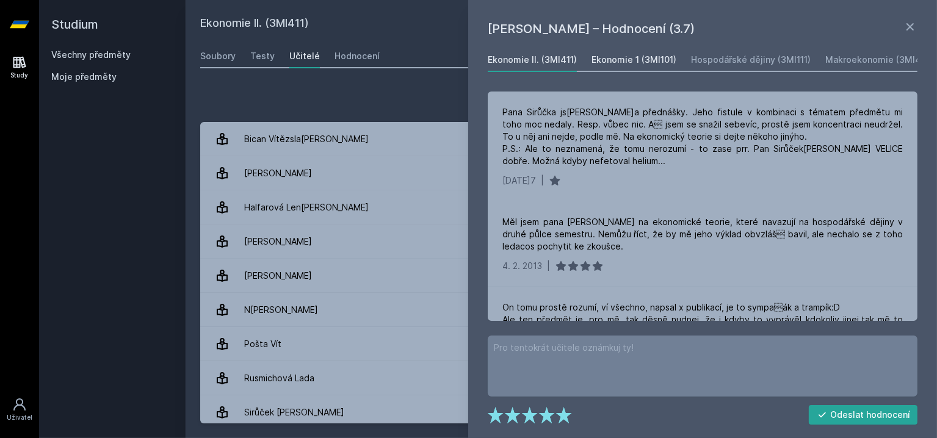
click at [629, 62] on div "Ekonomie 1 (3MI101)" at bounding box center [634, 60] width 85 height 12
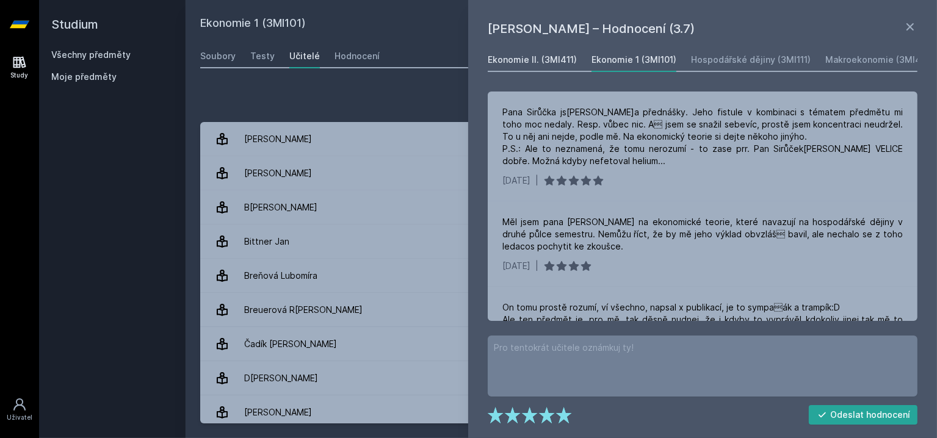
click at [549, 61] on div "Ekonomie II. (3MI411)" at bounding box center [532, 60] width 89 height 12
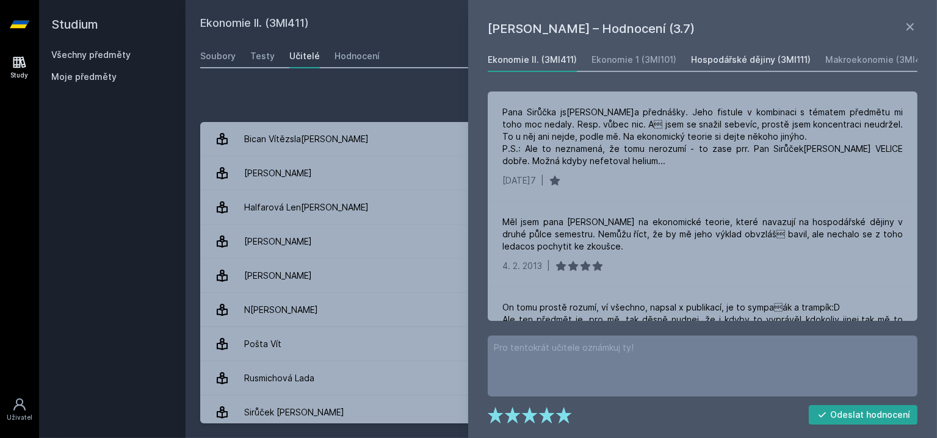
drag, startPoint x: 683, startPoint y: 58, endPoint x: 695, endPoint y: 58, distance: 12.2
click at [683, 58] on div "Ekonomie II. (3MI411) Ekonomie 1 (3MI101) Hospodářské dějiny (3MI111) Makroekon…" at bounding box center [703, 60] width 430 height 24
click at [739, 57] on div "Hospodářské dějiny (3MI111)" at bounding box center [751, 60] width 120 height 12
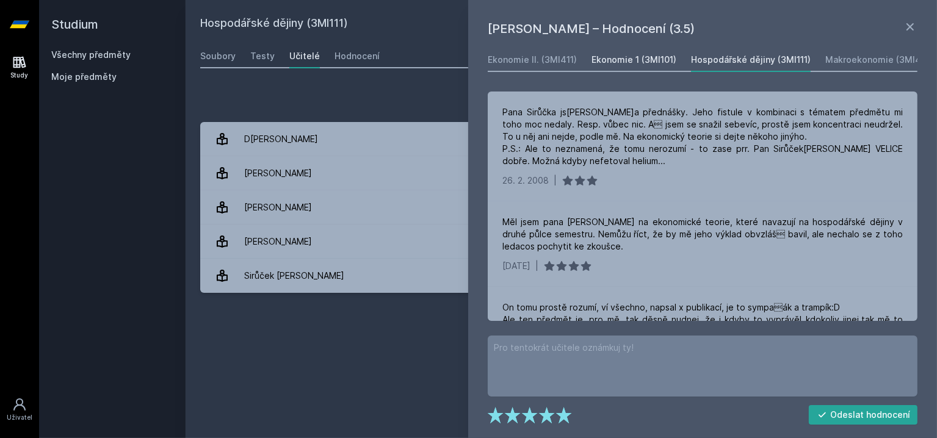
click at [631, 58] on div "Ekonomie 1 (3MI101)" at bounding box center [634, 60] width 85 height 12
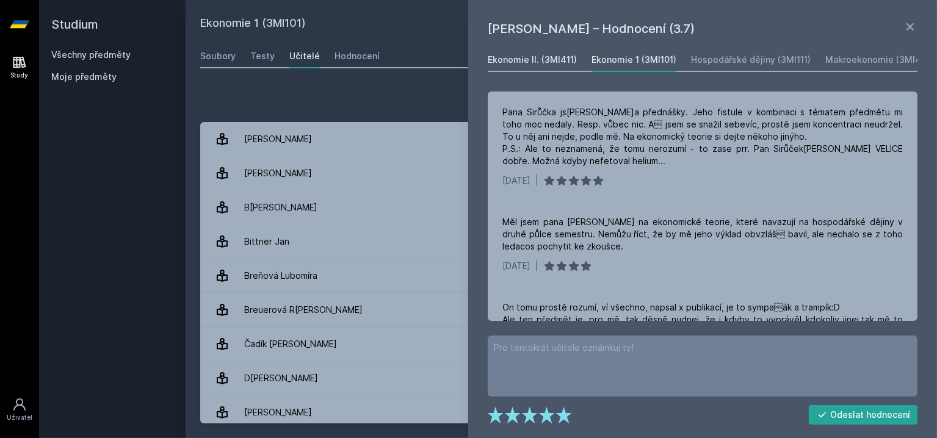
click at [549, 66] on div "Ekonomie II. (3MI411)" at bounding box center [532, 60] width 89 height 12
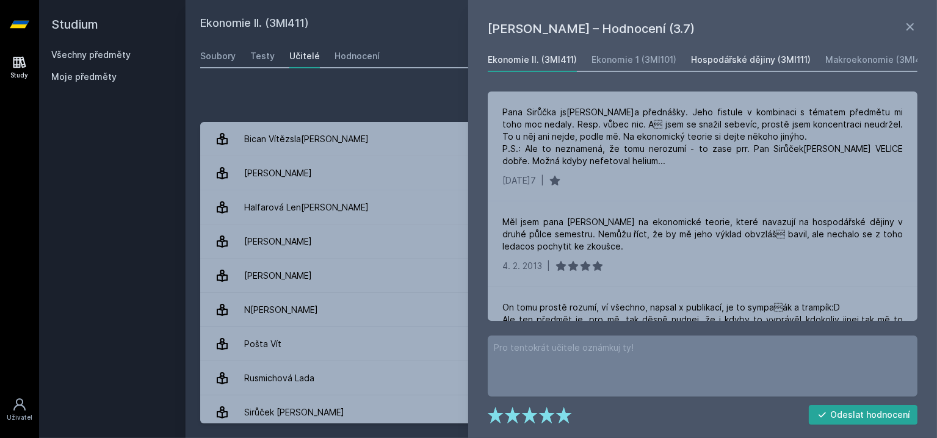
click at [761, 59] on div "Hospodářské dějiny (3MI111)" at bounding box center [751, 60] width 120 height 12
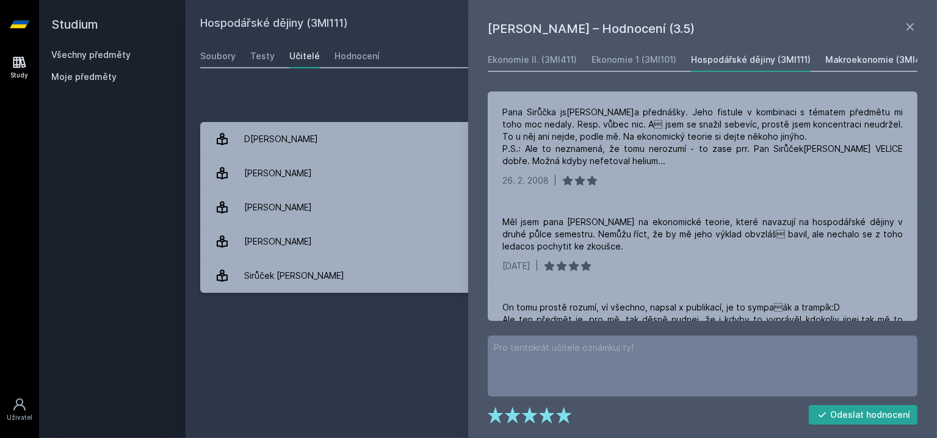
click at [847, 52] on link "Makroekonomie (3MI404)" at bounding box center [880, 60] width 110 height 24
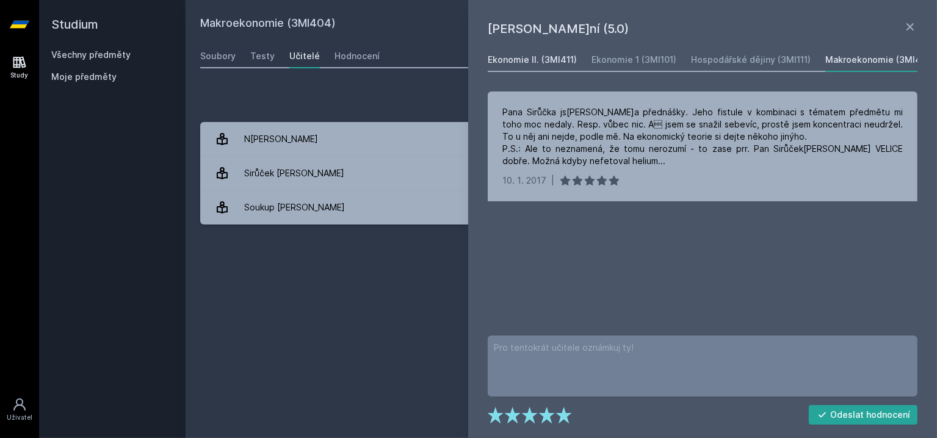
click at [562, 63] on div "Ekonomie II. (3MI411)" at bounding box center [532, 60] width 89 height 12
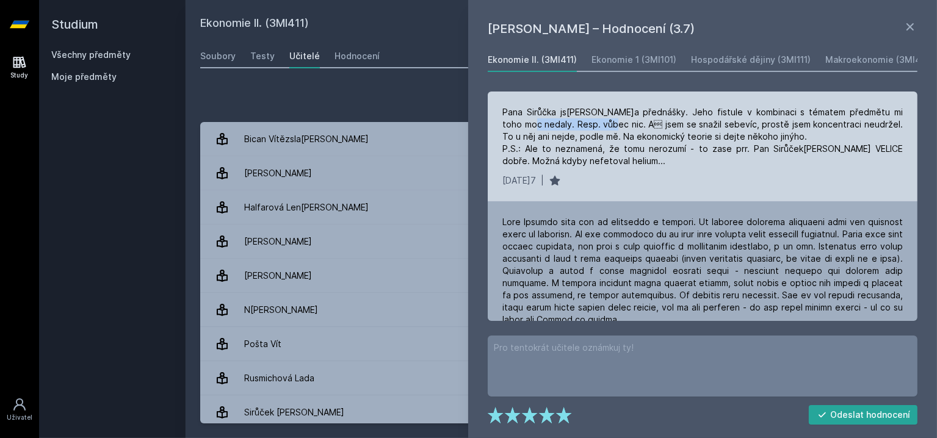
drag, startPoint x: 520, startPoint y: 120, endPoint x: 595, endPoint y: 126, distance: 75.9
click at [595, 126] on div "Pana Sirůčka jsem měl na přednášky. Jeho fistule v kombinaci s tématem předmětu…" at bounding box center [702, 136] width 400 height 61
drag, startPoint x: 595, startPoint y: 126, endPoint x: 603, endPoint y: 128, distance: 8.0
click at [595, 126] on div "Pana Sirůčka jsem měl na přednášky. Jeho fistule v kombinaci s tématem předmětu…" at bounding box center [702, 136] width 400 height 61
drag, startPoint x: 678, startPoint y: 137, endPoint x: 627, endPoint y: 137, distance: 51.3
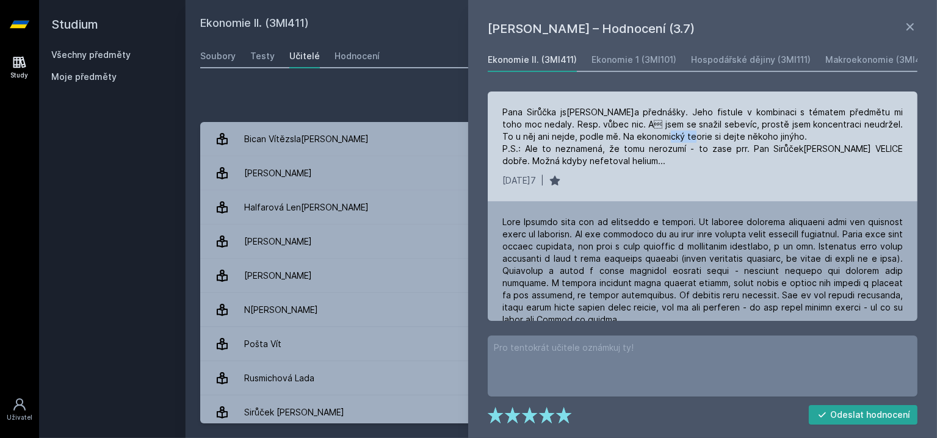
click at [632, 137] on div "Pana Sirůčka jsem měl na přednášky. Jeho fistule v kombinaci s tématem předmětu…" at bounding box center [702, 136] width 400 height 61
click at [627, 137] on div "Pana Sirůčka jsem měl na přednášky. Jeho fistule v kombinaci s tématem předmětu…" at bounding box center [702, 136] width 400 height 61
drag, startPoint x: 632, startPoint y: 120, endPoint x: 615, endPoint y: 120, distance: 17.1
click at [615, 120] on div "Pana Sirůčka jsem měl na přednášky. Jeho fistule v kombinaci s tématem předmětu…" at bounding box center [702, 136] width 400 height 61
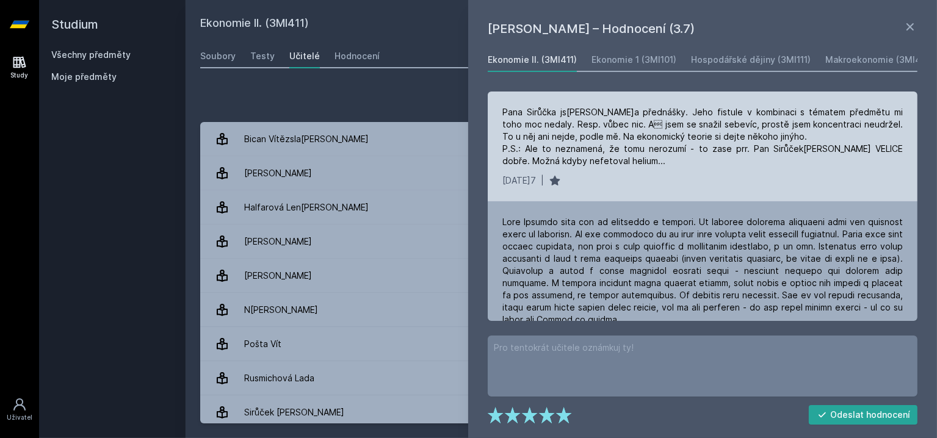
drag, startPoint x: 659, startPoint y: 132, endPoint x: 705, endPoint y: 137, distance: 46.0
click at [705, 137] on div "Pana Sirůčka jsem měl na přednášky. Jeho fistule v kombinaci s tématem předmětu…" at bounding box center [702, 136] width 400 height 61
drag, startPoint x: 752, startPoint y: 137, endPoint x: 688, endPoint y: 136, distance: 64.1
click at [694, 136] on div "Pana Sirůčka jsem měl na přednášky. Jeho fistule v kombinaci s tématem předmětu…" at bounding box center [702, 136] width 400 height 61
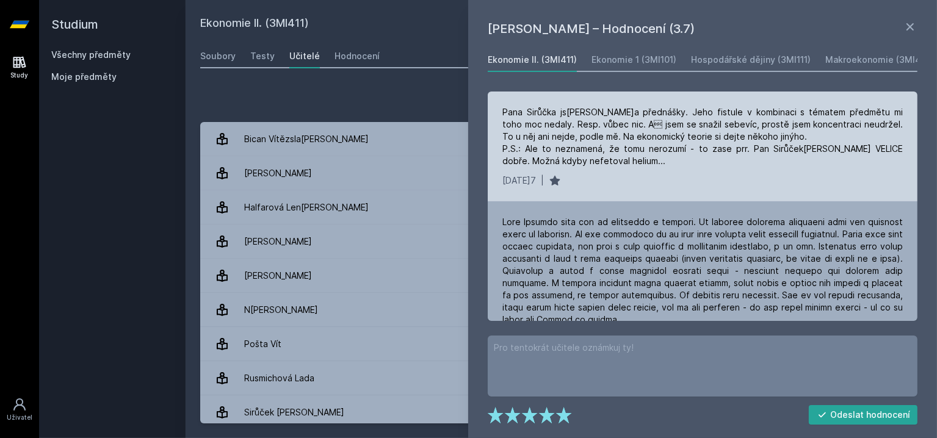
click at [687, 136] on div "Pana Sirůčka jsem měl na přednášky. Jeho fistule v kombinaci s tématem předmětu…" at bounding box center [702, 136] width 400 height 61
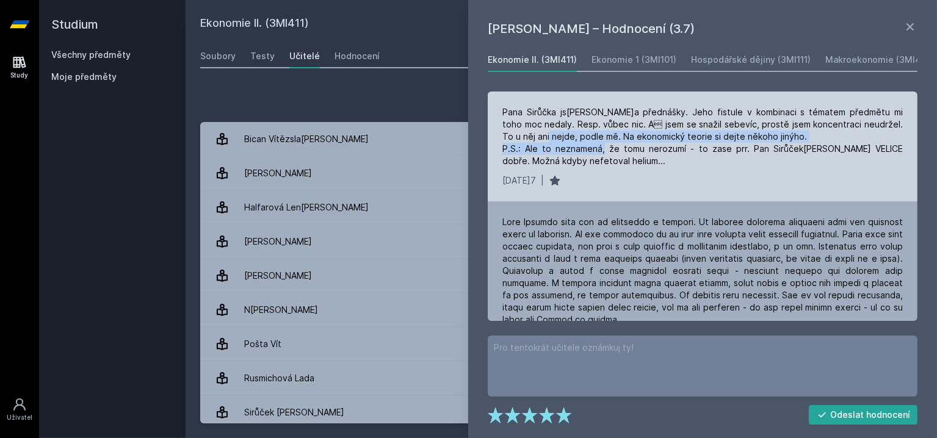
drag, startPoint x: 537, startPoint y: 140, endPoint x: 618, endPoint y: 143, distance: 81.9
click at [618, 143] on div "Pana Sirůčka jsem měl na přednášky. Jeho fistule v kombinaci s tématem předmětu…" at bounding box center [702, 136] width 400 height 61
drag, startPoint x: 678, startPoint y: 139, endPoint x: 620, endPoint y: 135, distance: 58.8
click at [620, 135] on div "Pana Sirůčka jsem měl na přednášky. Jeho fistule v kombinaci s tématem předmětu…" at bounding box center [702, 136] width 400 height 61
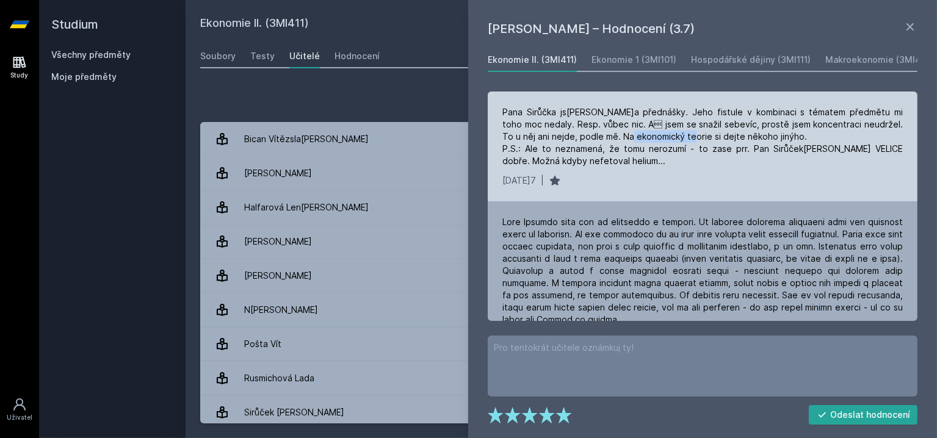
click at [620, 135] on div "Pana Sirůčka jsem měl na přednášky. Jeho fistule v kombinaci s tématem předmětu…" at bounding box center [702, 136] width 400 height 61
drag, startPoint x: 534, startPoint y: 164, endPoint x: 626, endPoint y: 169, distance: 91.7
click at [626, 169] on div "Pana Sirůčka jsem měl na přednášky. Jeho fistule v kombinaci s tématem předmětu…" at bounding box center [703, 147] width 430 height 110
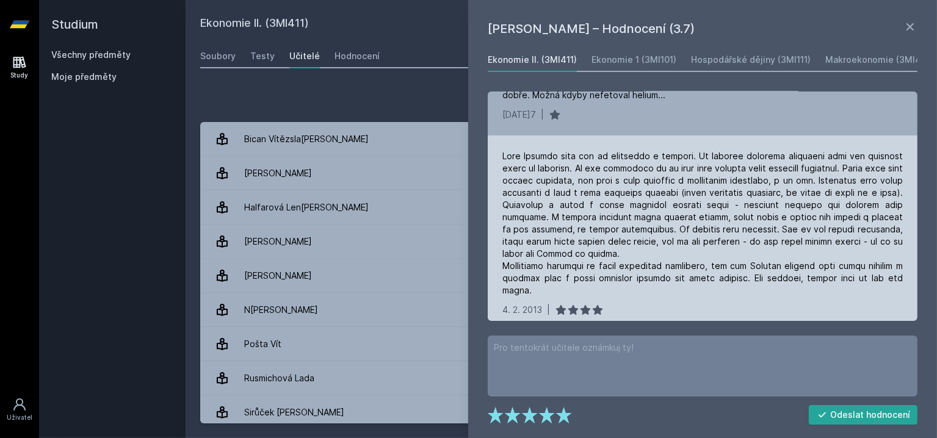
scroll to position [61, 0]
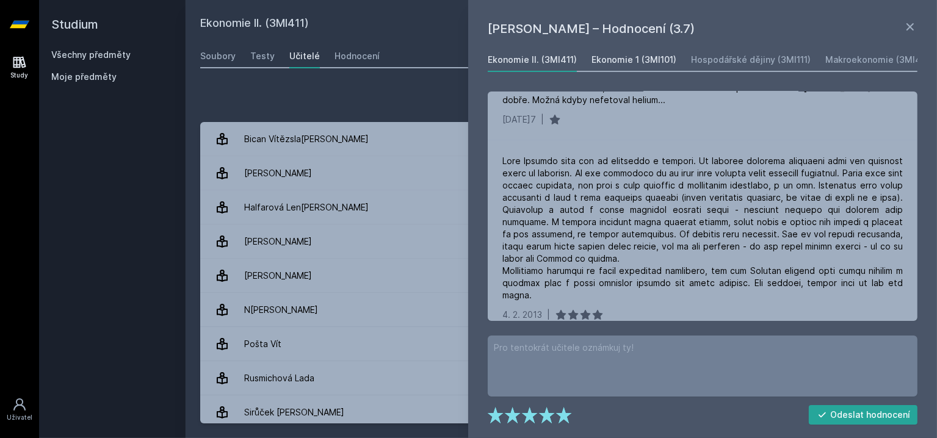
click at [618, 61] on div "Ekonomie 1 (3MI101)" at bounding box center [634, 60] width 85 height 12
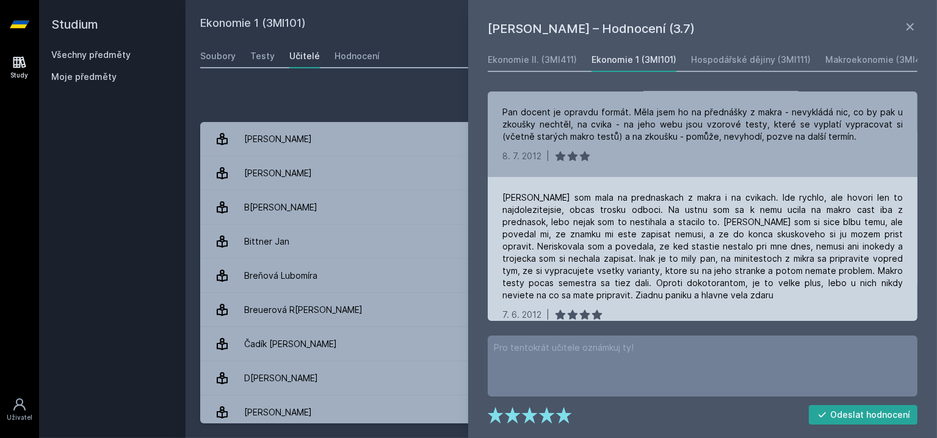
click at [618, 218] on div "Sirucka som mala na prednaskach z makra i na cvikach. Ide rychlo, ale hovori le…" at bounding box center [702, 247] width 400 height 110
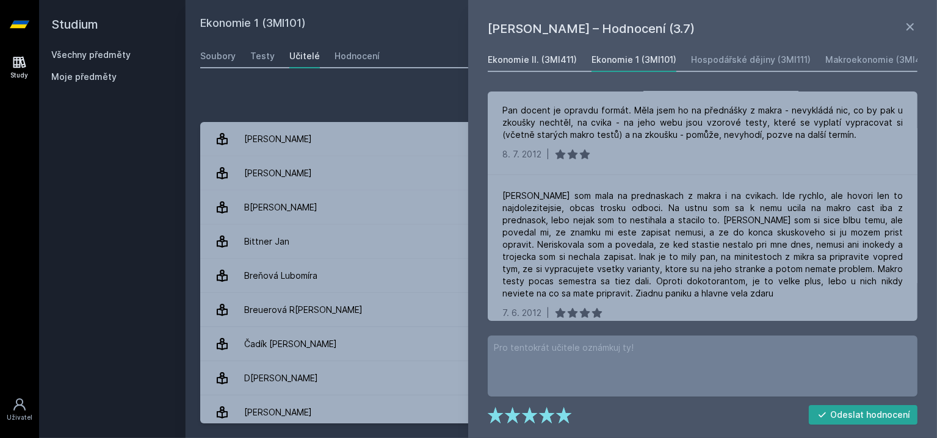
click at [515, 55] on div "Ekonomie II. (3MI411)" at bounding box center [532, 60] width 89 height 12
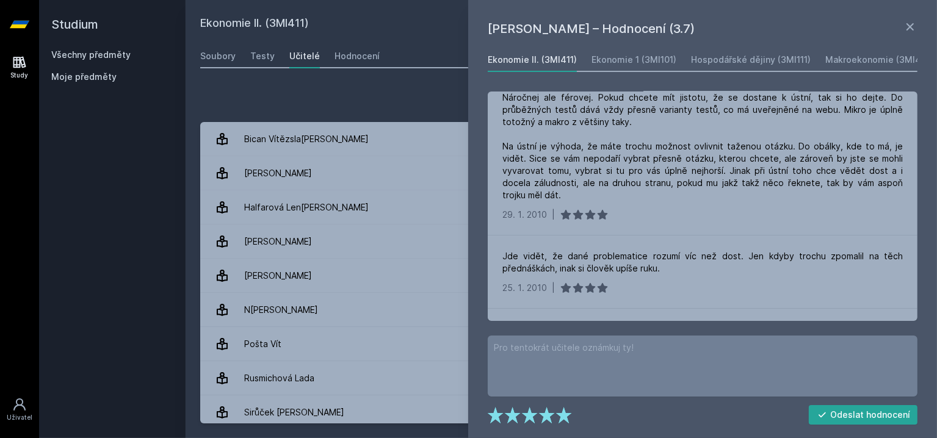
scroll to position [783, 0]
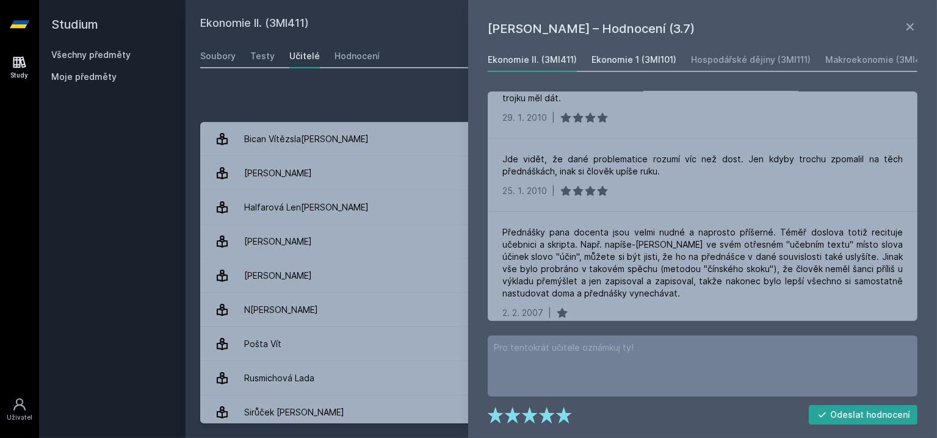
click at [614, 49] on link "Ekonomie 1 (3MI101)" at bounding box center [634, 60] width 85 height 24
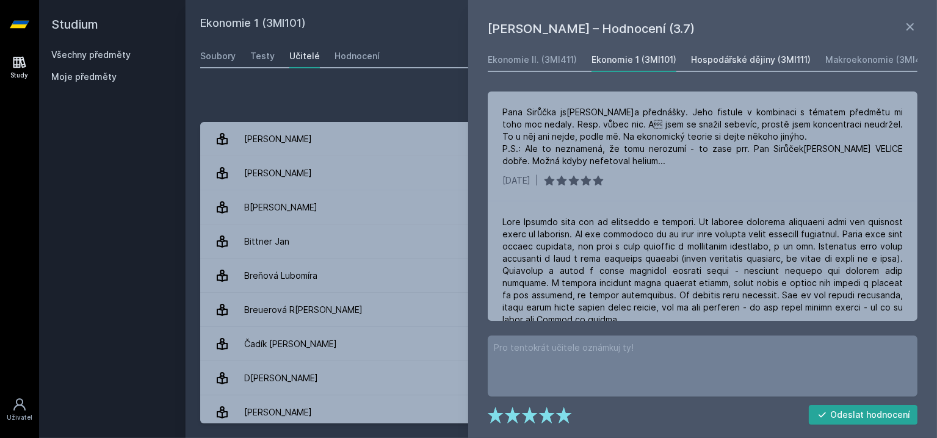
click at [736, 59] on div "Hospodářské dějiny (3MI111)" at bounding box center [751, 60] width 120 height 12
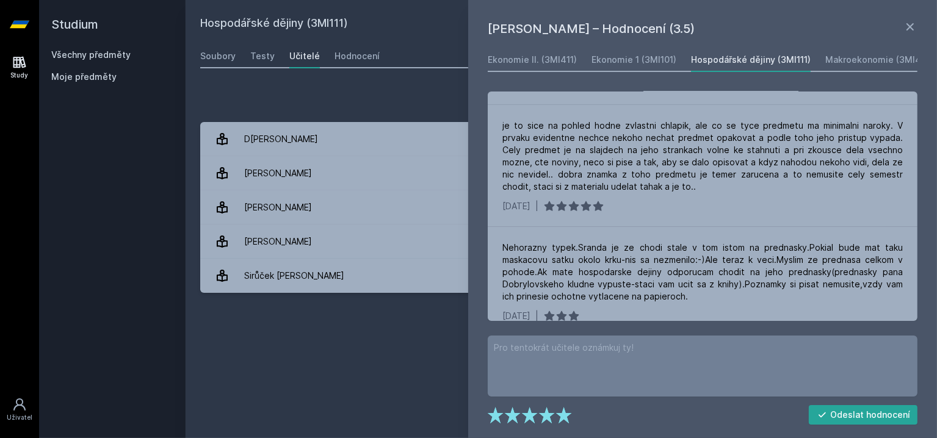
scroll to position [1113, 0]
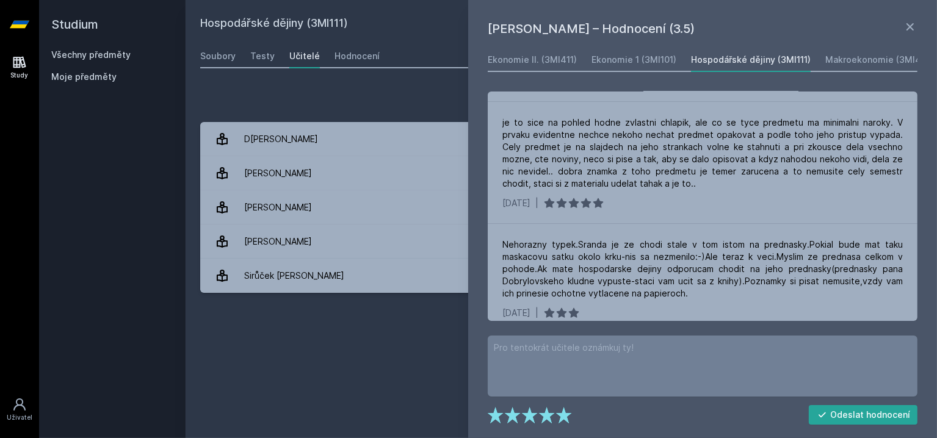
click at [817, 61] on div "Ekonomie II. (3MI411) Ekonomie 1 (3MI101) Hospodářské dějiny (3MI111) Makroekon…" at bounding box center [703, 60] width 430 height 24
click at [844, 62] on div "Makroekonomie (3MI404)" at bounding box center [880, 60] width 110 height 12
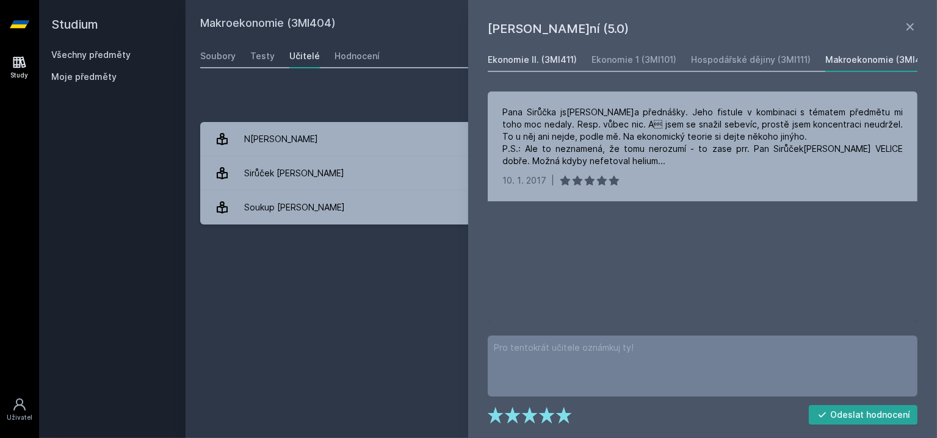
click at [510, 54] on div "Ekonomie II. (3MI411)" at bounding box center [532, 60] width 89 height 12
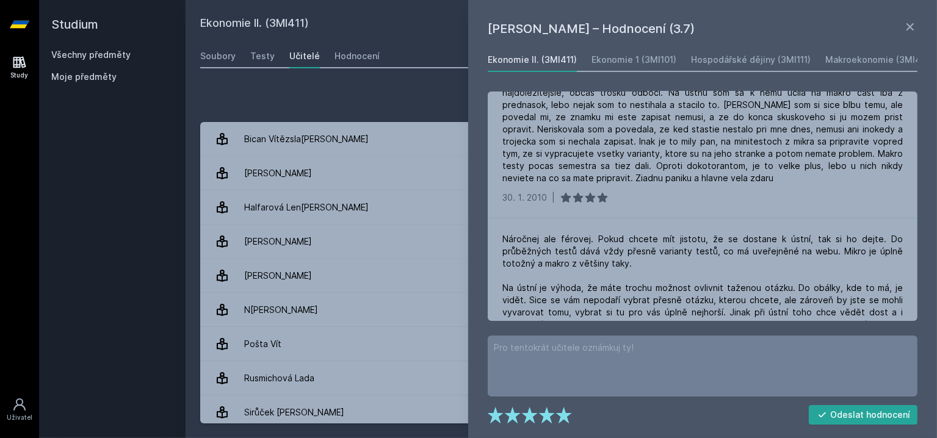
scroll to position [733, 0]
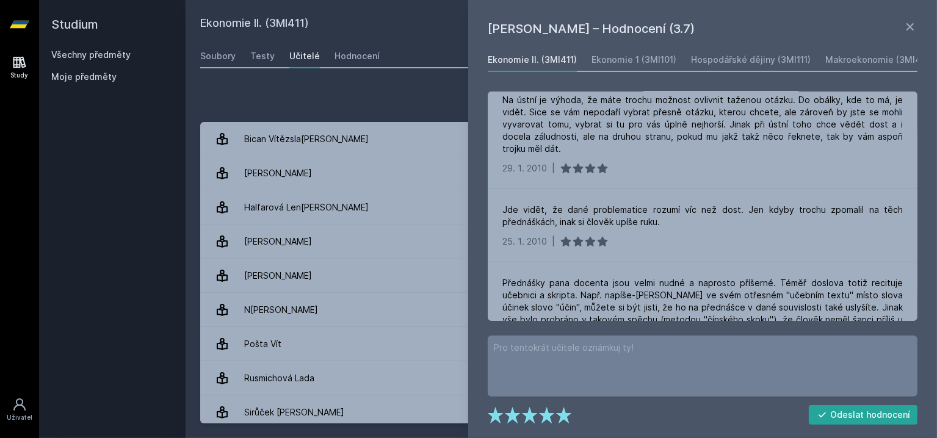
click at [5, 26] on link at bounding box center [19, 24] width 39 height 49
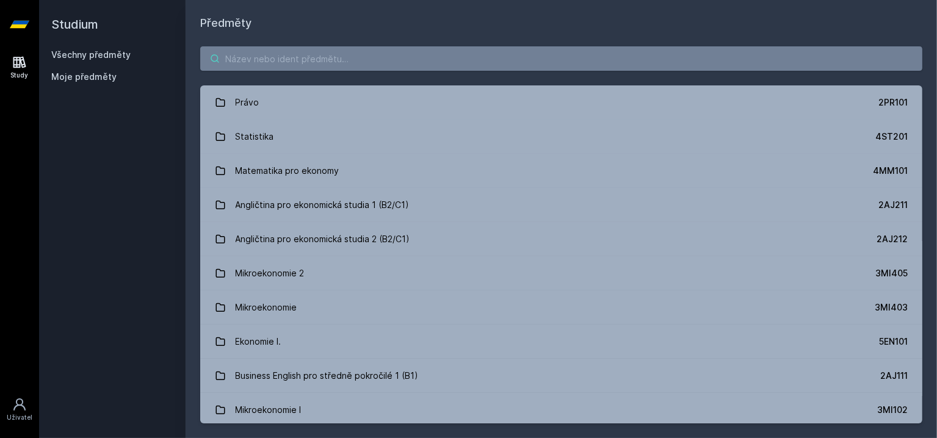
click at [226, 65] on input "search" at bounding box center [561, 58] width 722 height 24
paste input "1FP402"
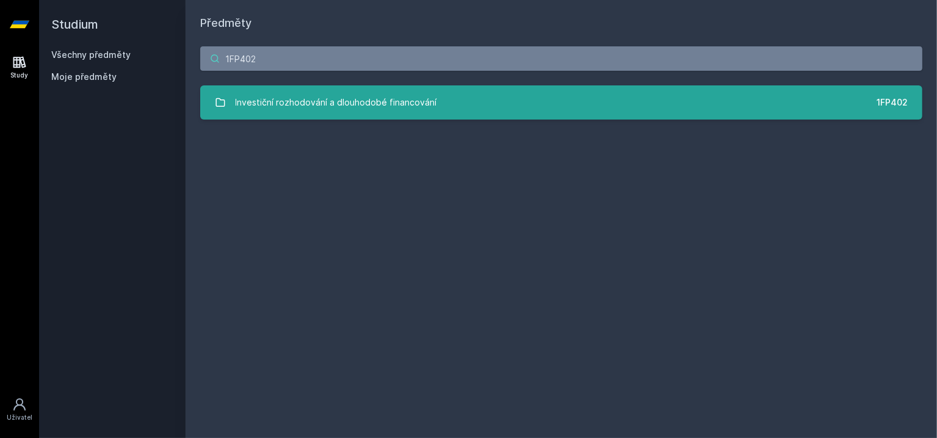
type input "1FP402"
click at [348, 112] on div "Investiční rozhodování a dlouhodobé financování" at bounding box center [336, 102] width 201 height 24
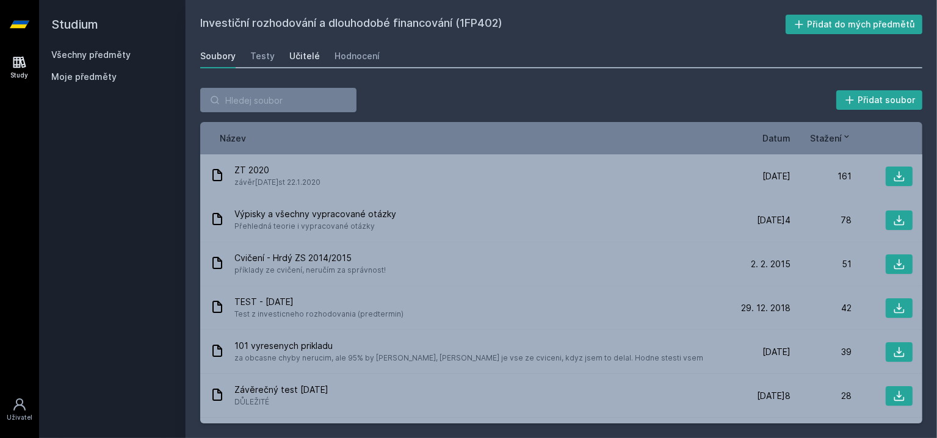
click at [303, 59] on div "Učitelé" at bounding box center [304, 56] width 31 height 12
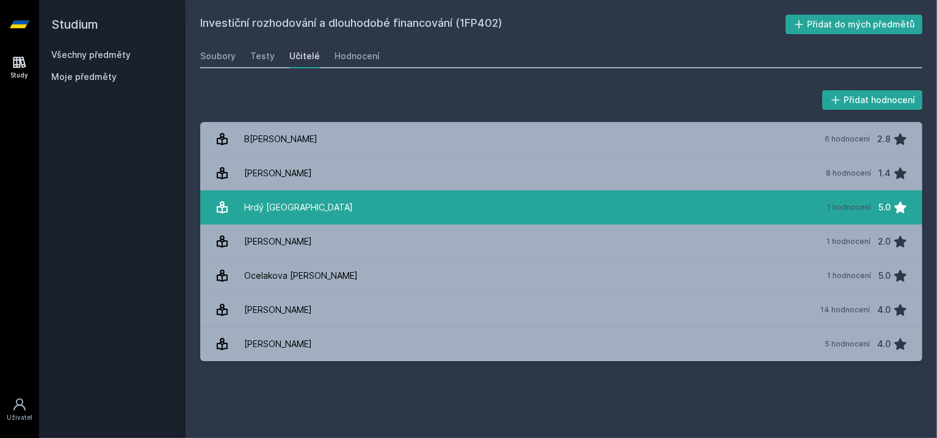
click at [338, 212] on link "Hrdý Milan 1 hodnocení 5.0" at bounding box center [561, 207] width 722 height 34
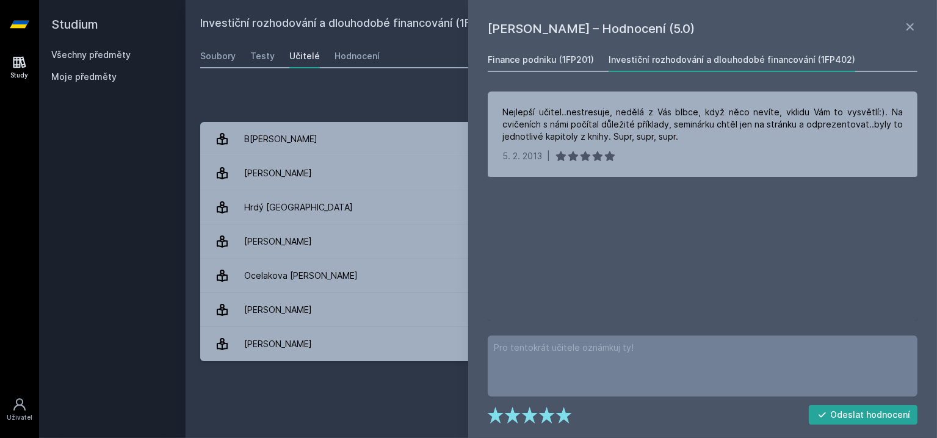
click at [537, 52] on link "Finance podniku (1FP201)" at bounding box center [541, 60] width 106 height 24
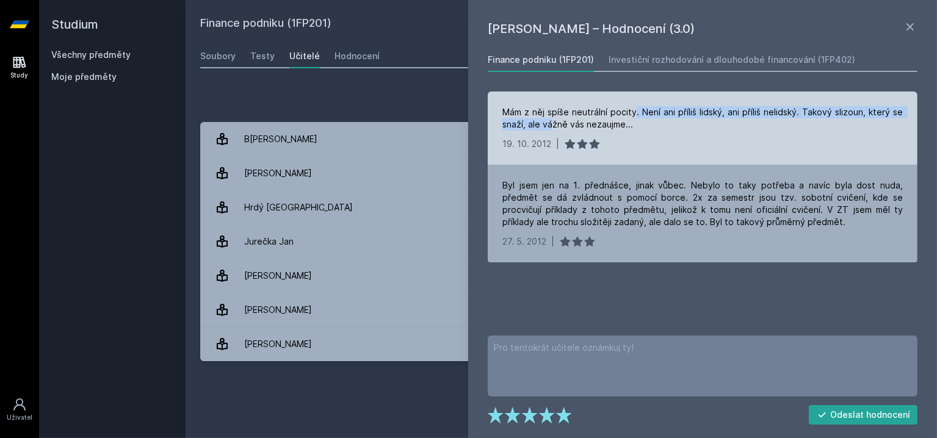
drag, startPoint x: 554, startPoint y: 122, endPoint x: 634, endPoint y: 113, distance: 80.5
click at [634, 113] on div "Mám z něj spíše neutrální pocity. Není ani příliš lidský, ani příliš nelidský. …" at bounding box center [702, 118] width 400 height 24
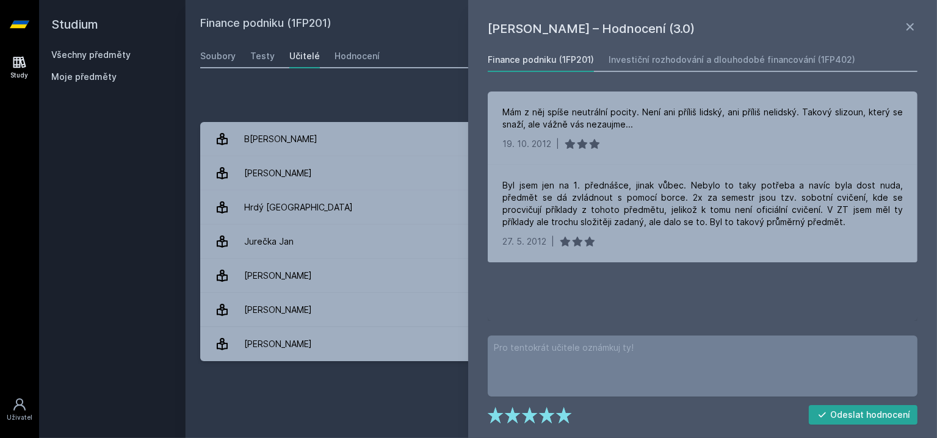
click at [658, 72] on div "Finance podniku (1FP201) Investiční rozhodování a dlouhodobé financování (1FP40…" at bounding box center [702, 184] width 435 height 273
click at [658, 65] on div "Investiční rozhodování a dlouhodobé financování (1FP402)" at bounding box center [732, 60] width 247 height 12
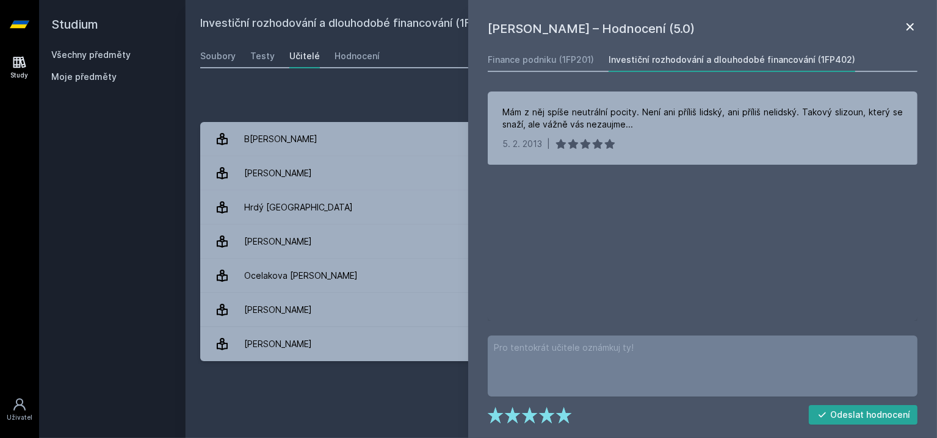
click at [906, 27] on icon at bounding box center [910, 27] width 15 height 15
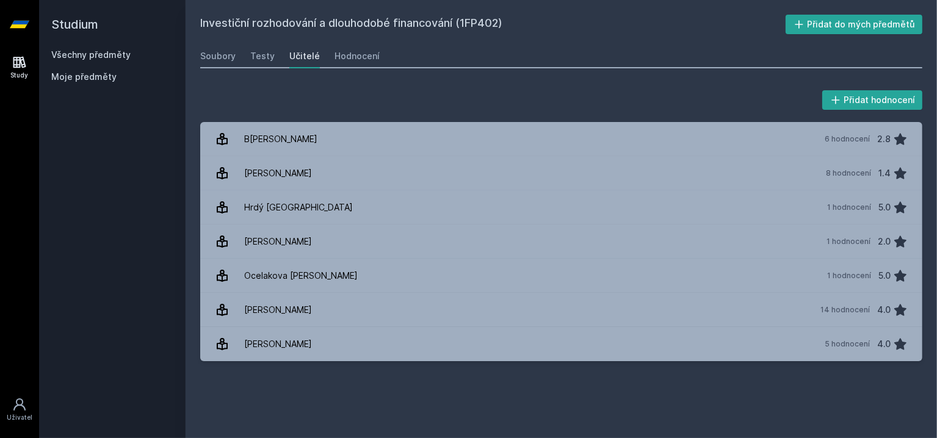
click at [16, 24] on icon at bounding box center [20, 24] width 20 height 7
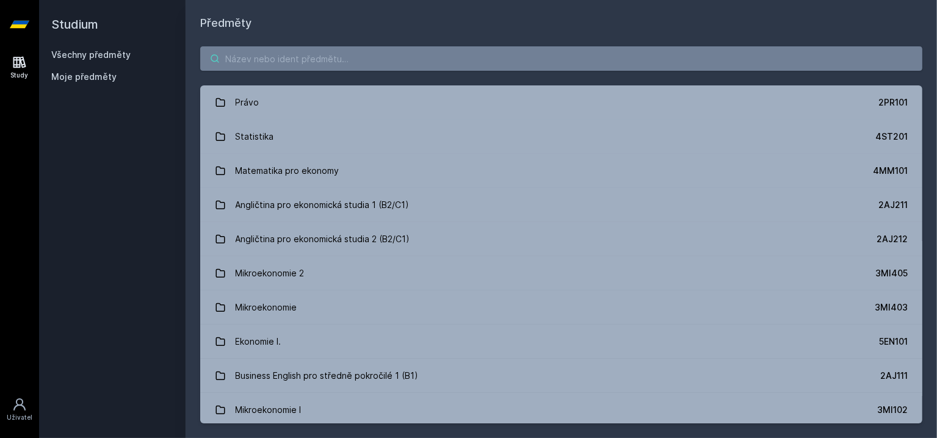
click at [261, 54] on input "search" at bounding box center [561, 58] width 722 height 24
paste input "1FU407"
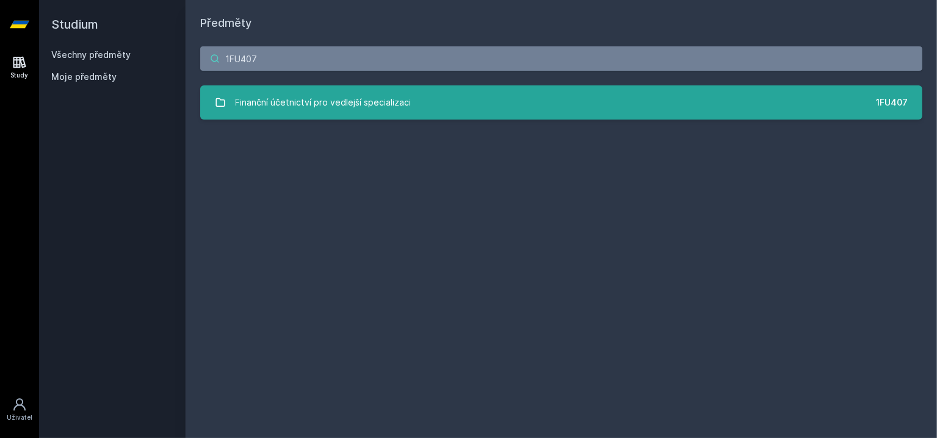
type input "1FU407"
click at [258, 96] on div "Finanční účetnictví pro vedlejší specializaci" at bounding box center [324, 102] width 176 height 24
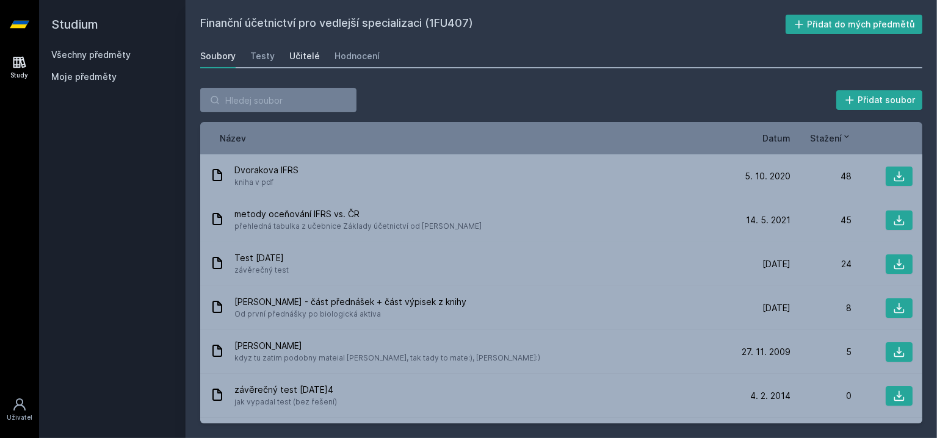
click at [308, 61] on div "Učitelé" at bounding box center [304, 56] width 31 height 12
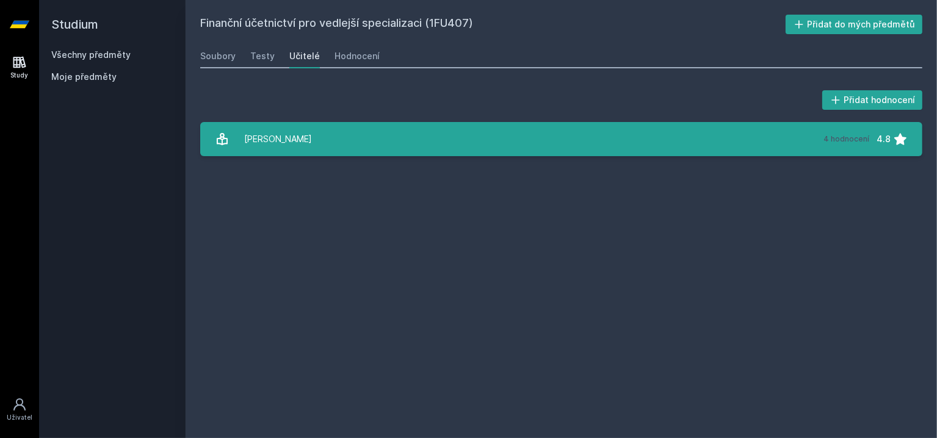
click at [331, 139] on link "Dvořáková Dana 4 hodnocení 4.8" at bounding box center [561, 139] width 722 height 34
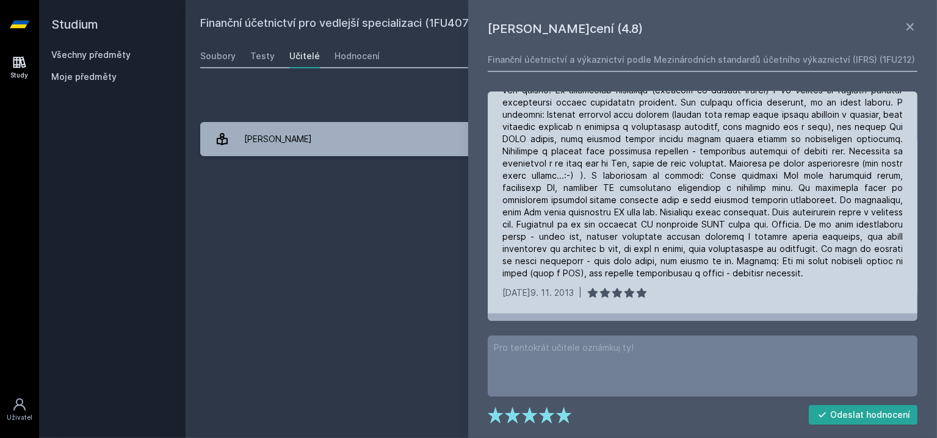
scroll to position [122, 0]
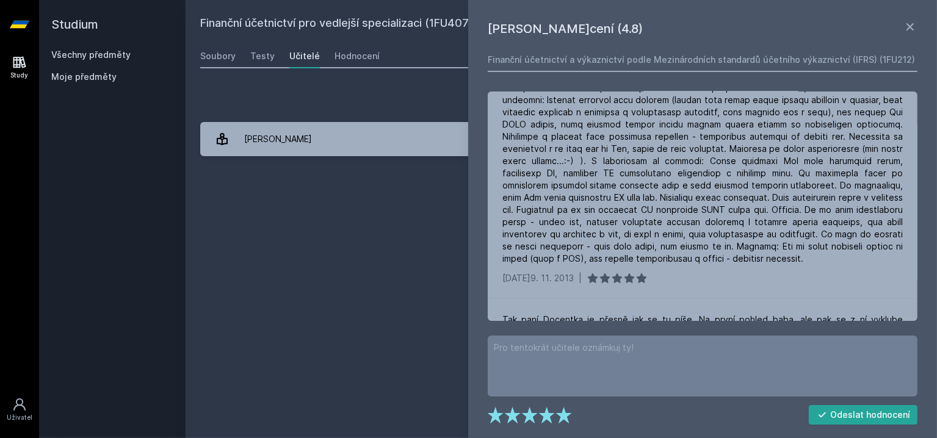
click at [402, 210] on div "Finanční účetnictví pro vedlejší specializaci (1FU407) Přidat do mých předmětů …" at bounding box center [561, 219] width 722 height 409
click at [915, 28] on icon at bounding box center [910, 27] width 15 height 15
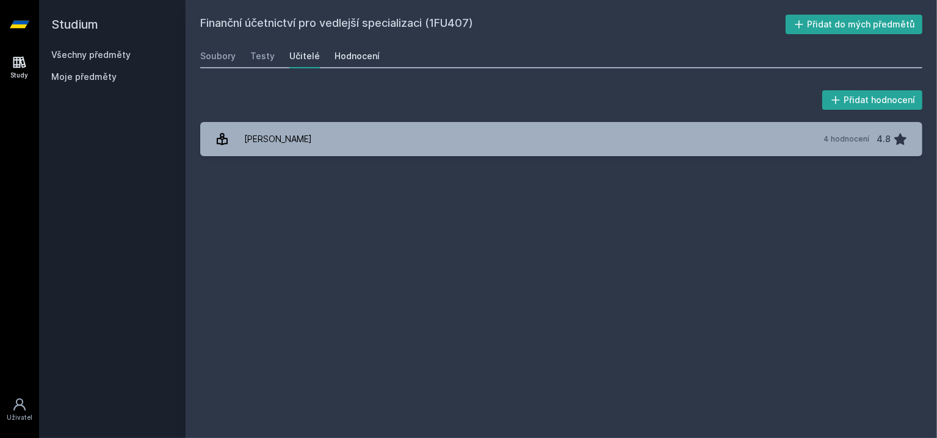
click at [360, 54] on div "Hodnocení" at bounding box center [357, 56] width 45 height 12
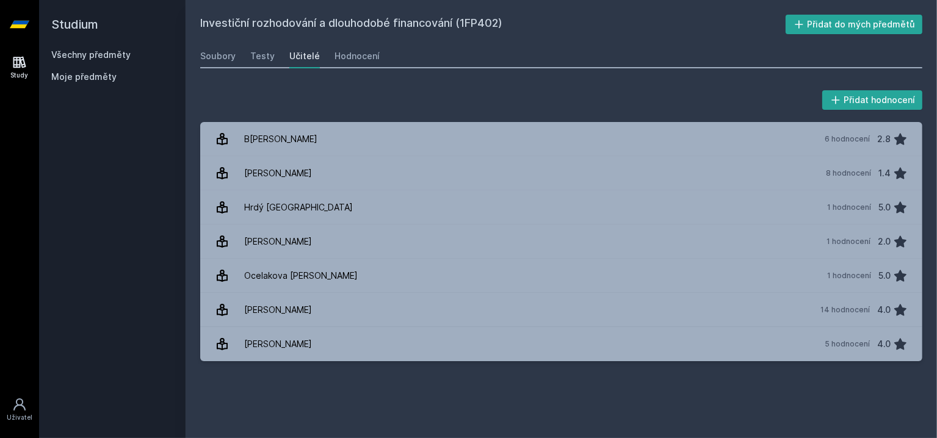
click at [376, 56] on div "Soubory Testy Učitelé Hodnocení" at bounding box center [561, 56] width 722 height 24
click at [364, 63] on link "Hodnocení" at bounding box center [357, 56] width 45 height 24
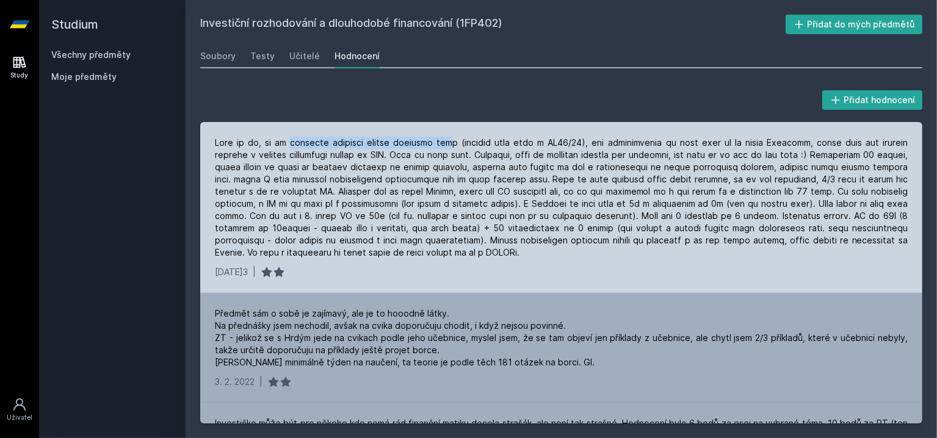
drag, startPoint x: 288, startPoint y: 137, endPoint x: 440, endPoint y: 142, distance: 152.1
click at [440, 142] on div at bounding box center [561, 198] width 693 height 122
drag, startPoint x: 511, startPoint y: 148, endPoint x: 474, endPoint y: 143, distance: 37.0
click at [478, 143] on div at bounding box center [561, 198] width 693 height 122
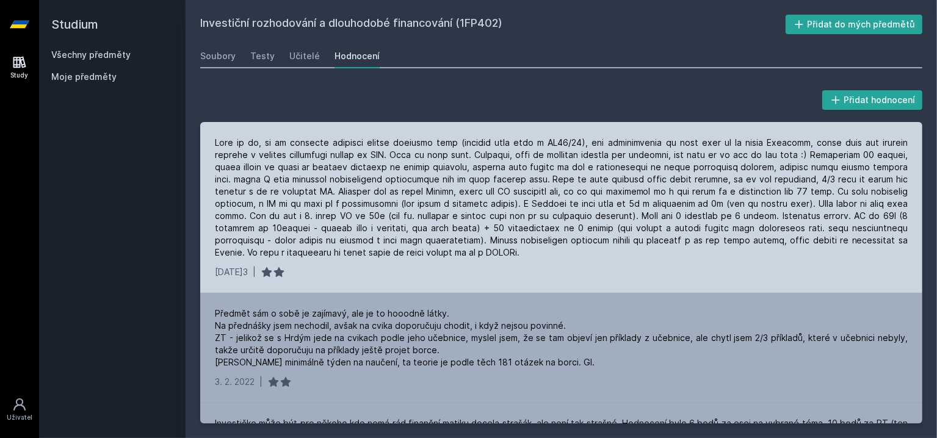
click at [465, 142] on div at bounding box center [561, 198] width 693 height 122
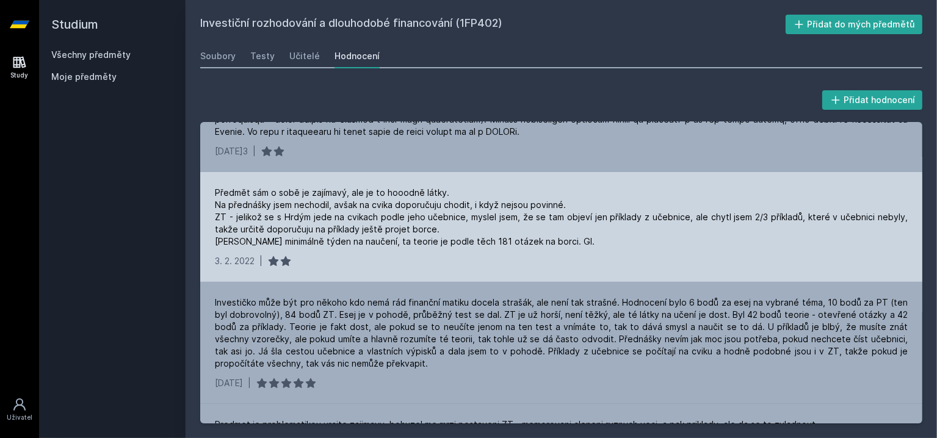
scroll to position [244, 0]
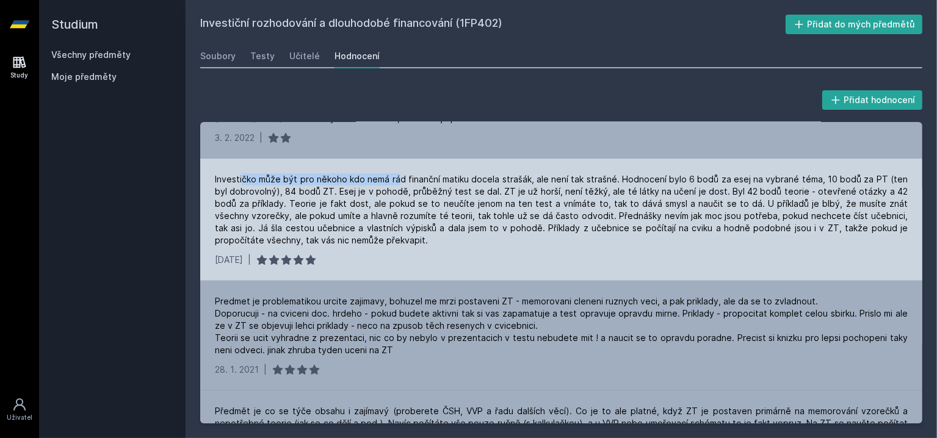
drag, startPoint x: 242, startPoint y: 179, endPoint x: 405, endPoint y: 180, distance: 162.4
click at [405, 180] on div "Investičko může být pro někoho kdo nemá rád finanční matiku docela strašák, ale…" at bounding box center [561, 209] width 693 height 73
drag, startPoint x: 462, startPoint y: 181, endPoint x: 411, endPoint y: 179, distance: 50.7
click at [414, 179] on div "Investičko může být pro někoho kdo nemá rád finanční matiku docela strašák, ale…" at bounding box center [561, 209] width 693 height 73
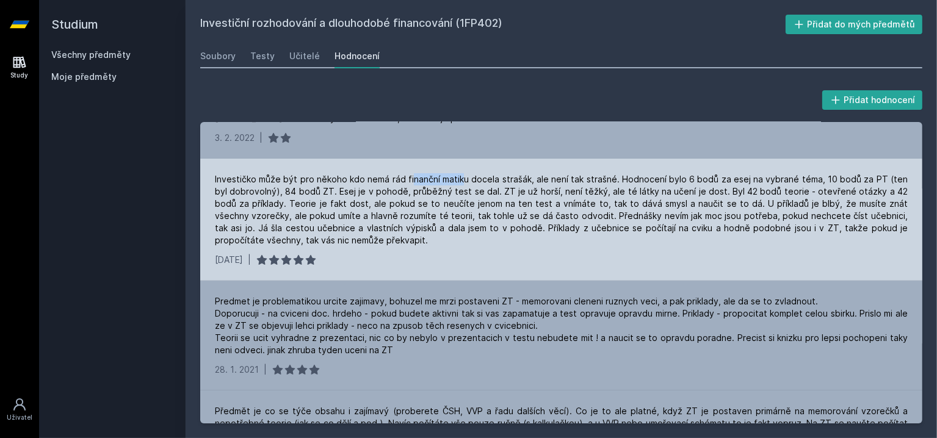
click at [411, 179] on div "Investičko může být pro někoho kdo nemá rád finanční matiku docela strašák, ale…" at bounding box center [561, 209] width 693 height 73
drag, startPoint x: 351, startPoint y: 181, endPoint x: 497, endPoint y: 178, distance: 145.9
click at [497, 178] on div "Investičko může být pro někoho kdo nemá rád finanční matiku docela strašák, ale…" at bounding box center [561, 209] width 693 height 73
drag, startPoint x: 573, startPoint y: 184, endPoint x: 515, endPoint y: 179, distance: 58.8
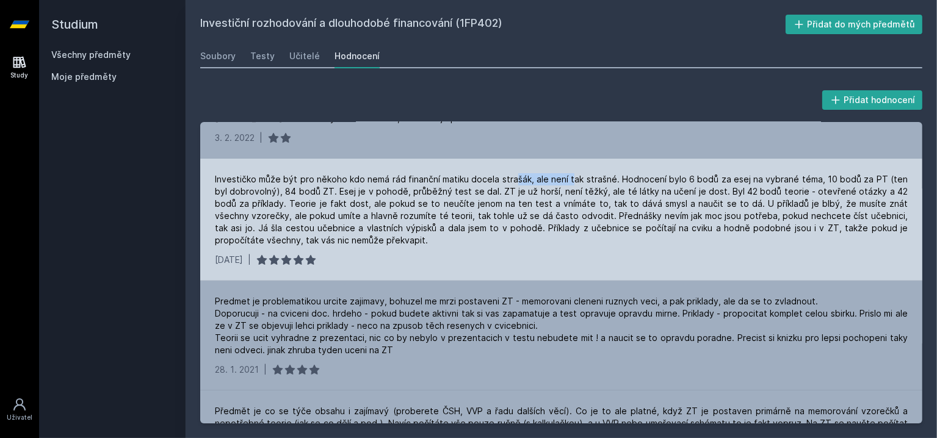
click at [515, 179] on div "Investičko může být pro někoho kdo nemá rád finanční matiku docela strašák, ale…" at bounding box center [561, 209] width 693 height 73
click at [509, 178] on div "Investičko může být pro někoho kdo nemá rád finanční matiku docela strašák, ale…" at bounding box center [561, 209] width 693 height 73
drag, startPoint x: 228, startPoint y: 189, endPoint x: 248, endPoint y: 187, distance: 20.2
click at [248, 187] on div "Investičko může být pro někoho kdo nemá rád finanční matiku docela strašák, ale…" at bounding box center [561, 209] width 693 height 73
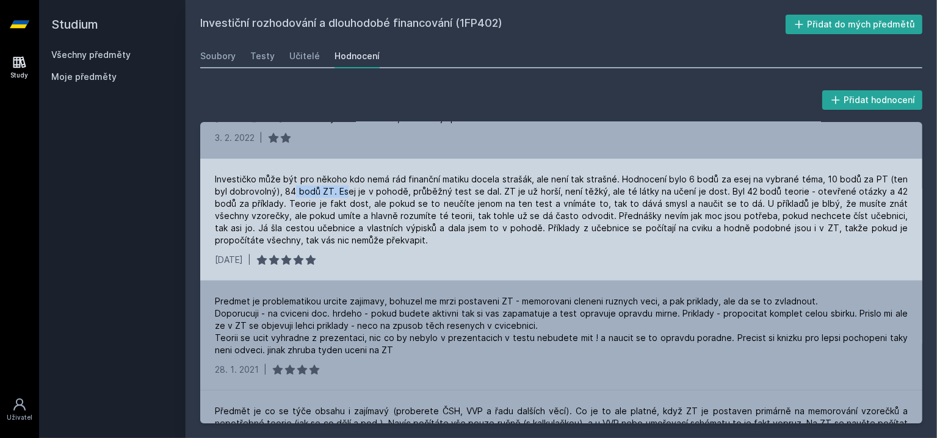
drag, startPoint x: 298, startPoint y: 194, endPoint x: 347, endPoint y: 196, distance: 48.9
click at [347, 196] on div "Investičko může být pro někoho kdo nemá rád finanční matiku docela strašák, ale…" at bounding box center [561, 209] width 693 height 73
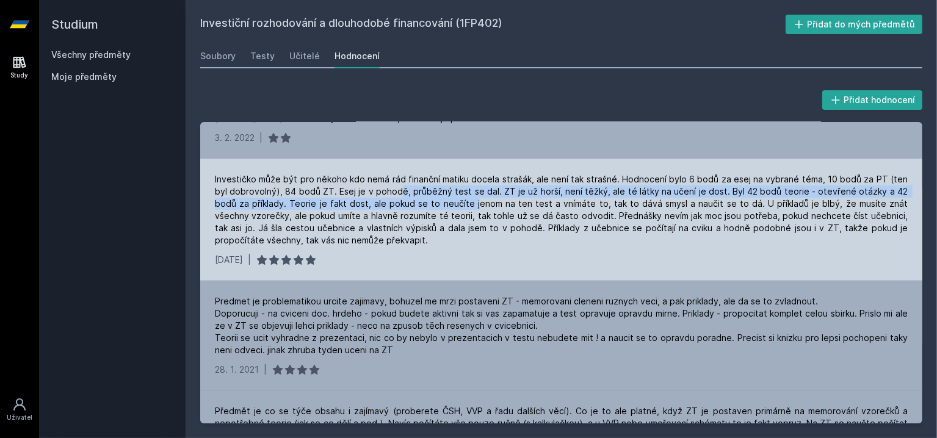
drag, startPoint x: 411, startPoint y: 196, endPoint x: 465, endPoint y: 198, distance: 53.1
click at [465, 198] on div "Investičko může být pro někoho kdo nemá rád finanční matiku docela strašák, ale…" at bounding box center [561, 209] width 693 height 73
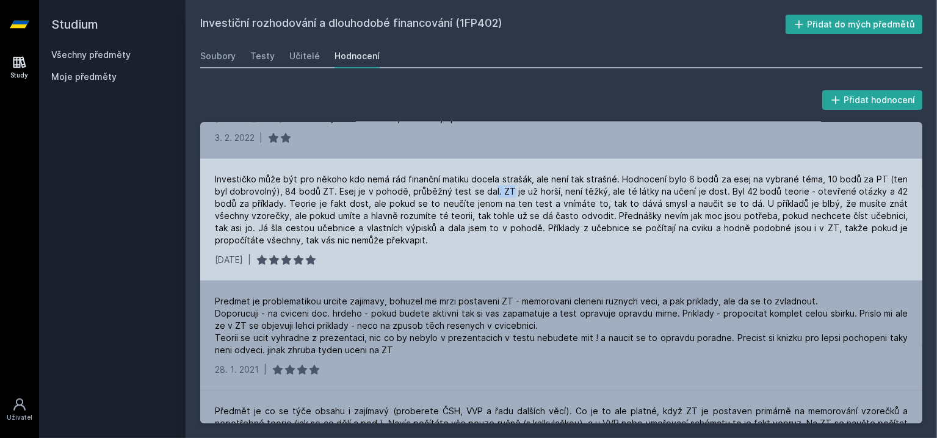
drag, startPoint x: 512, startPoint y: 191, endPoint x: 476, endPoint y: 192, distance: 36.0
click at [476, 192] on div "Investičko může být pro někoho kdo nemá rád finanční matiku docela strašák, ale…" at bounding box center [561, 209] width 693 height 73
click at [458, 191] on div "Investičko může být pro někoho kdo nemá rád finanční matiku docela strašák, ale…" at bounding box center [561, 209] width 693 height 73
drag, startPoint x: 426, startPoint y: 191, endPoint x: 516, endPoint y: 189, distance: 90.4
click at [512, 190] on div "Investičko může být pro někoho kdo nemá rád finanční matiku docela strašák, ale…" at bounding box center [561, 209] width 693 height 73
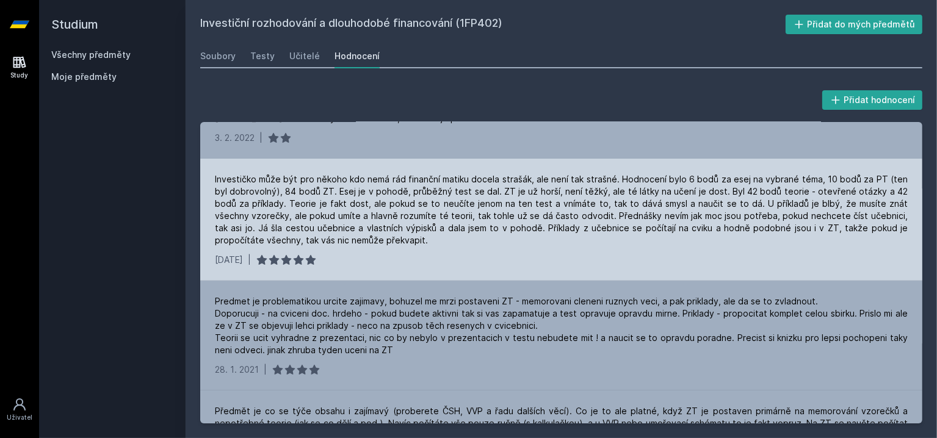
drag, startPoint x: 516, startPoint y: 189, endPoint x: 530, endPoint y: 189, distance: 13.4
click at [516, 189] on div "Investičko může být pro někoho kdo nemá rád finanční matiku docela strašák, ale…" at bounding box center [561, 209] width 693 height 73
drag, startPoint x: 559, startPoint y: 192, endPoint x: 618, endPoint y: 192, distance: 59.8
click at [617, 192] on div "Investičko může být pro někoho kdo nemá rád finanční matiku docela strašák, ale…" at bounding box center [561, 209] width 693 height 73
drag, startPoint x: 618, startPoint y: 192, endPoint x: 649, endPoint y: 194, distance: 30.6
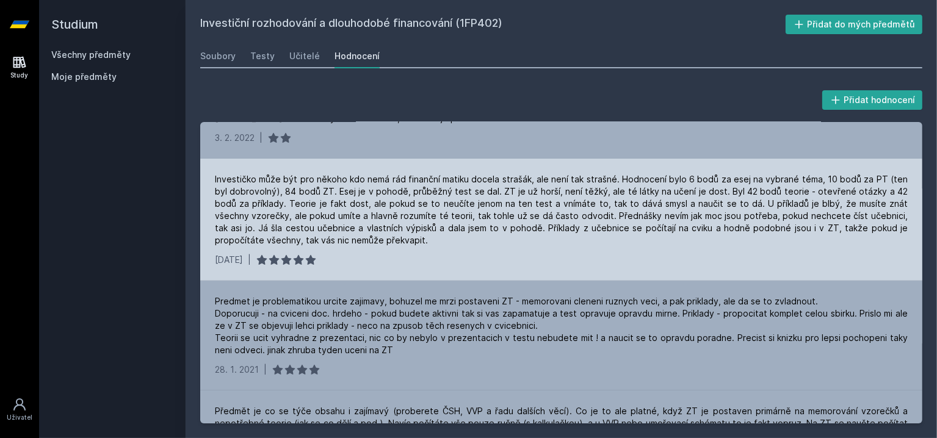
click at [618, 192] on div "Investičko může být pro někoho kdo nemá rád finanční matiku docela strašák, ale…" at bounding box center [561, 209] width 693 height 73
drag, startPoint x: 683, startPoint y: 193, endPoint x: 609, endPoint y: 189, distance: 74.6
click at [613, 189] on div "Investičko může být pro někoho kdo nemá rád finanční matiku docela strašák, ale…" at bounding box center [561, 209] width 693 height 73
click at [603, 189] on div "Investičko může být pro někoho kdo nemá rád finanční matiku docela strašák, ale…" at bounding box center [561, 209] width 693 height 73
drag, startPoint x: 603, startPoint y: 189, endPoint x: 703, endPoint y: 189, distance: 99.5
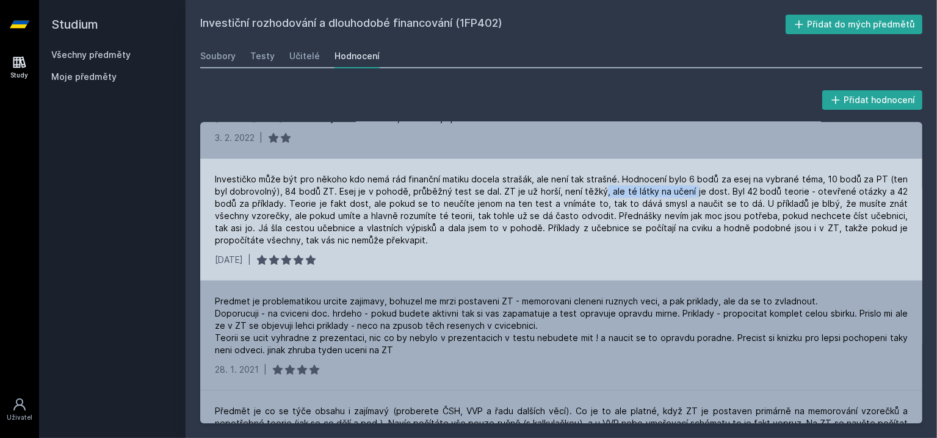
click at [701, 189] on div "Investičko může být pro někoho kdo nemá rád finanční matiku docela strašák, ale…" at bounding box center [561, 209] width 693 height 73
click at [703, 189] on div "Investičko může být pro někoho kdo nemá rád finanční matiku docela strašák, ale…" at bounding box center [561, 209] width 693 height 73
drag, startPoint x: 752, startPoint y: 192, endPoint x: 693, endPoint y: 187, distance: 59.5
click at [693, 187] on div "Investičko může být pro někoho kdo nemá rád finanční matiku docela strašák, ale…" at bounding box center [561, 209] width 693 height 73
click at [689, 187] on div "Investičko může být pro někoho kdo nemá rád finanční matiku docela strašák, ale…" at bounding box center [561, 209] width 693 height 73
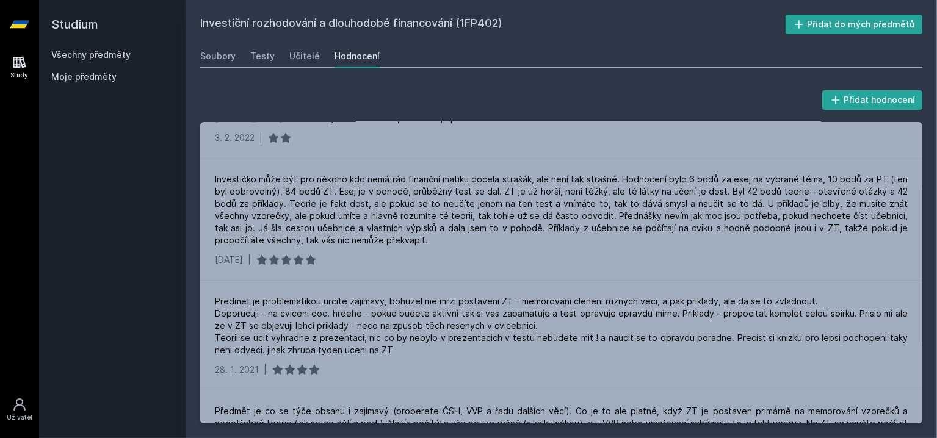
click at [29, 21] on icon at bounding box center [20, 24] width 20 height 49
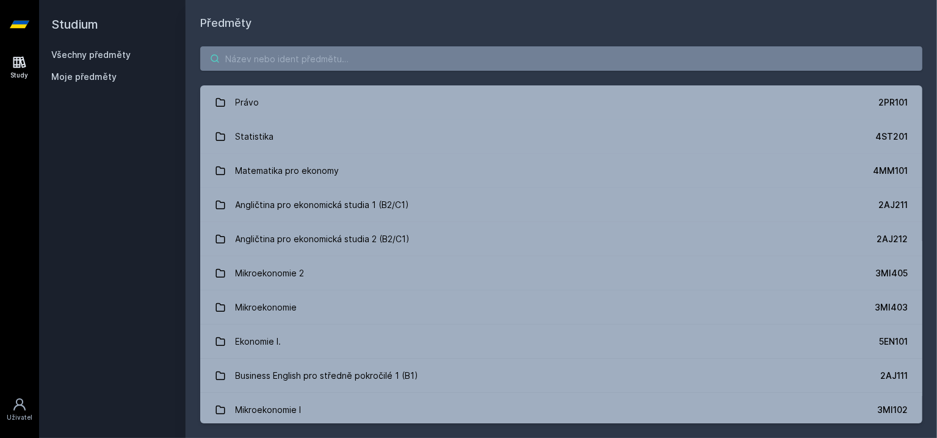
click at [274, 55] on input "search" at bounding box center [561, 58] width 722 height 24
paste input "1FP405"
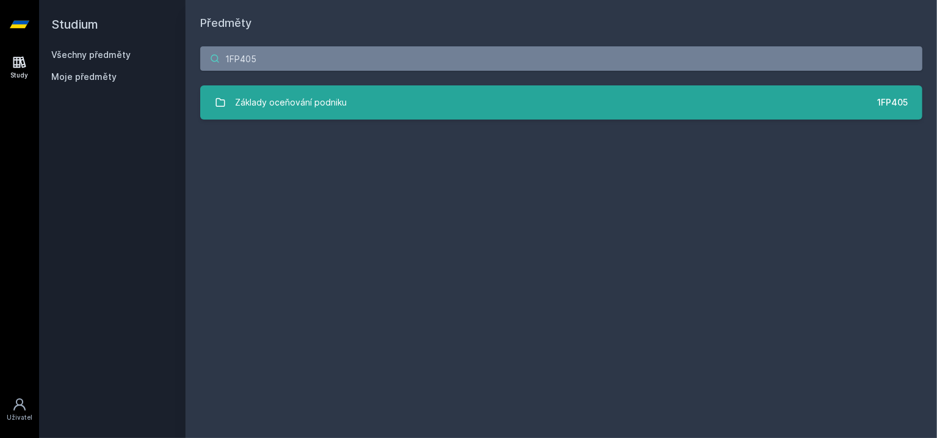
type input "1FP405"
click at [281, 100] on div "Základy oceňování podniku" at bounding box center [292, 102] width 112 height 24
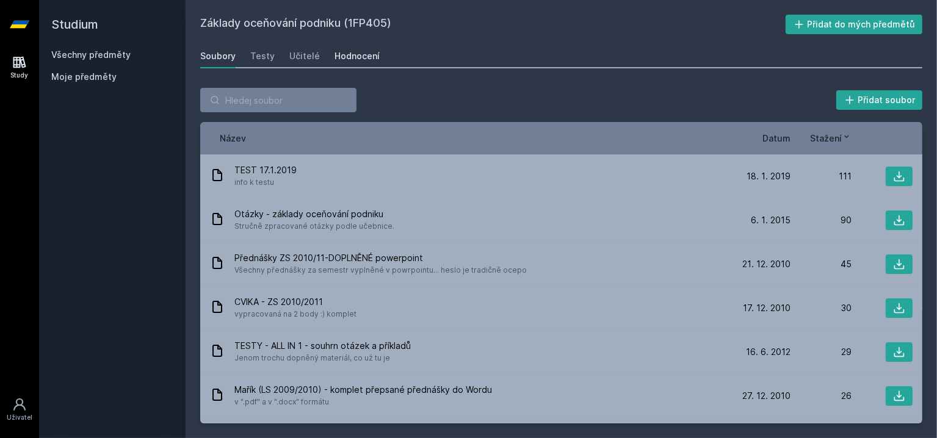
click at [342, 57] on div "Hodnocení" at bounding box center [357, 56] width 45 height 12
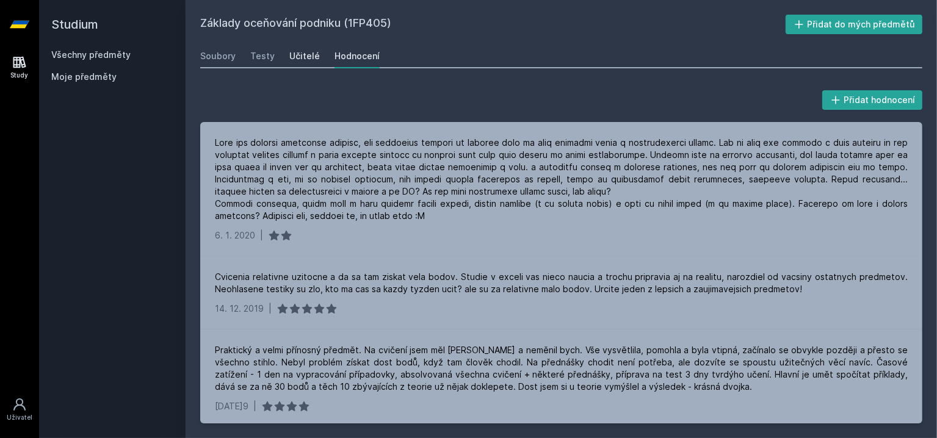
click at [310, 58] on div "Učitelé" at bounding box center [304, 56] width 31 height 12
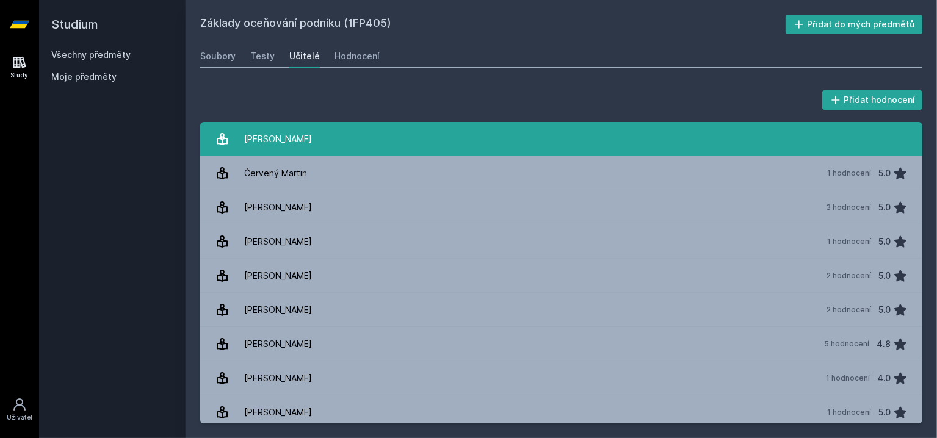
click at [267, 136] on div "Brabenec Tomáš" at bounding box center [278, 139] width 68 height 24
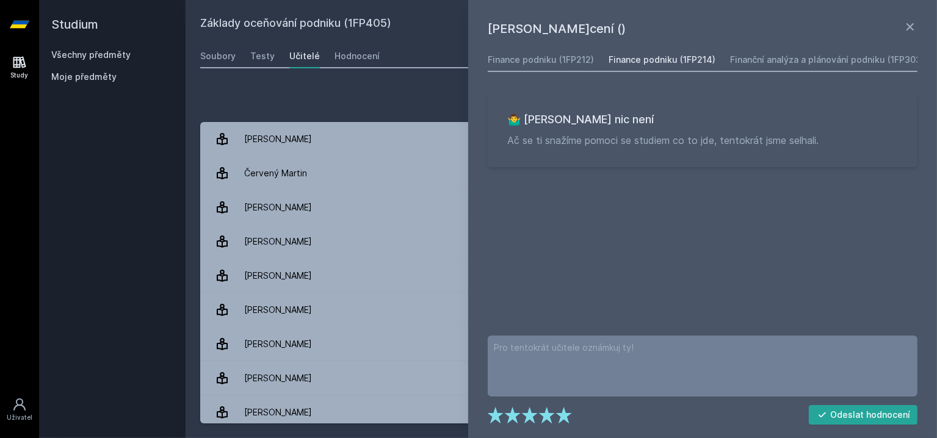
click at [677, 63] on div "Finance podniku (1FP214)" at bounding box center [662, 60] width 107 height 12
click at [548, 55] on div "Finance podniku (1FP212)" at bounding box center [541, 60] width 106 height 12
click at [625, 58] on div "Finance podniku (1FP214)" at bounding box center [662, 60] width 107 height 12
click at [757, 66] on div "Finanční analýza a plánování podniku (1FP303)" at bounding box center [827, 60] width 194 height 12
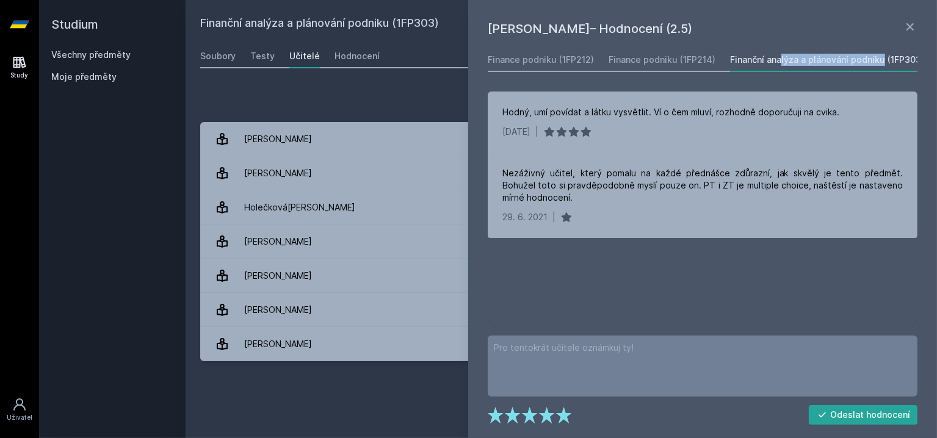
drag, startPoint x: 857, startPoint y: 65, endPoint x: 758, endPoint y: 52, distance: 99.8
click at [758, 52] on link "Finanční analýza a plánování podniku (1FP303)" at bounding box center [827, 60] width 194 height 24
click at [912, 26] on icon at bounding box center [910, 27] width 15 height 15
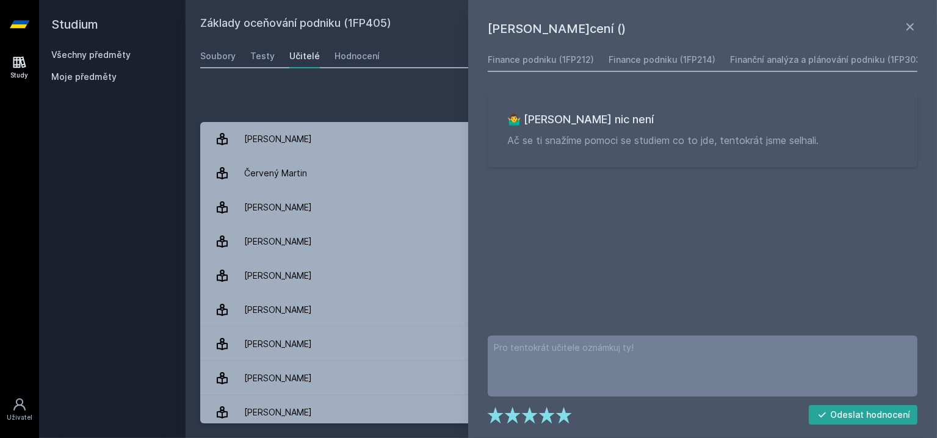
click at [295, 73] on div "Přidat hodnocení Tomáš Brabenec – Hodnocení () Finance podniku (1FP212) Finance…" at bounding box center [562, 255] width 752 height 365
click at [329, 103] on div "Přidat hodnocení" at bounding box center [561, 100] width 722 height 24
click at [907, 30] on icon at bounding box center [910, 27] width 15 height 15
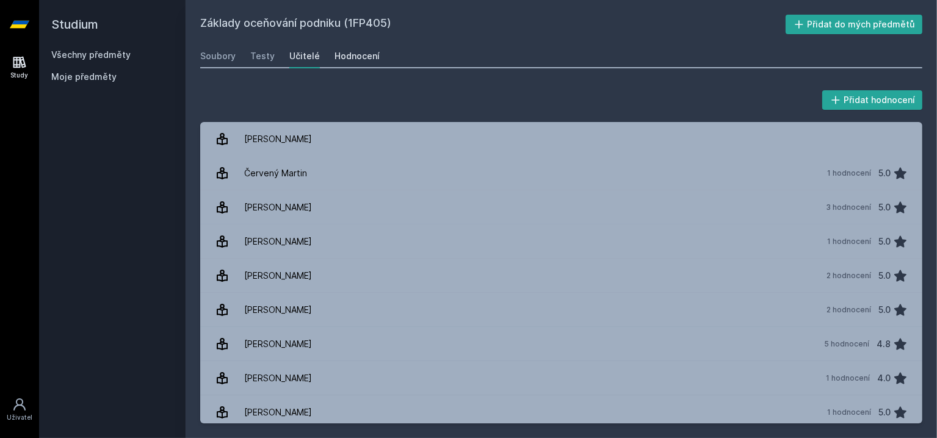
click at [369, 63] on link "Hodnocení" at bounding box center [357, 56] width 45 height 24
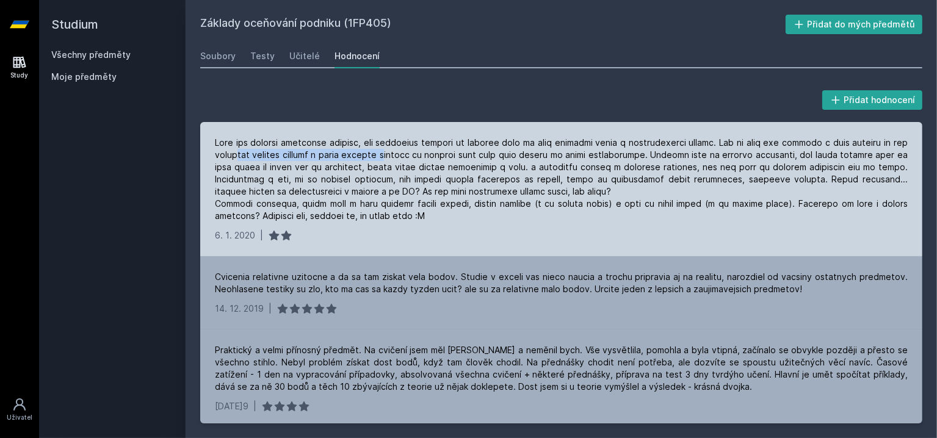
drag, startPoint x: 238, startPoint y: 153, endPoint x: 401, endPoint y: 159, distance: 163.1
click at [401, 159] on div at bounding box center [561, 179] width 693 height 85
drag, startPoint x: 493, startPoint y: 160, endPoint x: 410, endPoint y: 157, distance: 83.1
click at [411, 157] on div at bounding box center [561, 179] width 693 height 85
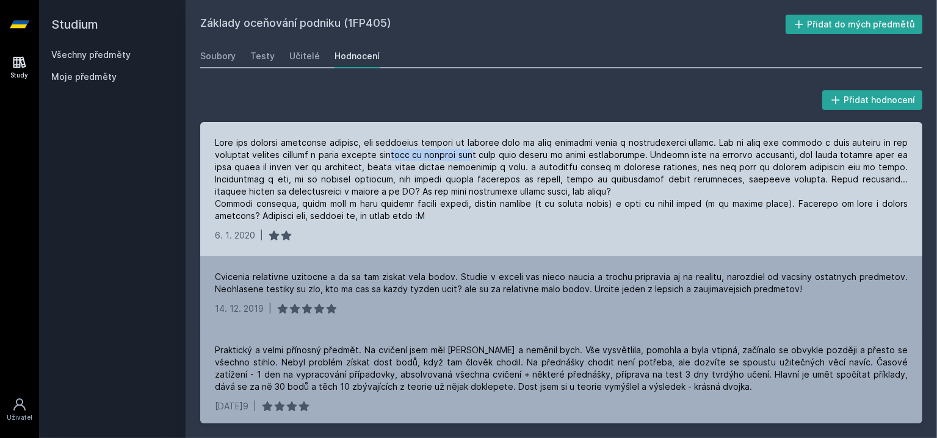
drag, startPoint x: 410, startPoint y: 157, endPoint x: 397, endPoint y: 157, distance: 12.8
click at [410, 157] on div at bounding box center [561, 179] width 693 height 85
drag, startPoint x: 343, startPoint y: 156, endPoint x: 546, endPoint y: 153, distance: 202.7
click at [546, 153] on div at bounding box center [561, 179] width 693 height 85
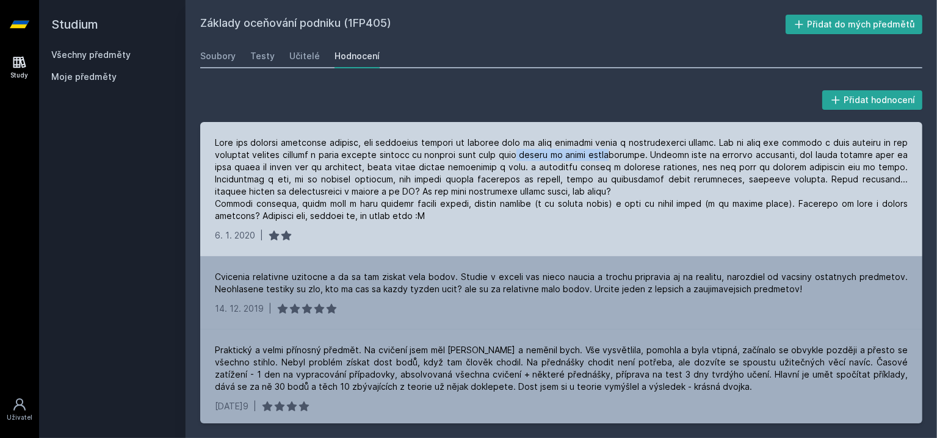
drag, startPoint x: 629, startPoint y: 158, endPoint x: 543, endPoint y: 149, distance: 87.1
click at [543, 149] on div at bounding box center [561, 179] width 693 height 85
click at [542, 149] on div at bounding box center [561, 179] width 693 height 85
drag, startPoint x: 693, startPoint y: 159, endPoint x: 777, endPoint y: 158, distance: 83.6
click at [777, 158] on div at bounding box center [561, 179] width 693 height 85
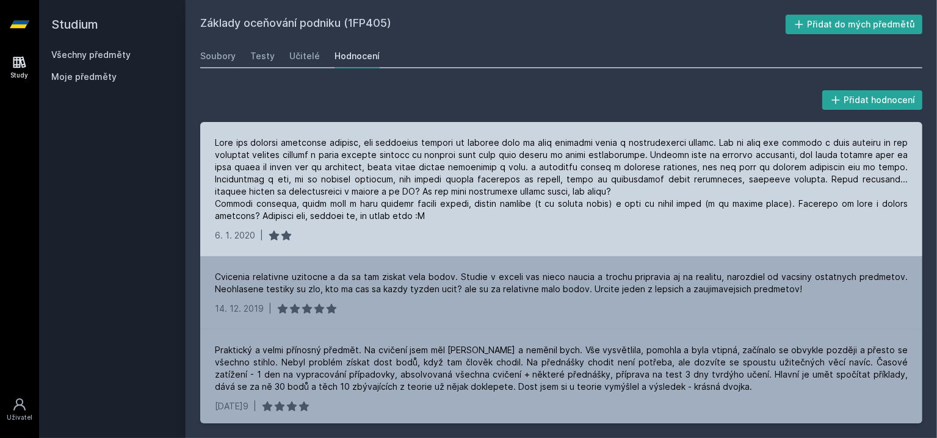
click at [777, 158] on div at bounding box center [561, 179] width 693 height 85
drag, startPoint x: 830, startPoint y: 159, endPoint x: 727, endPoint y: 153, distance: 103.3
click at [731, 153] on div at bounding box center [561, 179] width 693 height 85
click at [727, 153] on div at bounding box center [561, 179] width 693 height 85
drag, startPoint x: 222, startPoint y: 170, endPoint x: 308, endPoint y: 167, distance: 86.7
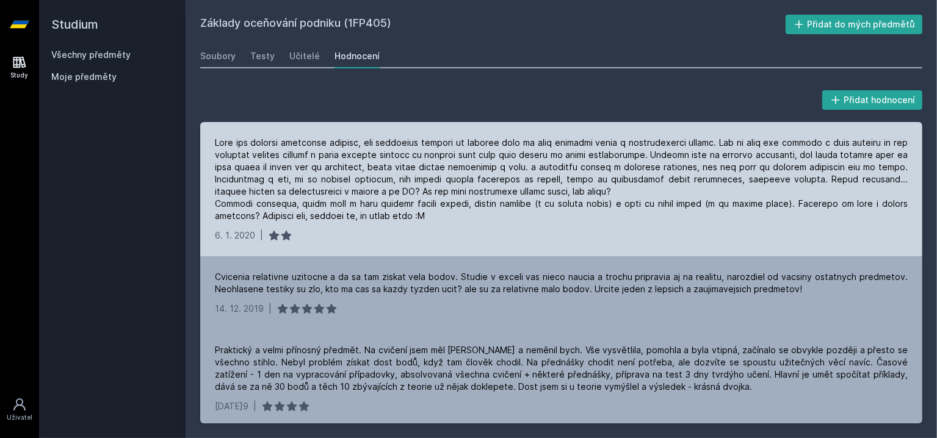
click at [308, 167] on div at bounding box center [561, 179] width 693 height 85
drag, startPoint x: 363, startPoint y: 169, endPoint x: 299, endPoint y: 169, distance: 64.1
click at [299, 169] on div at bounding box center [561, 179] width 693 height 85
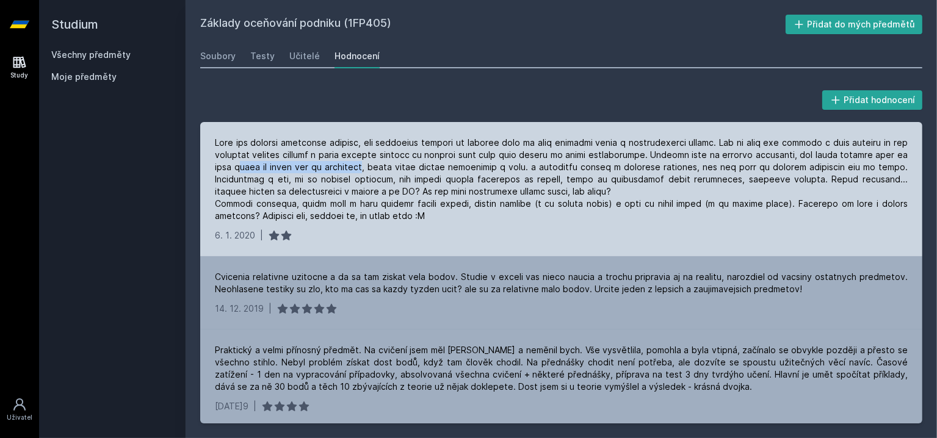
drag, startPoint x: 253, startPoint y: 168, endPoint x: 382, endPoint y: 167, distance: 129.4
click at [382, 167] on div at bounding box center [561, 179] width 693 height 85
drag, startPoint x: 412, startPoint y: 167, endPoint x: 502, endPoint y: 168, distance: 90.4
click at [502, 168] on div at bounding box center [561, 179] width 693 height 85
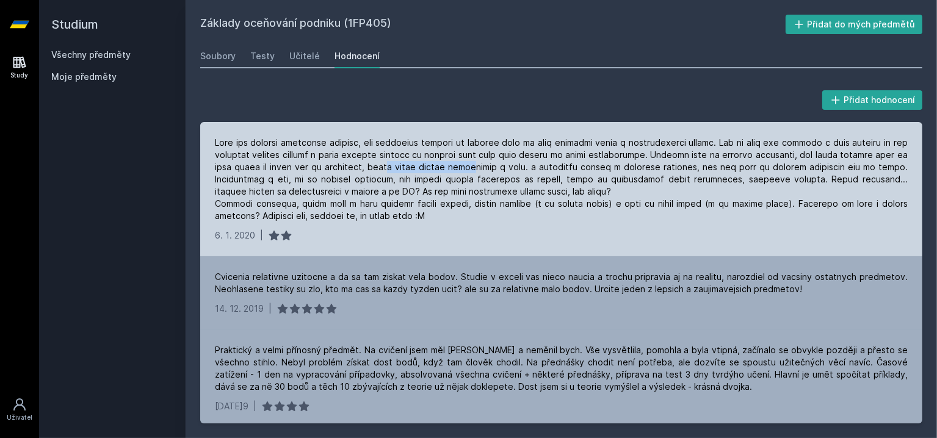
drag, startPoint x: 502, startPoint y: 168, endPoint x: 523, endPoint y: 171, distance: 21.0
click at [504, 168] on div at bounding box center [561, 179] width 693 height 85
drag, startPoint x: 585, startPoint y: 163, endPoint x: 499, endPoint y: 162, distance: 86.1
click at [499, 162] on div at bounding box center [561, 179] width 693 height 85
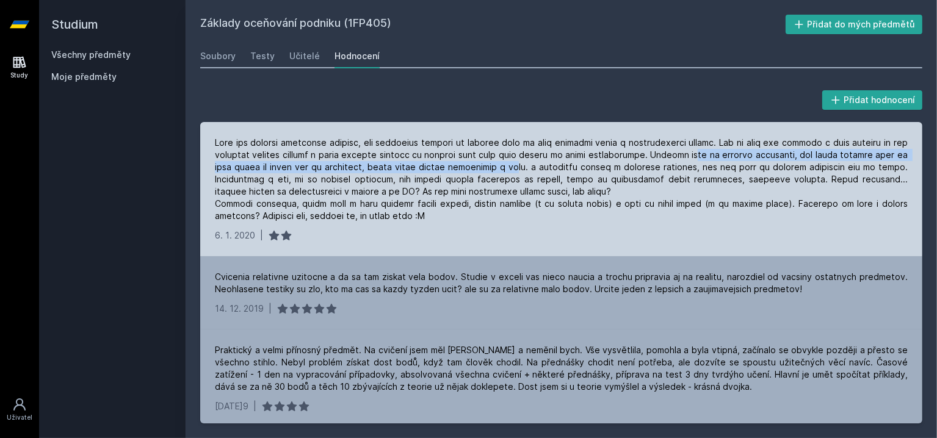
drag, startPoint x: 543, startPoint y: 167, endPoint x: 710, endPoint y: 158, distance: 166.9
click at [710, 158] on div at bounding box center [561, 179] width 693 height 85
click at [711, 158] on div at bounding box center [561, 179] width 693 height 85
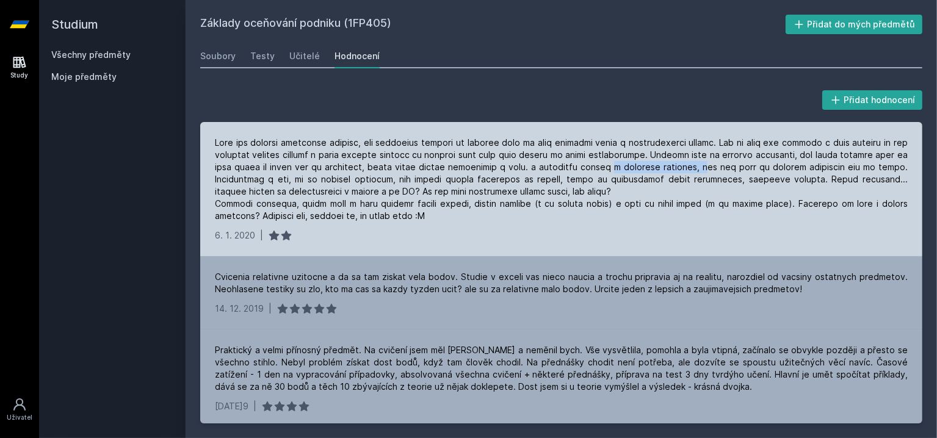
drag, startPoint x: 719, startPoint y: 168, endPoint x: 612, endPoint y: 167, distance: 106.2
click at [622, 167] on div at bounding box center [561, 179] width 693 height 85
click at [612, 167] on div at bounding box center [561, 179] width 693 height 85
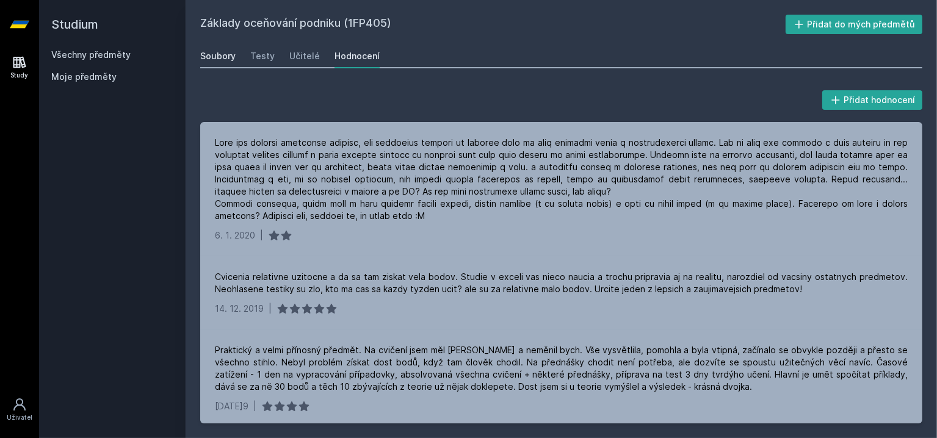
click at [214, 60] on div "Soubory" at bounding box center [217, 56] width 35 height 12
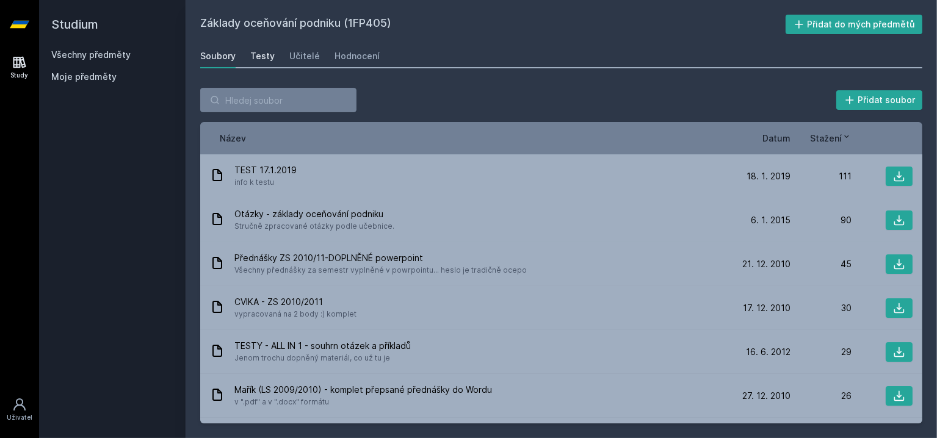
click at [265, 56] on div "Testy" at bounding box center [262, 56] width 24 height 12
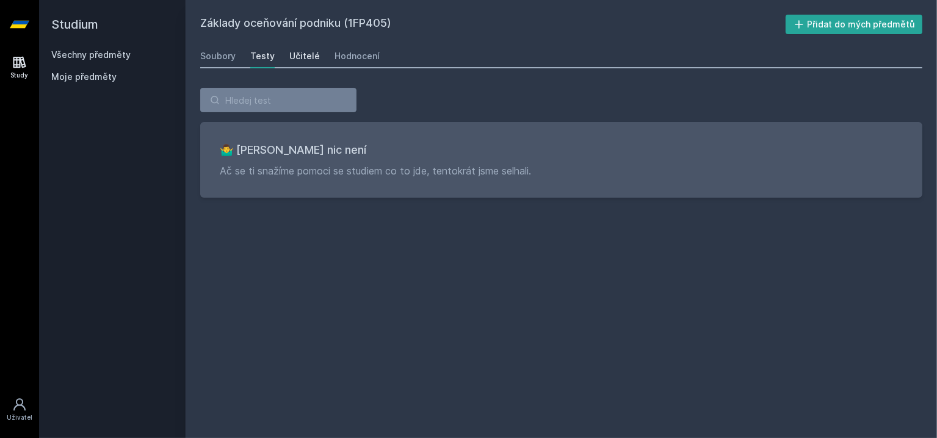
click at [307, 59] on div "Učitelé" at bounding box center [304, 56] width 31 height 12
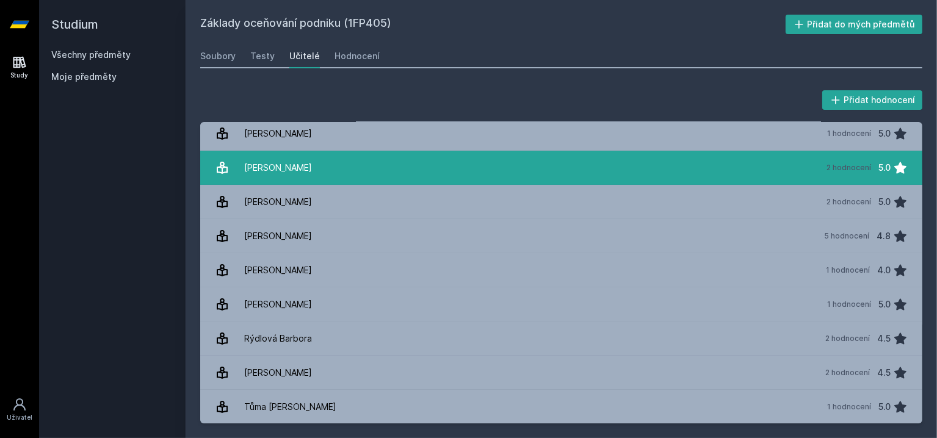
scroll to position [47, 0]
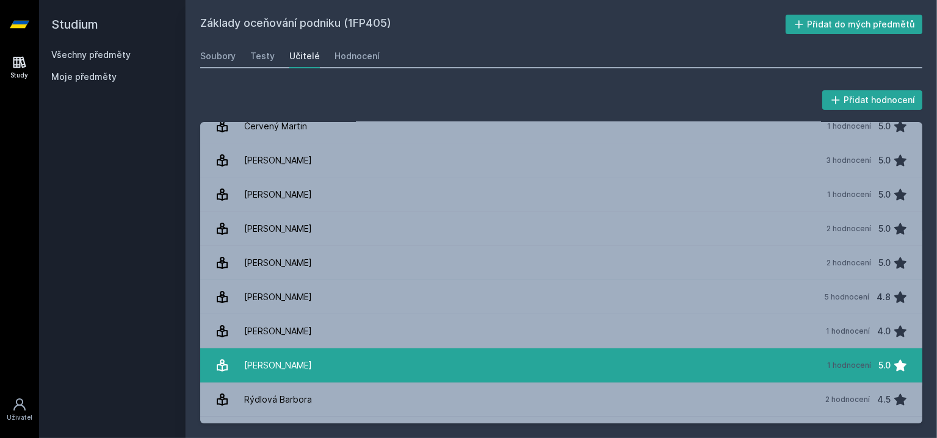
click at [325, 355] on link "Poborský František 1 hodnocení 5.0" at bounding box center [561, 366] width 722 height 34
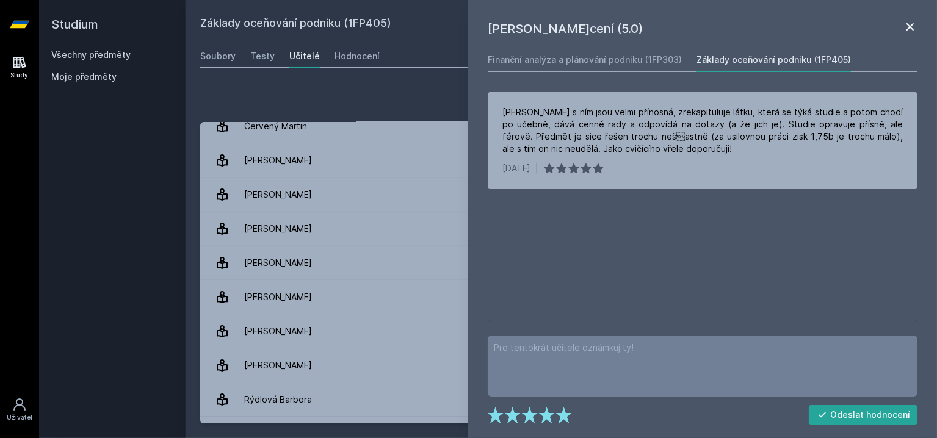
click at [903, 26] on icon at bounding box center [910, 27] width 15 height 15
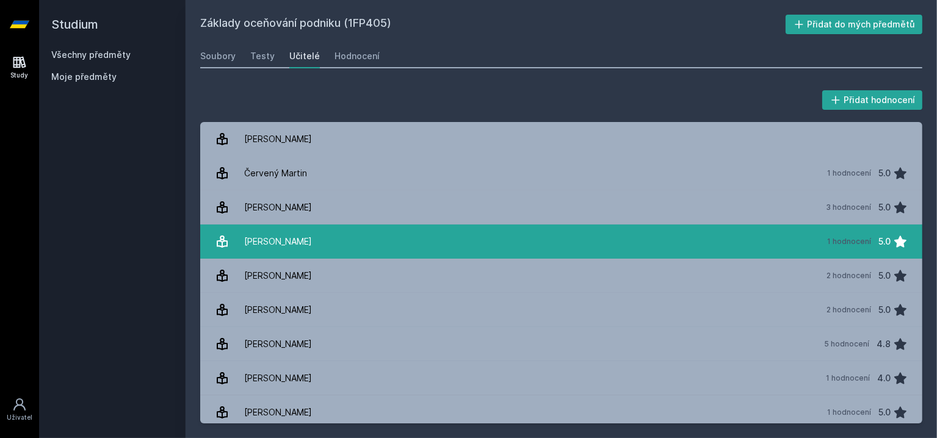
click at [297, 237] on div "Jahodová Lucie" at bounding box center [278, 242] width 68 height 24
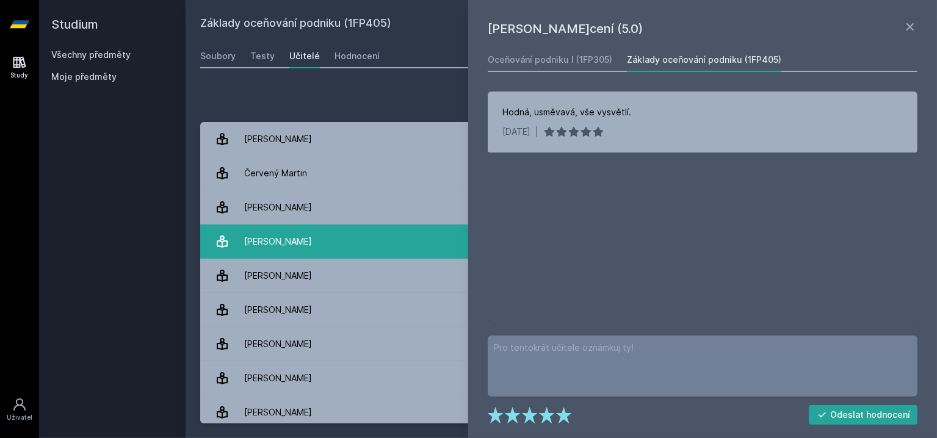
click at [297, 237] on div "Jahodová Lucie" at bounding box center [278, 242] width 68 height 24
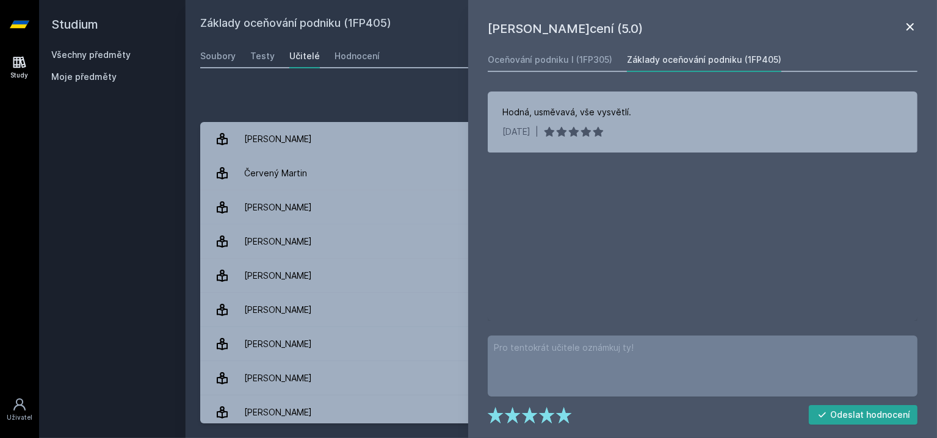
click at [910, 23] on icon at bounding box center [910, 27] width 15 height 15
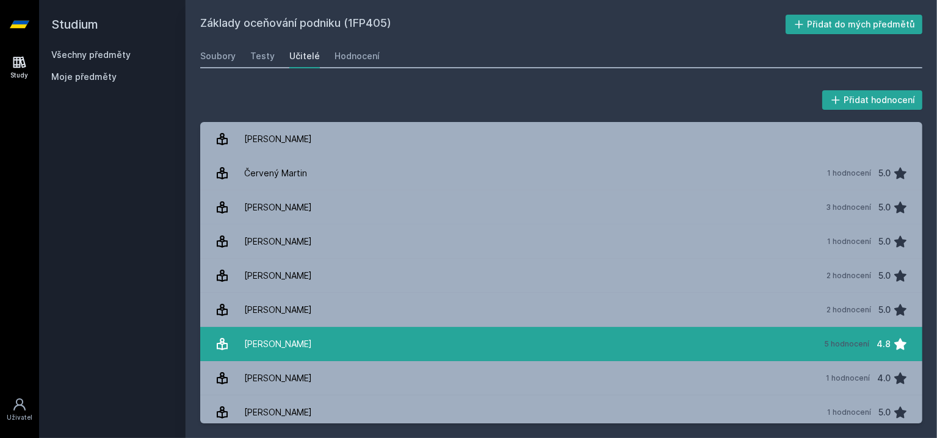
click at [341, 344] on link "Mařík Miloš 5 hodnocení 4.8" at bounding box center [561, 344] width 722 height 34
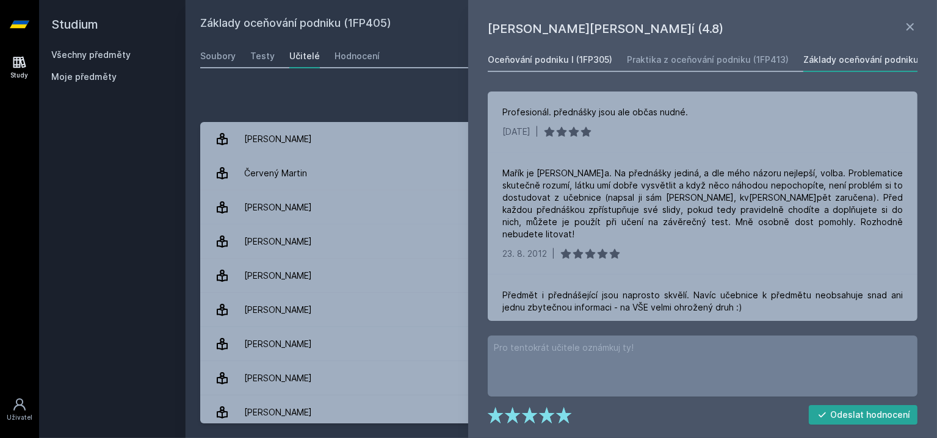
click at [518, 60] on div "Oceňování podniku I (1FP305)" at bounding box center [550, 60] width 125 height 12
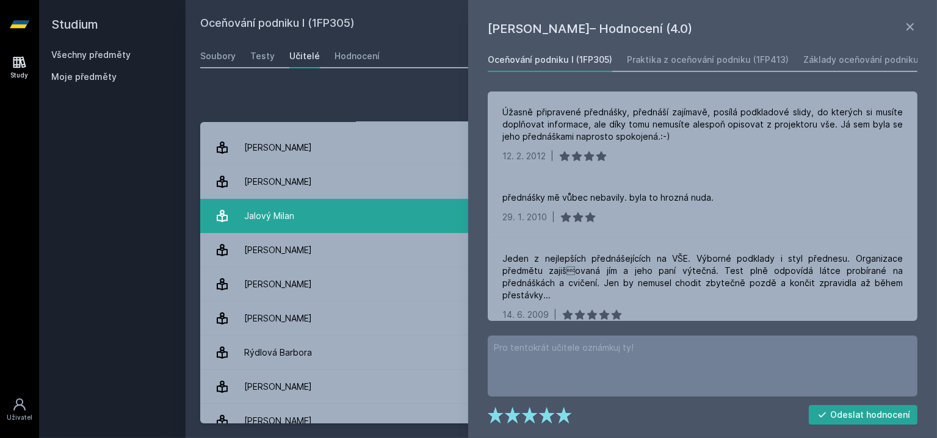
scroll to position [40, 0]
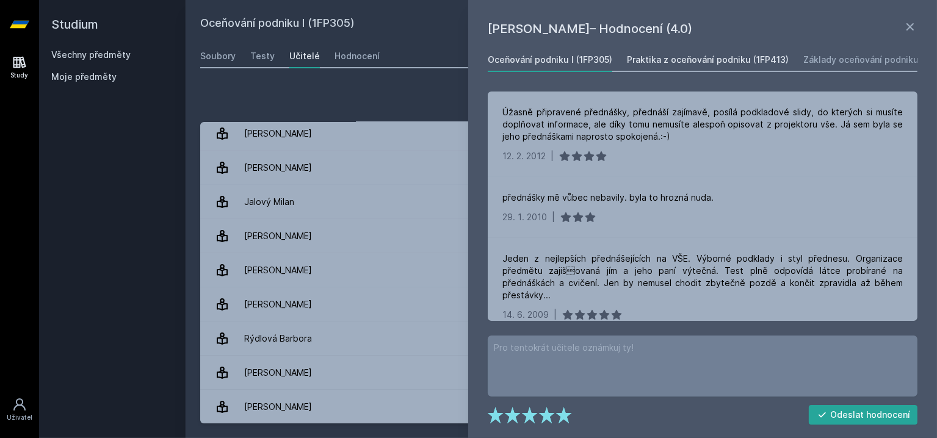
click at [649, 62] on div "Praktika z oceňování podniku (1FP413)" at bounding box center [708, 60] width 162 height 12
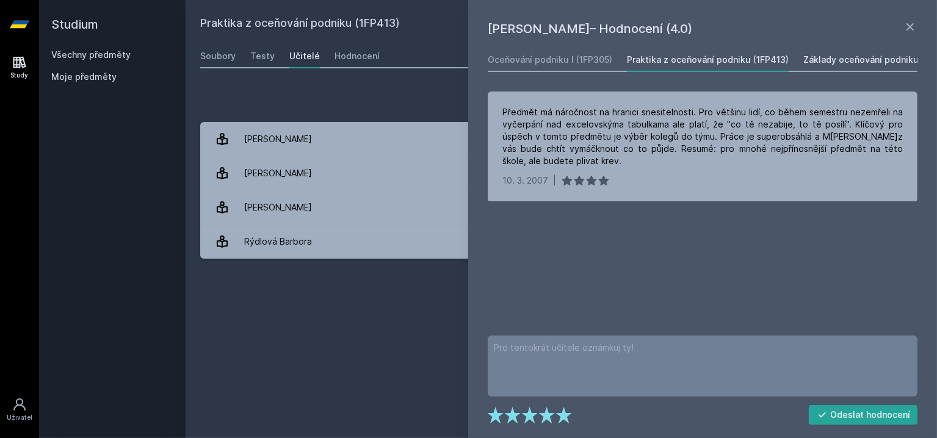
click at [864, 59] on div "Základy oceňování podniku (1FP405)" at bounding box center [880, 60] width 154 height 12
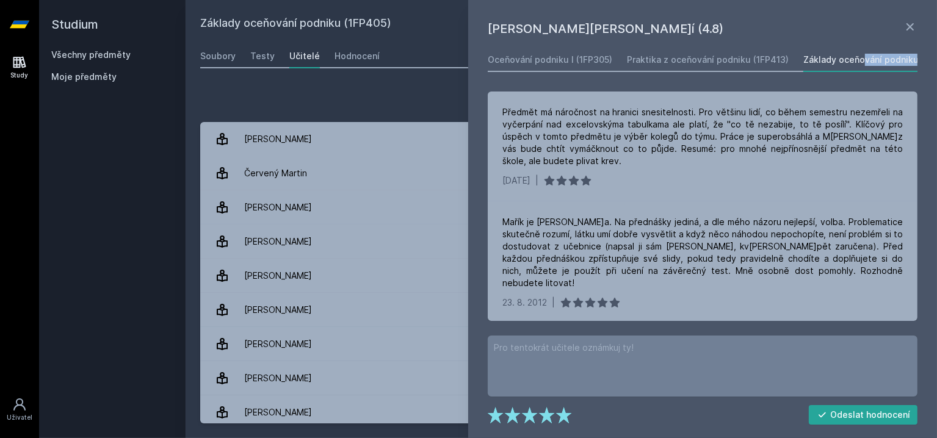
drag, startPoint x: 895, startPoint y: 59, endPoint x: 800, endPoint y: 53, distance: 95.4
drag, startPoint x: 791, startPoint y: 53, endPoint x: 814, endPoint y: 74, distance: 32.0
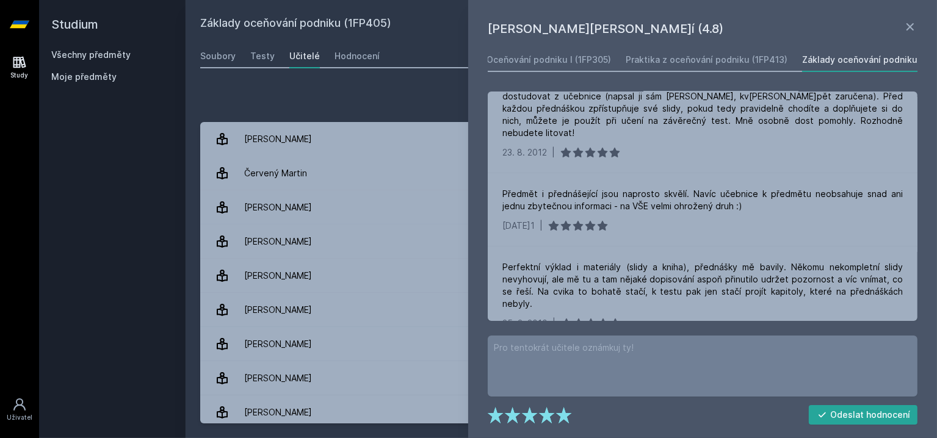
scroll to position [305, 0]
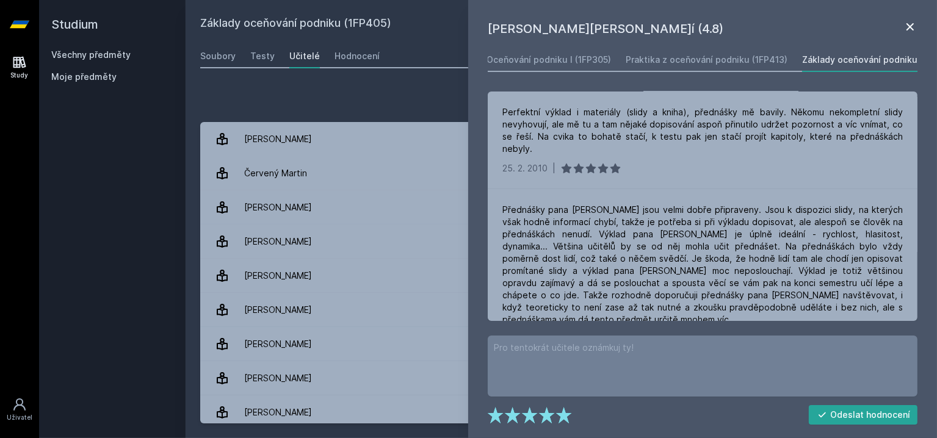
click at [912, 25] on icon at bounding box center [910, 26] width 7 height 7
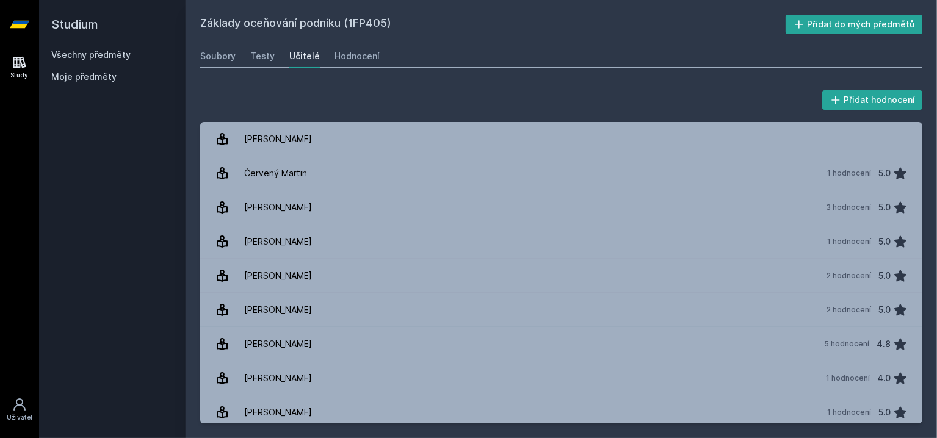
click at [9, 24] on link at bounding box center [19, 24] width 39 height 49
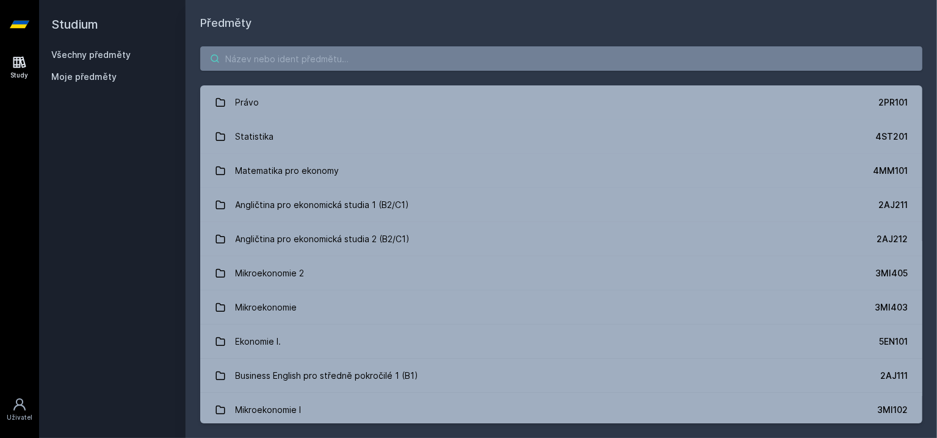
click at [279, 54] on input "search" at bounding box center [561, 58] width 722 height 24
paste input "1FU440"
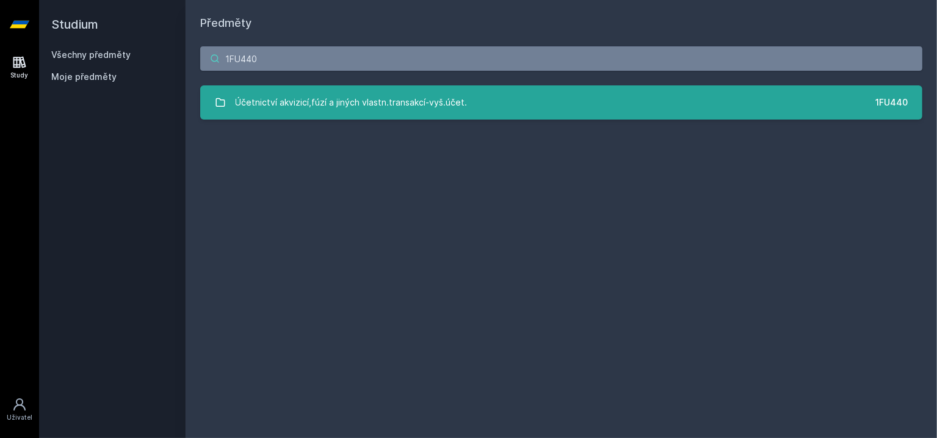
type input "1FU440"
click at [302, 113] on div "Účetnictví akvizicí,fúzí a jiných vlastn.transakcí-vyš.účet." at bounding box center [352, 102] width 232 height 24
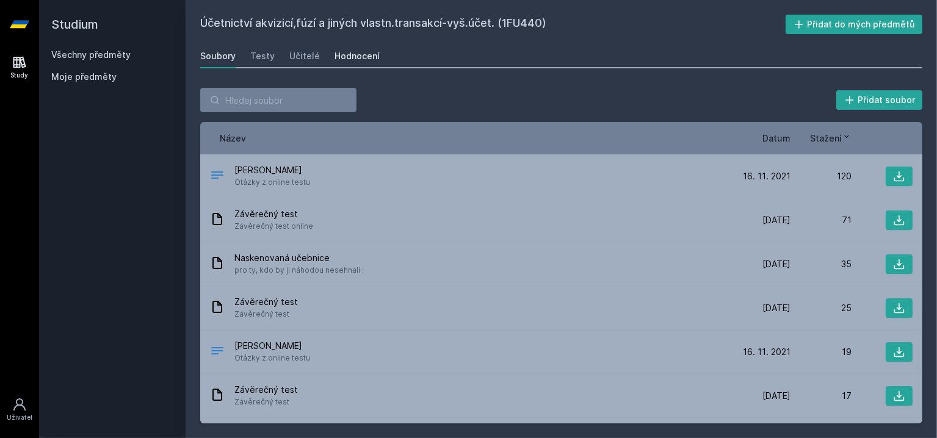
click at [338, 62] on div "Hodnocení" at bounding box center [357, 56] width 45 height 12
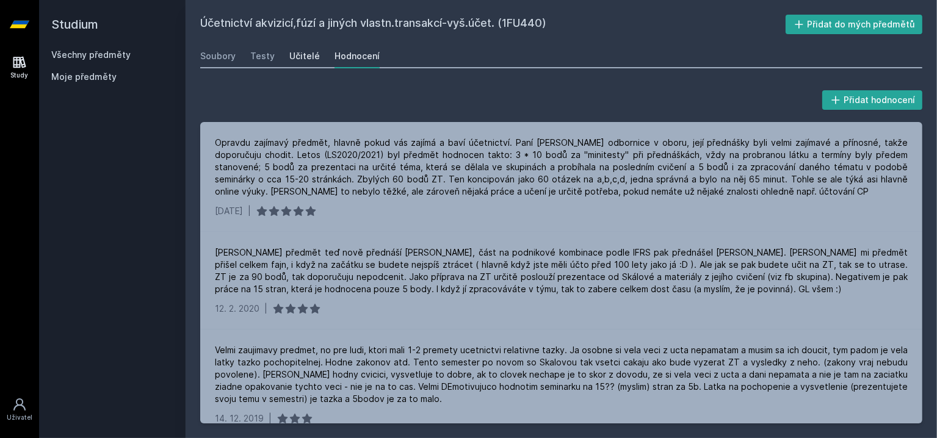
click at [309, 56] on div "Učitelé" at bounding box center [304, 56] width 31 height 12
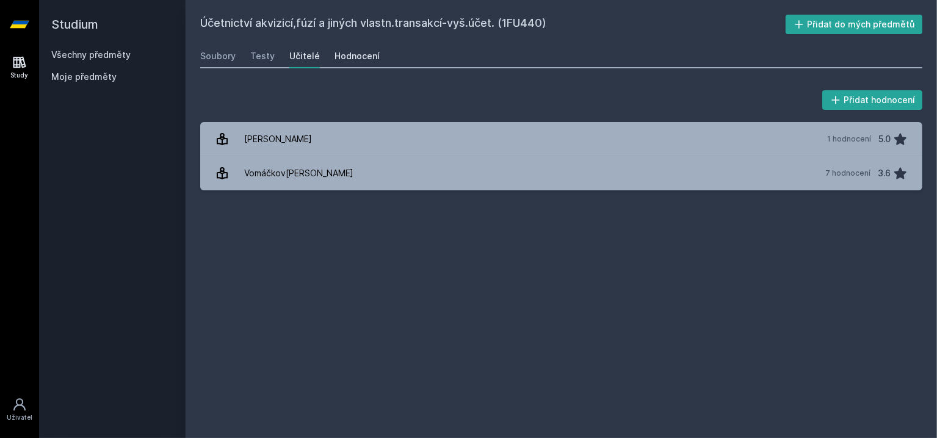
click at [360, 52] on div "Hodnocení" at bounding box center [357, 56] width 45 height 12
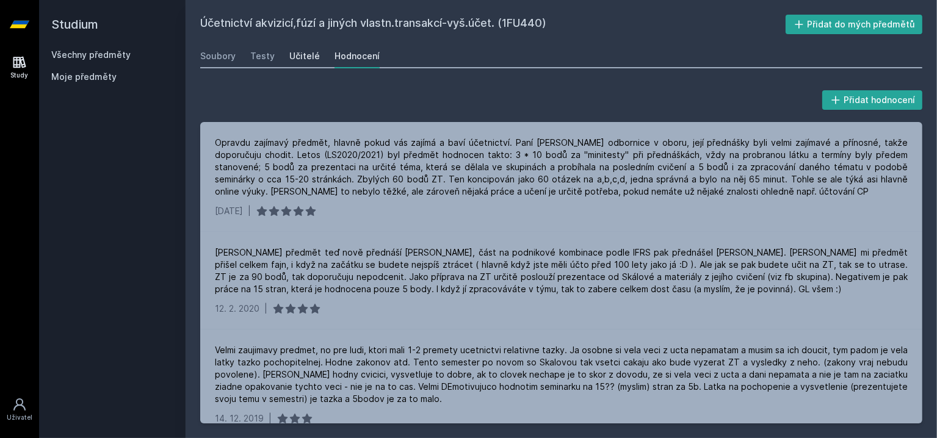
click at [299, 61] on div "Učitelé" at bounding box center [304, 56] width 31 height 12
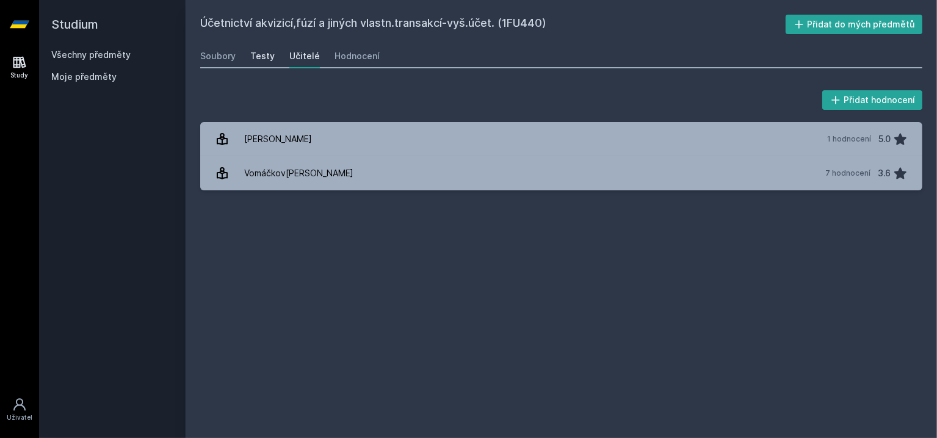
click at [265, 59] on div "Testy" at bounding box center [262, 56] width 24 height 12
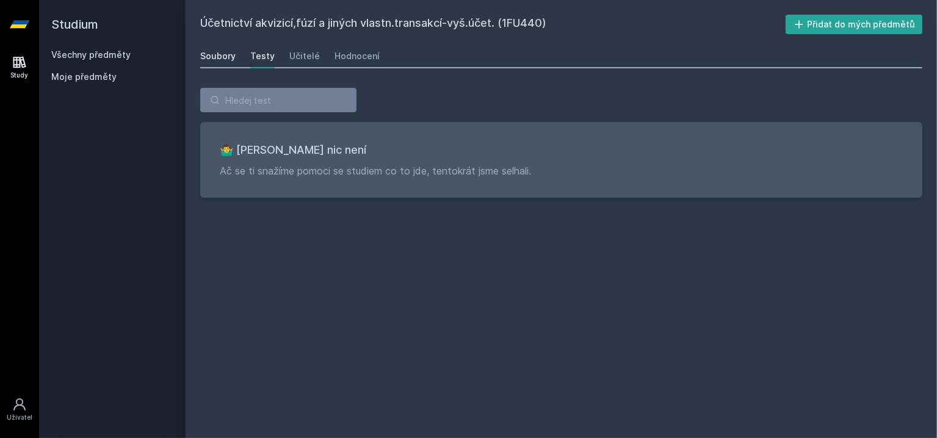
click at [219, 58] on div "Soubory" at bounding box center [217, 56] width 35 height 12
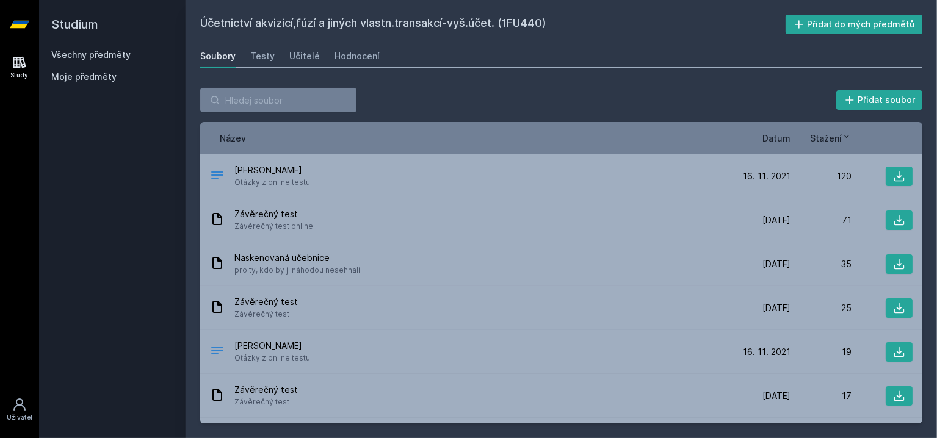
click at [23, 26] on icon at bounding box center [20, 24] width 20 height 7
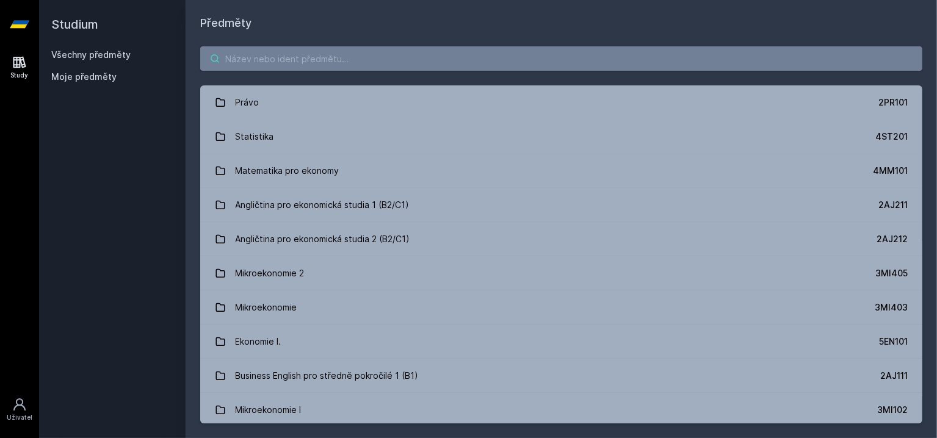
click at [264, 60] on input "search" at bounding box center [561, 58] width 722 height 24
paste input "1FU408"
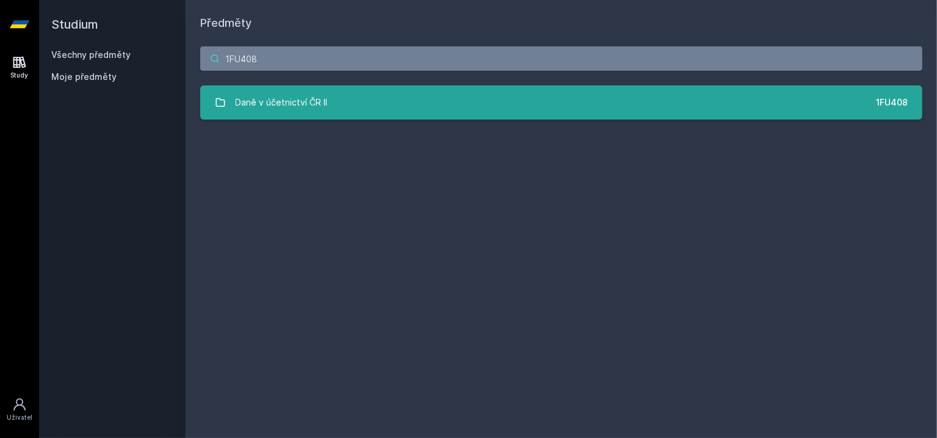
type input "1FU408"
click at [277, 104] on div "Daně v účetnictví ČR II" at bounding box center [282, 102] width 92 height 24
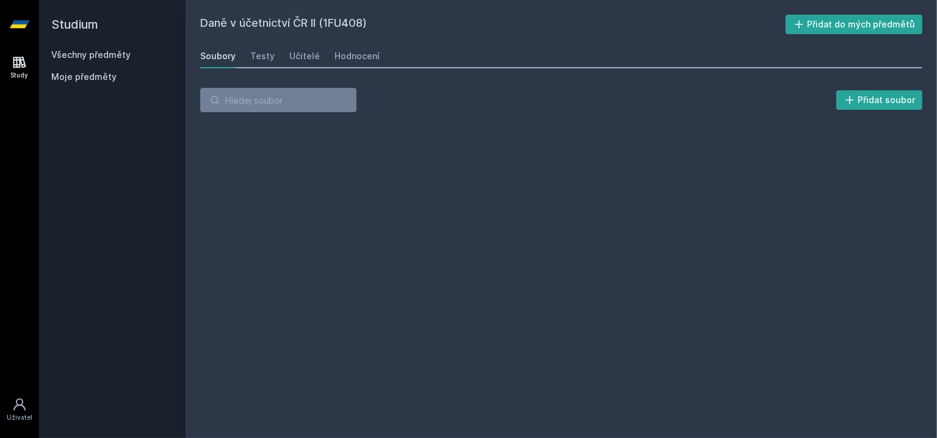
click at [324, 59] on div "Soubory Testy Učitelé Hodnocení" at bounding box center [561, 56] width 722 height 24
click at [316, 57] on div "Soubory Testy Učitelé Hodnocení" at bounding box center [561, 56] width 722 height 24
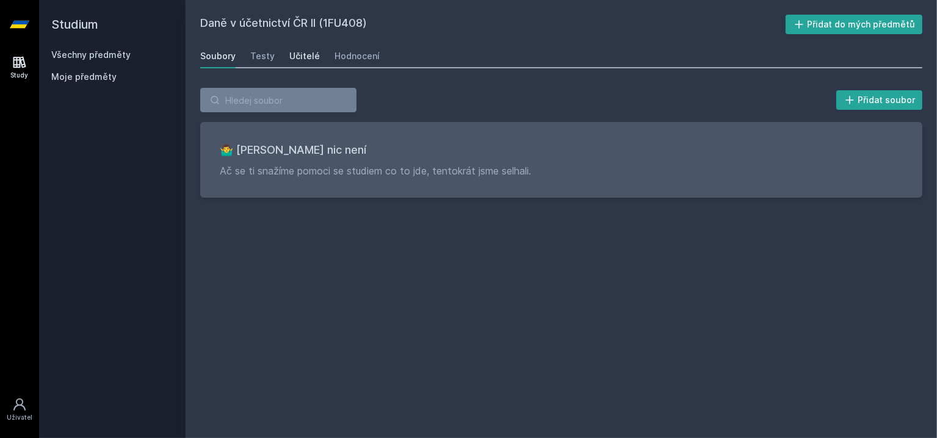
click at [312, 57] on div "Učitelé" at bounding box center [304, 56] width 31 height 12
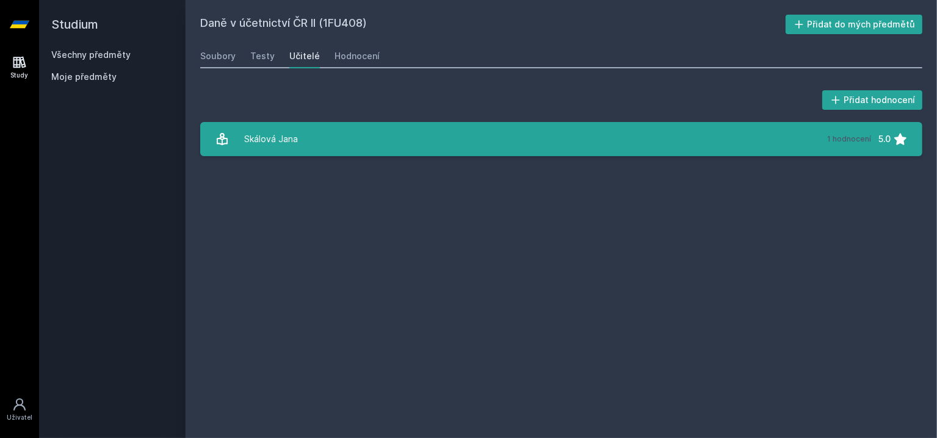
click at [303, 139] on link "Skálová Jana 1 hodnocení 5.0" at bounding box center [561, 139] width 722 height 34
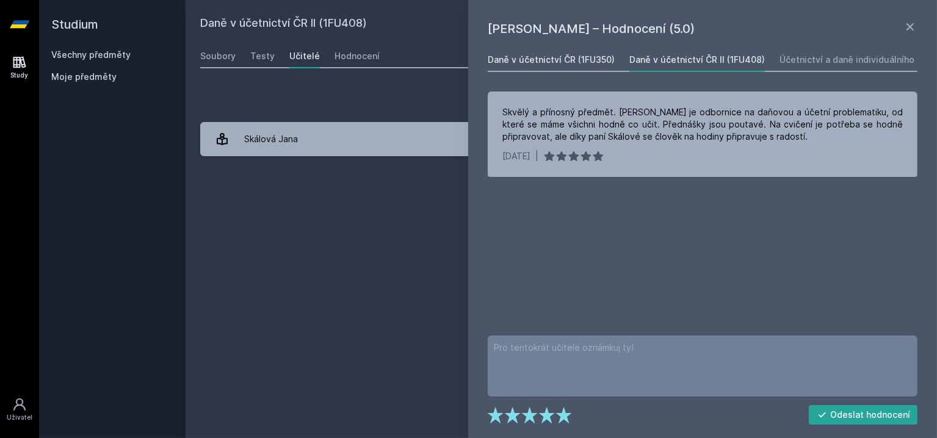
click at [574, 57] on div "Daně v účetnictví ČR (1FU350)" at bounding box center [551, 60] width 127 height 12
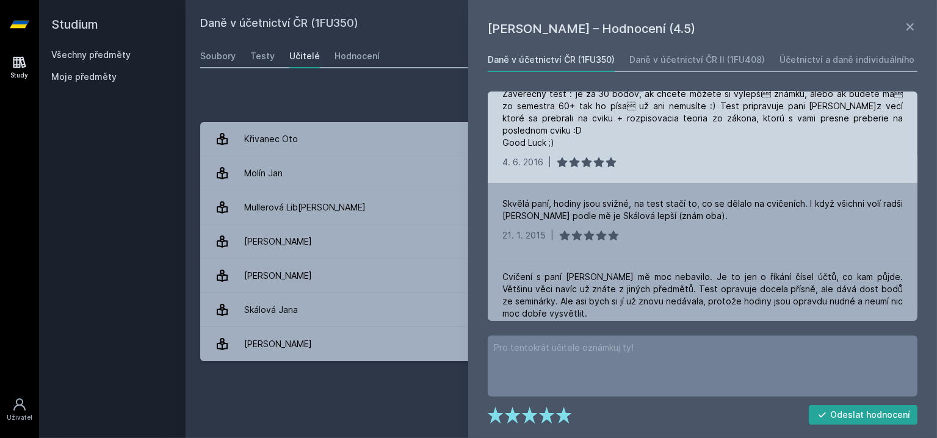
scroll to position [122, 0]
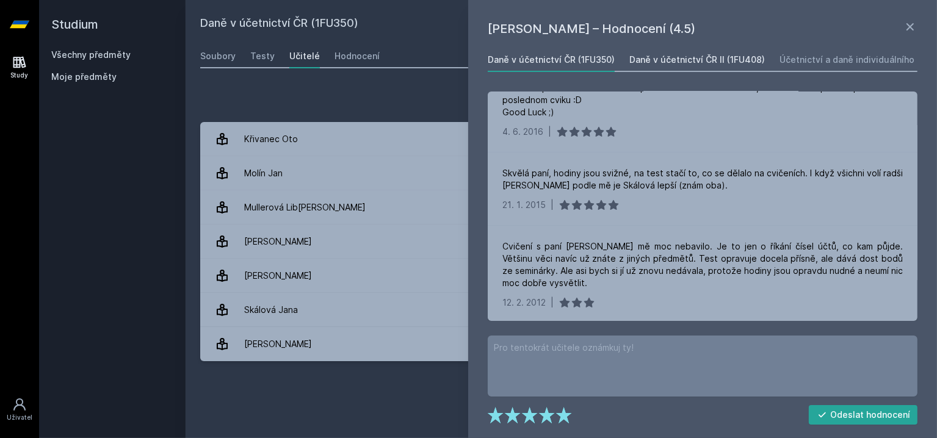
click at [732, 48] on link "Daně v účetnictví ČR II (1FU408)" at bounding box center [697, 60] width 136 height 24
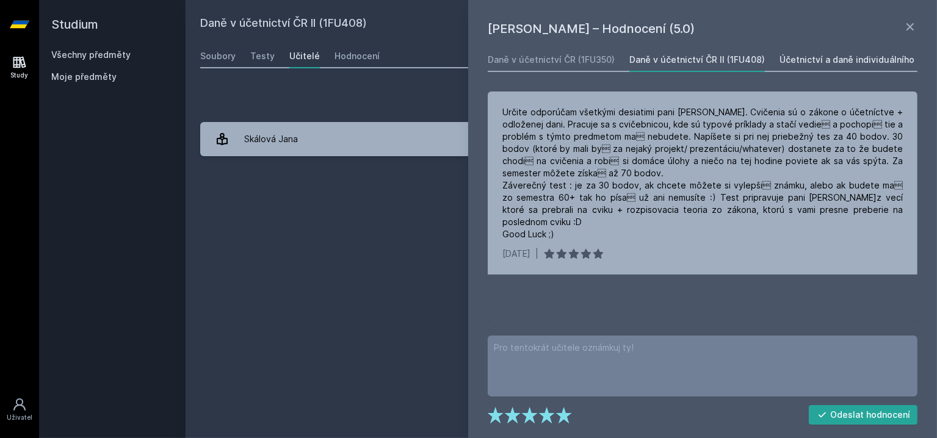
click at [830, 63] on div "Účetnictví a daně individuálního podnikatele (1FU311)" at bounding box center [892, 60] width 224 height 12
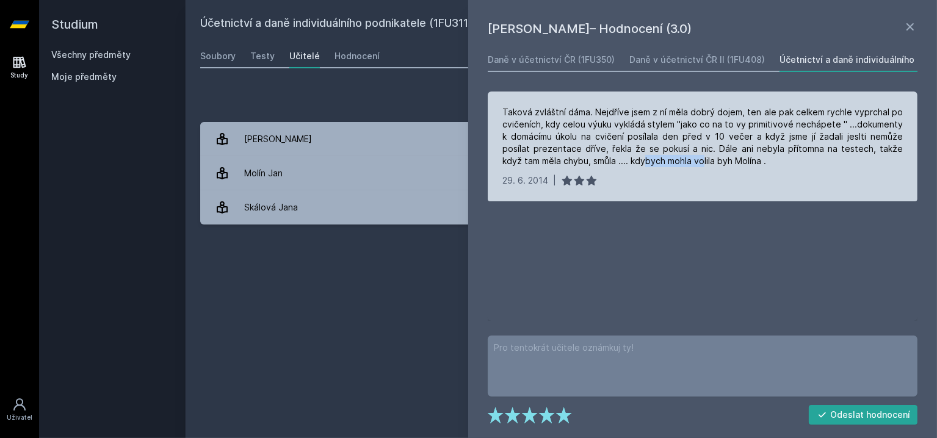
drag, startPoint x: 605, startPoint y: 164, endPoint x: 665, endPoint y: 159, distance: 60.0
click at [665, 159] on div "Taková zvláštní dáma. Nejdříve jsem z ní měla dobrý dojem, ten ale pak celkem r…" at bounding box center [702, 136] width 400 height 61
drag, startPoint x: 697, startPoint y: 159, endPoint x: 664, endPoint y: 159, distance: 33.0
click at [664, 159] on div "Taková zvláštní dáma. Nejdříve jsem z ní měla dobrý dojem, ten ale pak celkem r…" at bounding box center [702, 136] width 400 height 61
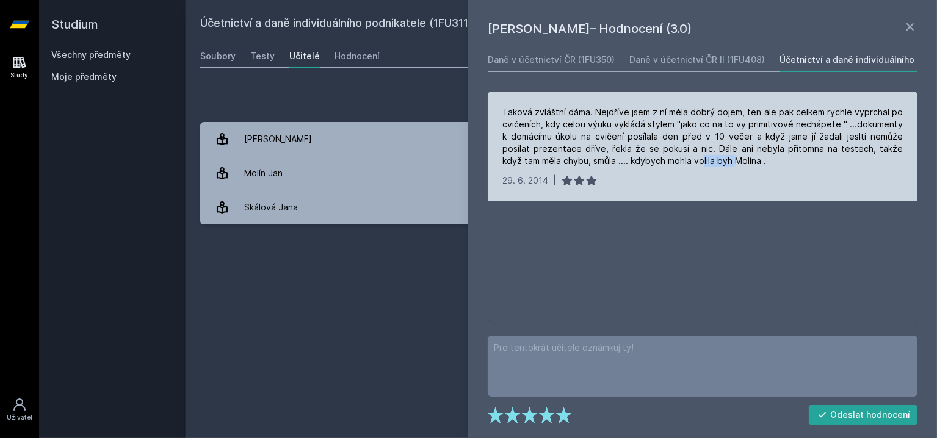
click at [664, 159] on div "Taková zvláštní dáma. Nejdříve jsem z ní měla dobrý dojem, ten ale pak celkem r…" at bounding box center [702, 136] width 400 height 61
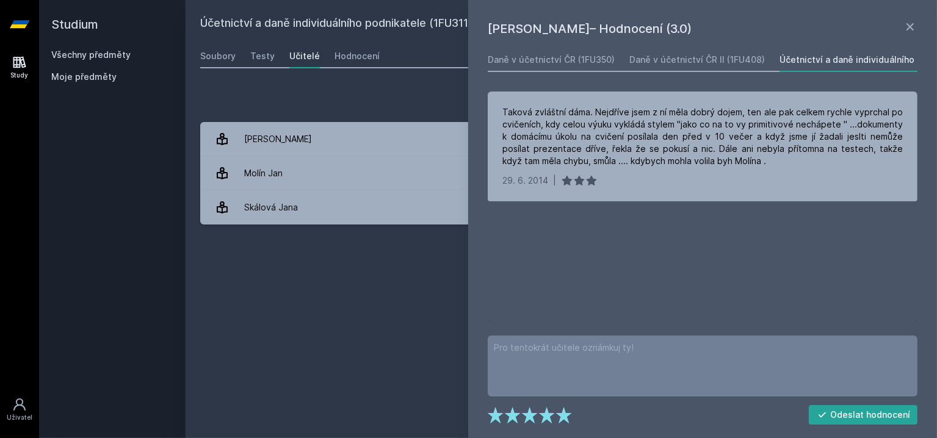
click at [842, 62] on div "Účetnictví a daně individuálního podnikatele (1FU311)" at bounding box center [892, 60] width 224 height 12
drag, startPoint x: 870, startPoint y: 51, endPoint x: 914, endPoint y: 57, distance: 44.4
drag, startPoint x: 866, startPoint y: 64, endPoint x: 899, endPoint y: 59, distance: 33.3
drag, startPoint x: 880, startPoint y: 64, endPoint x: 565, endPoint y: 71, distance: 314.5
drag, startPoint x: 703, startPoint y: 31, endPoint x: 697, endPoint y: 73, distance: 42.6
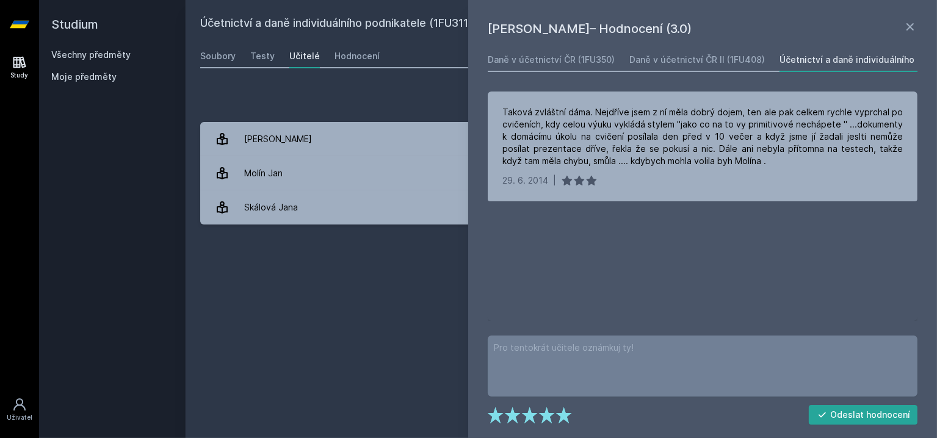
drag, startPoint x: 697, startPoint y: 92, endPoint x: 700, endPoint y: 85, distance: 8.2
click at [705, 59] on div "Daně v účetnictví ČR II (1FU408)" at bounding box center [697, 60] width 136 height 12
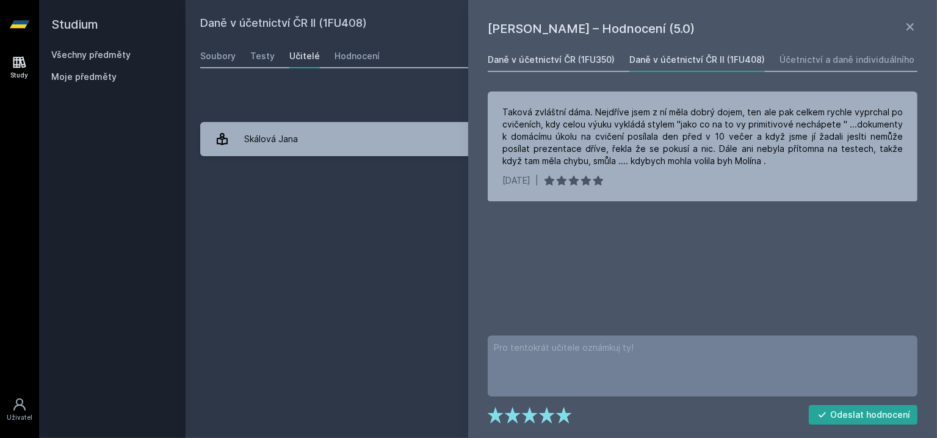
click at [601, 67] on link "Daně v účetnictví ČR (1FU350)" at bounding box center [551, 60] width 127 height 24
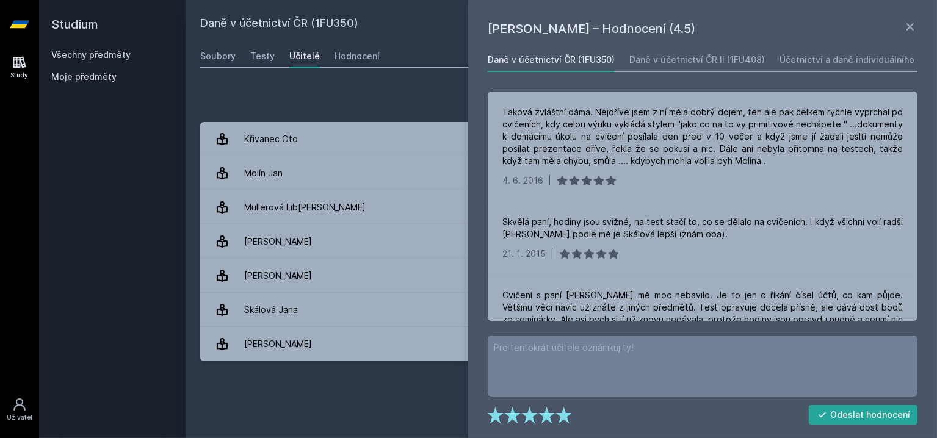
drag, startPoint x: 651, startPoint y: 132, endPoint x: 817, endPoint y: 74, distance: 176.7
drag, startPoint x: 766, startPoint y: 57, endPoint x: 896, endPoint y: 59, distance: 129.4
drag, startPoint x: 878, startPoint y: 62, endPoint x: 627, endPoint y: 60, distance: 251.5
drag, startPoint x: 725, startPoint y: 73, endPoint x: 610, endPoint y: 72, distance: 114.2
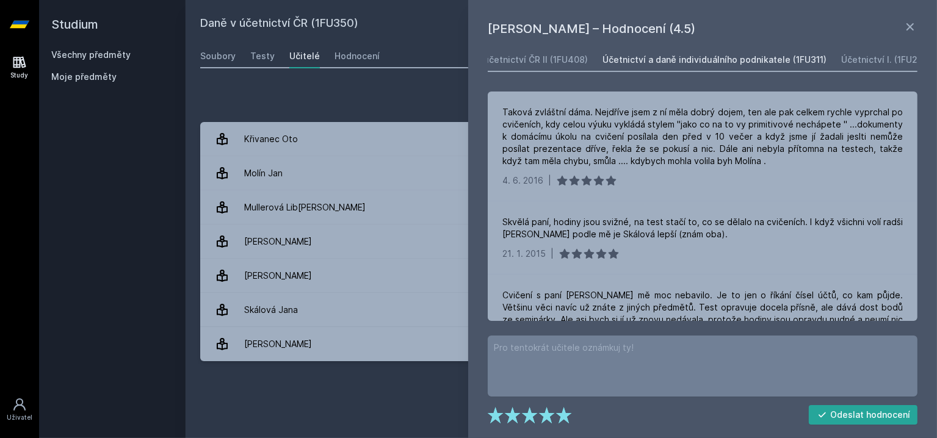
drag, startPoint x: 540, startPoint y: 58, endPoint x: 636, endPoint y: 57, distance: 95.2
drag, startPoint x: 487, startPoint y: 61, endPoint x: 523, endPoint y: 59, distance: 36.1
drag, startPoint x: 488, startPoint y: 59, endPoint x: 462, endPoint y: 57, distance: 25.8
drag, startPoint x: 494, startPoint y: 60, endPoint x: 468, endPoint y: 59, distance: 26.3
drag, startPoint x: 489, startPoint y: 59, endPoint x: 474, endPoint y: 59, distance: 14.7
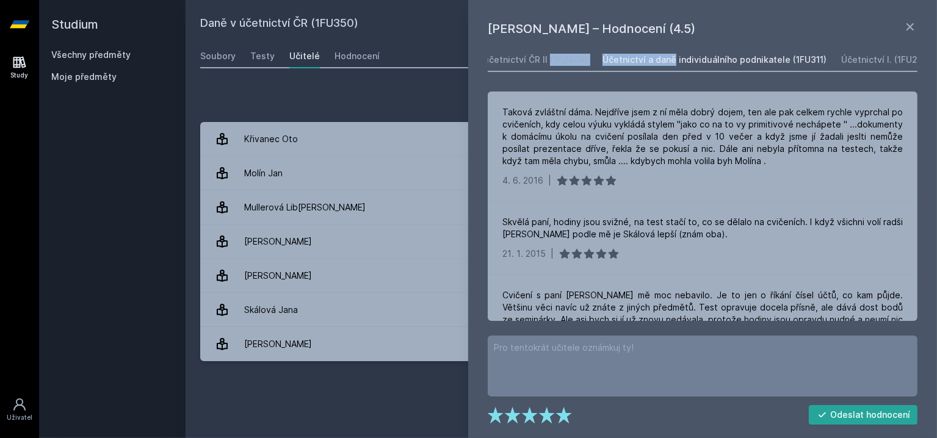
drag, startPoint x: 529, startPoint y: 59, endPoint x: 647, endPoint y: 60, distance: 117.8
drag, startPoint x: 568, startPoint y: 59, endPoint x: 499, endPoint y: 57, distance: 68.4
click at [641, 83] on div "Daně v účetnictví ČR (1FU350) Daně v účetnictví ČR II (1FU408) Účetnictví a dan…" at bounding box center [702, 184] width 435 height 273
click at [911, 24] on icon at bounding box center [910, 27] width 15 height 15
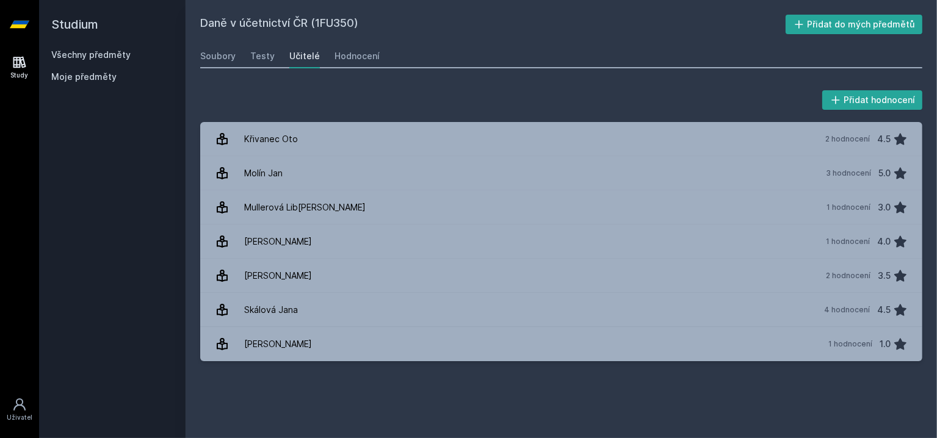
click at [26, 26] on icon at bounding box center [20, 24] width 20 height 49
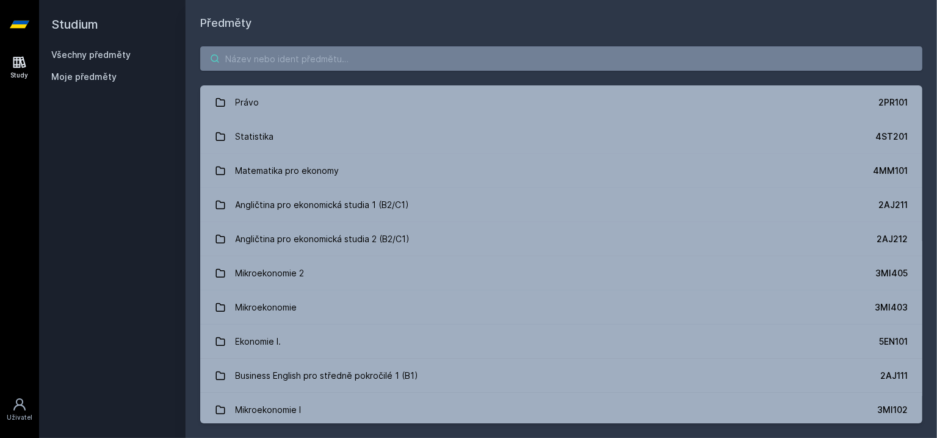
click at [283, 62] on input "search" at bounding box center [561, 58] width 722 height 24
paste input "1FU211"
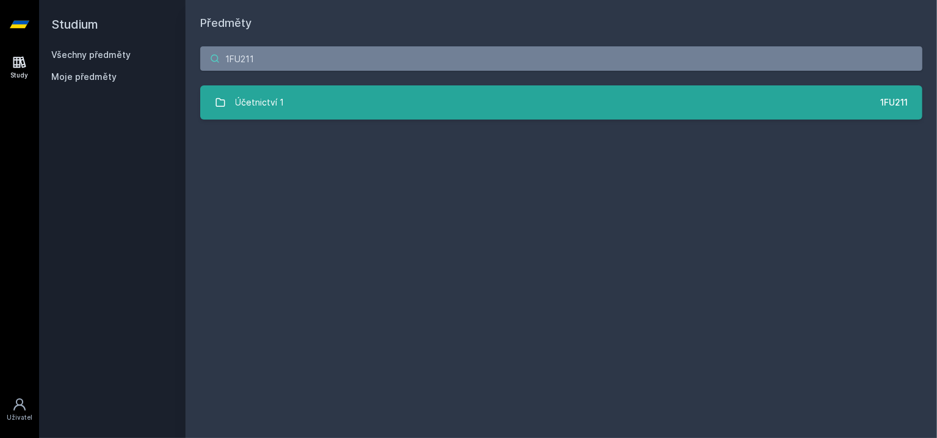
type input "1FU211"
click at [262, 103] on div "Účetnictví 1" at bounding box center [260, 102] width 49 height 24
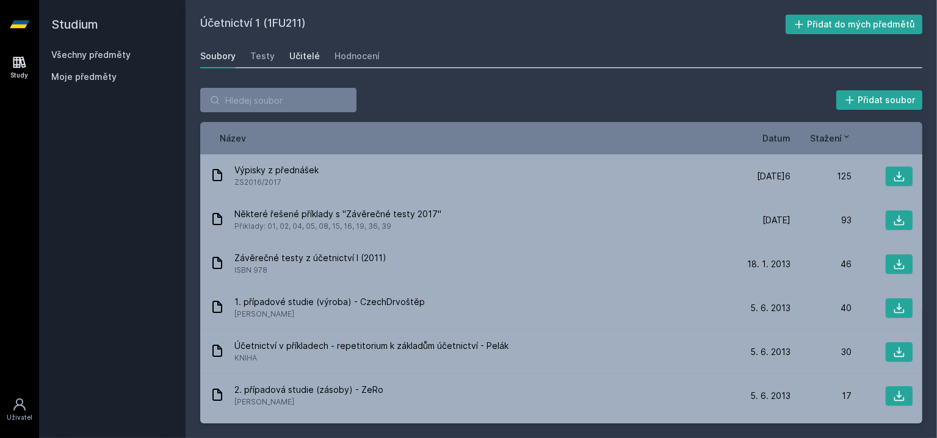
click at [313, 57] on div "Učitelé" at bounding box center [304, 56] width 31 height 12
